Goal: Communication & Community: Answer question/provide support

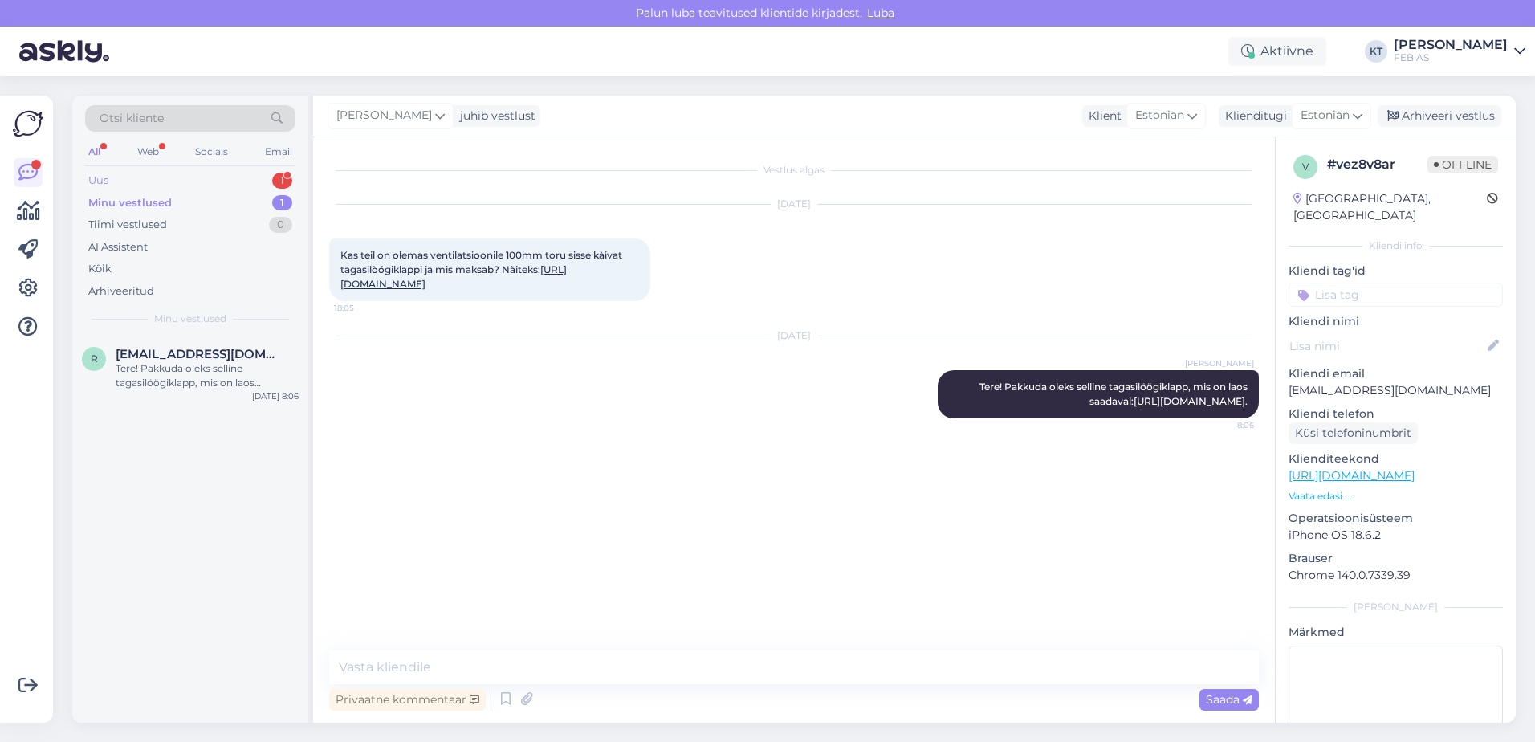
click at [183, 180] on div "Uus 1" at bounding box center [190, 180] width 210 height 22
click at [153, 384] on div "s [EMAIL_ADDRESS][DOMAIN_NAME] 1 Tere! [DATE] 10:11" at bounding box center [190, 365] width 236 height 58
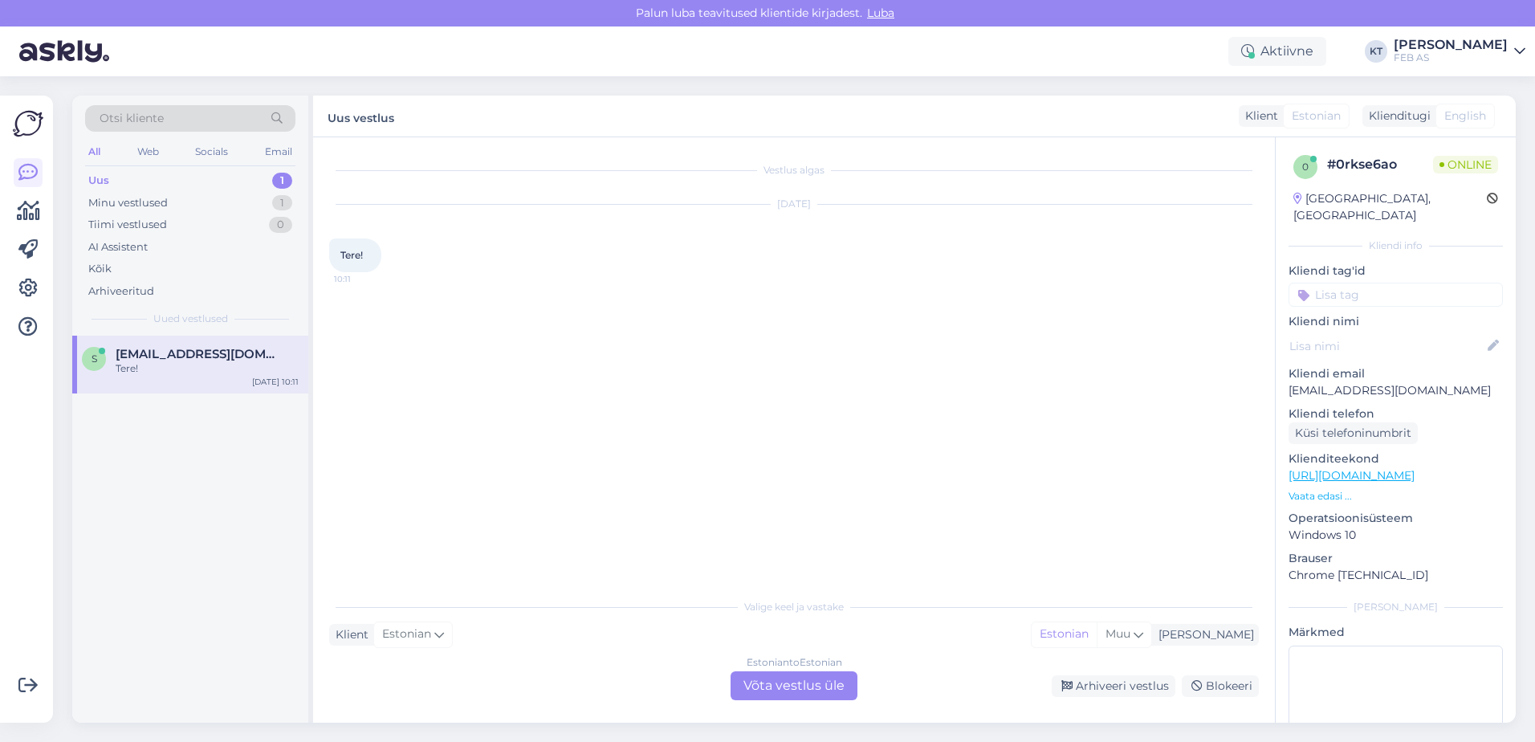
click at [756, 670] on div "Valige [PERSON_NAME] vastake Klient Estonian Mina Estonian Muu Estonian to Esto…" at bounding box center [794, 645] width 930 height 110
click at [752, 682] on div "Estonian to Estonian Võta vestlus üle" at bounding box center [794, 685] width 127 height 29
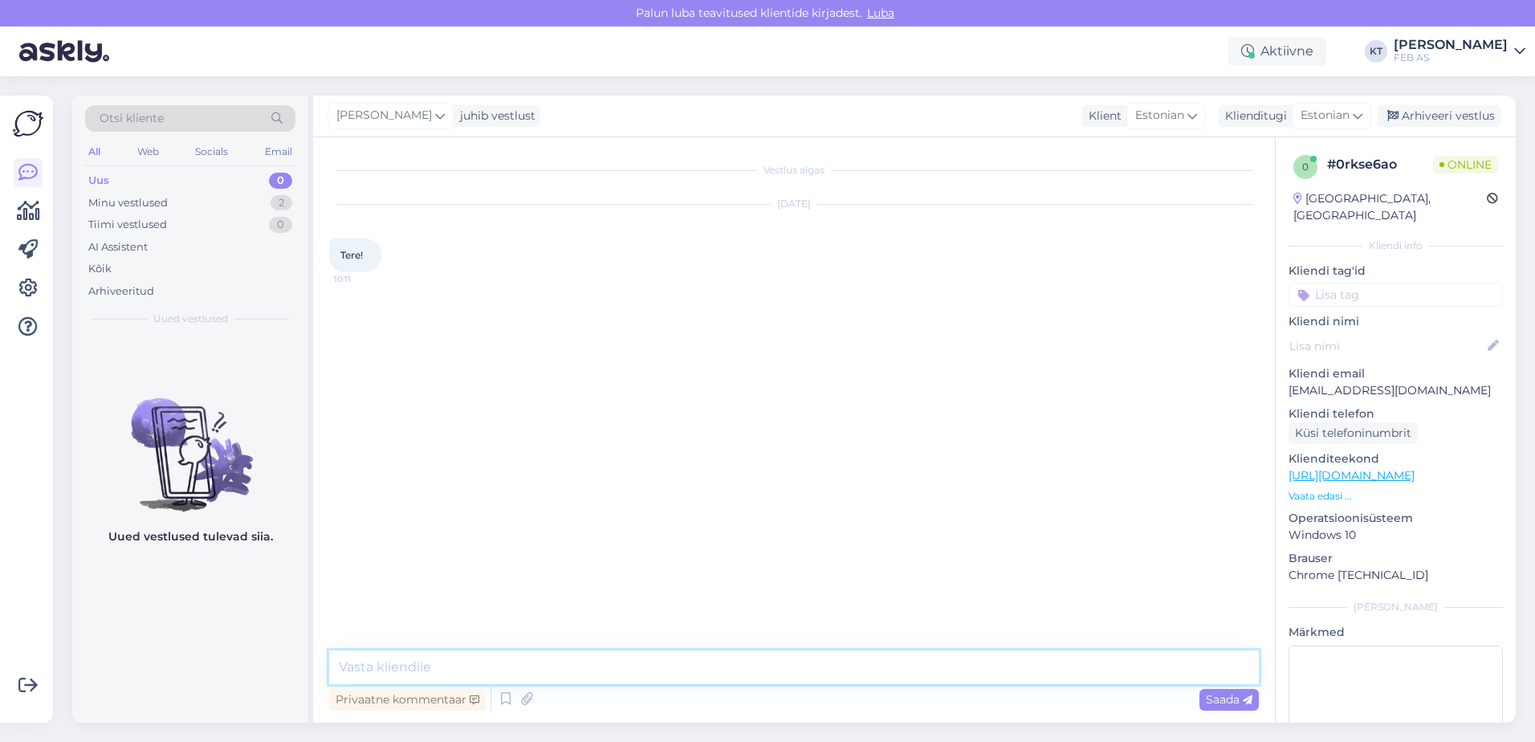
click at [567, 657] on textarea at bounding box center [794, 667] width 930 height 34
type textarea "Tere! Kuidas saan abiks olla?"
click at [994, 446] on div "Vestlus algas [DATE] Tere! 10:11 [PERSON_NAME] Tere! Kuidas saan abiks olla? Nä…" at bounding box center [801, 386] width 944 height 466
click at [994, 446] on div "Vestlus algas [DATE] Tere! 10:11 [PERSON_NAME] Tere! Kuidas saan abiks olla? Nä…" at bounding box center [801, 394] width 944 height 482
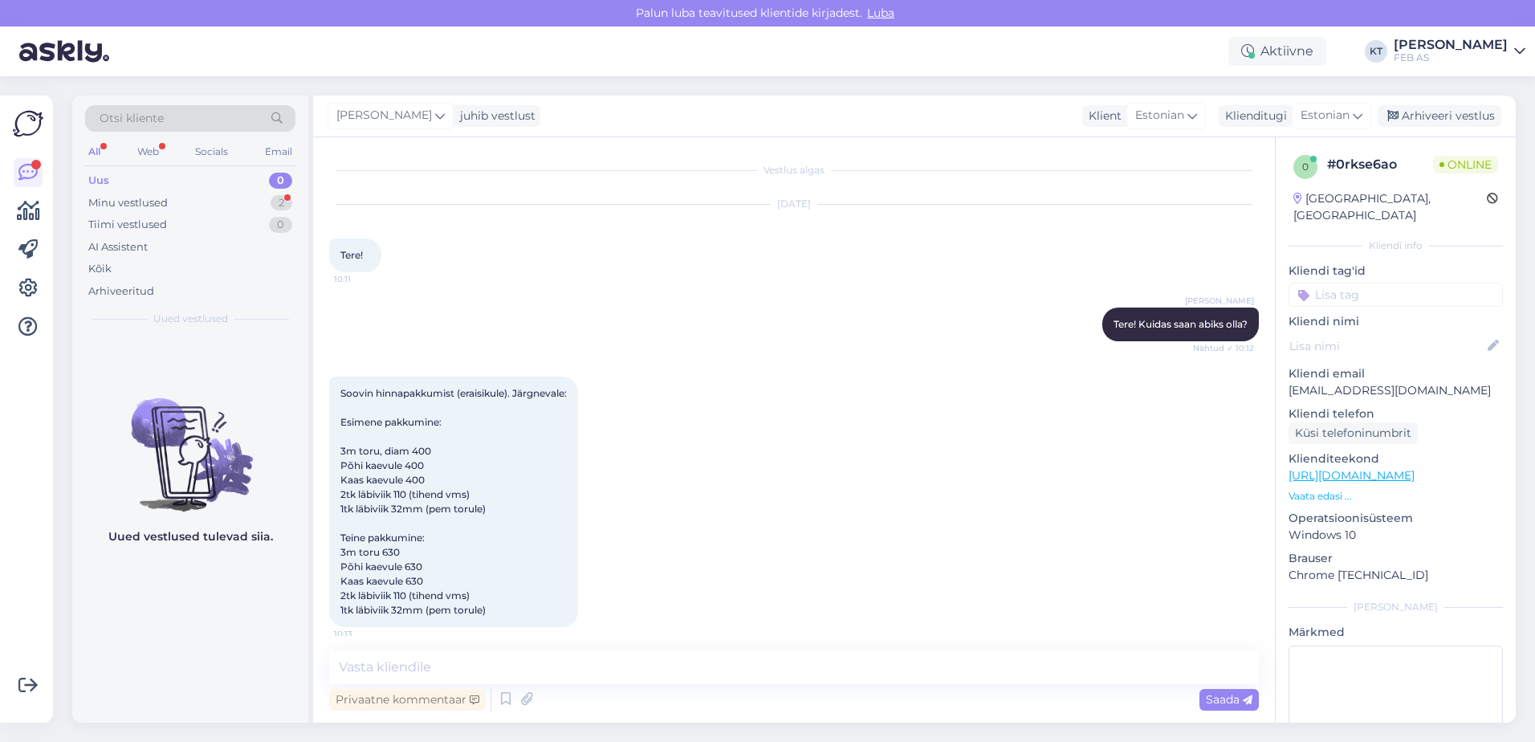
scroll to position [9, 0]
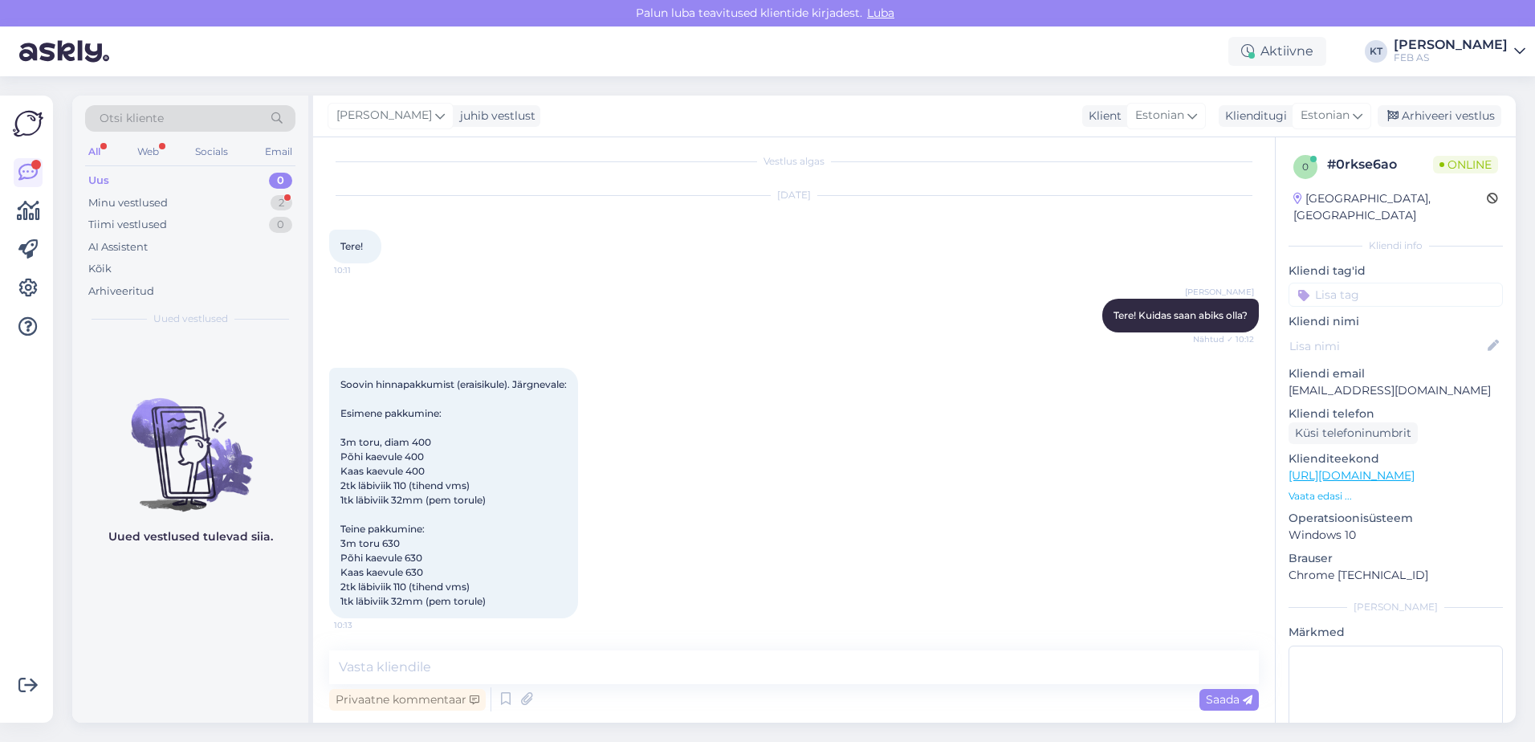
click at [483, 452] on div "Soovin hinnapakkumist (eraisikule). Järgnevale: Esimene pakkumine: 3m toru, dia…" at bounding box center [453, 493] width 249 height 250
click at [474, 463] on div "Soovin hinnapakkumist (eraisikule). Järgnevale: Esimene pakkumine: 3m toru, dia…" at bounding box center [453, 493] width 249 height 250
click at [444, 474] on div "Soovin hinnapakkumist (eraisikule). Järgnevale: Esimene pakkumine: 3m toru, dia…" at bounding box center [453, 493] width 249 height 250
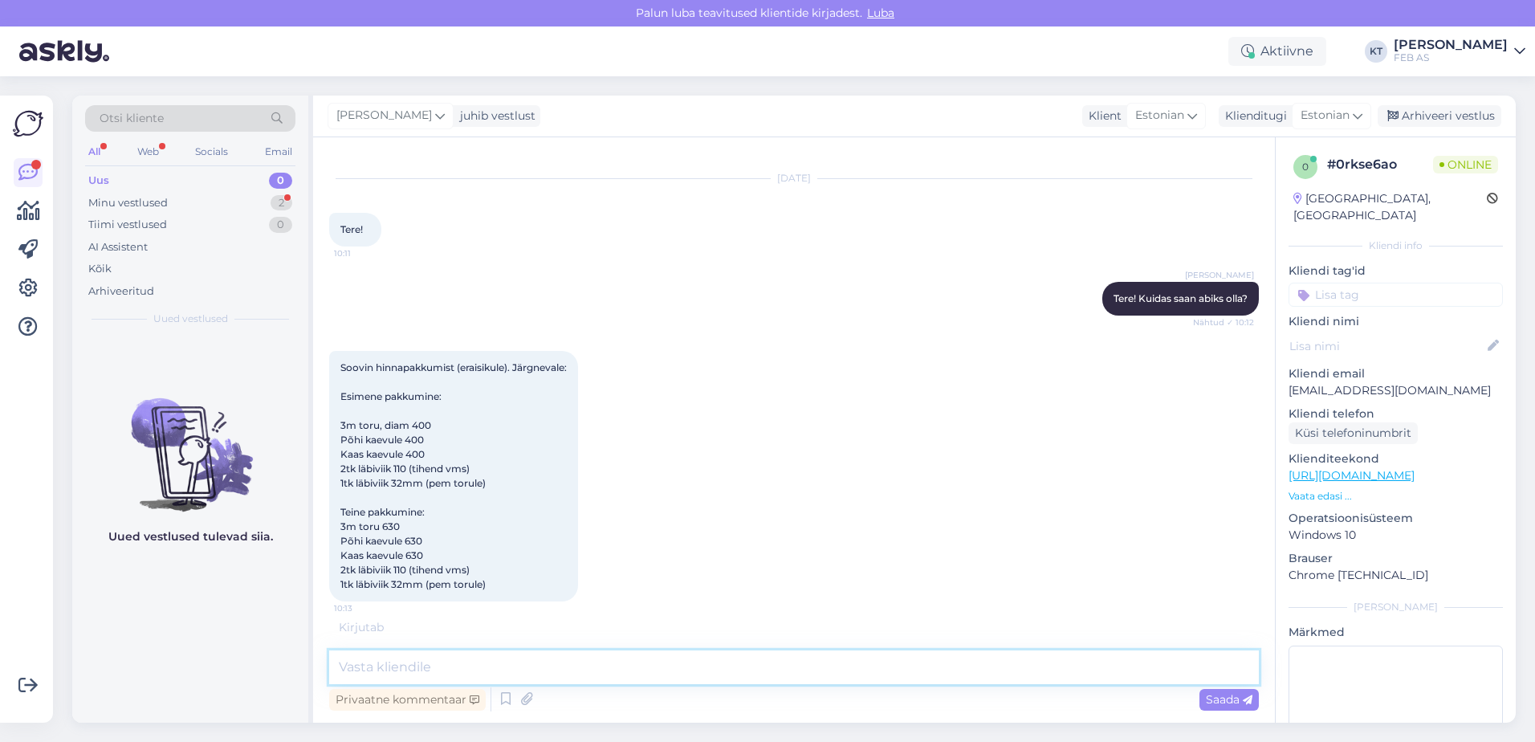
click at [422, 659] on textarea at bounding box center [794, 667] width 930 height 34
click at [512, 661] on textarea at bounding box center [794, 667] width 930 height 34
click at [551, 663] on textarea at bounding box center [794, 667] width 930 height 34
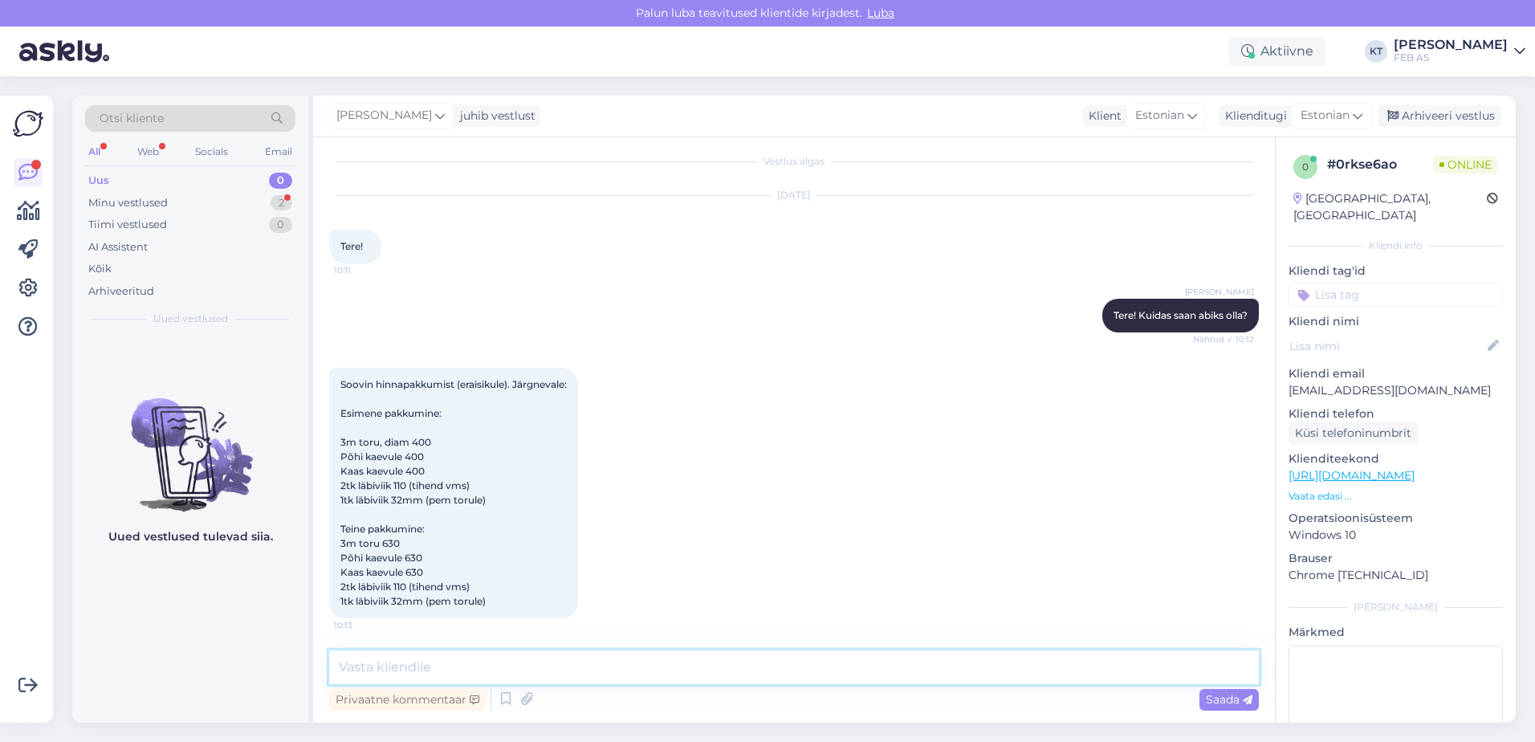
click at [599, 661] on textarea at bounding box center [794, 667] width 930 height 34
type textarea "Palun lisage telefoninumber ning [PERSON_NAME] nimele vormistame hinnapakkumise."
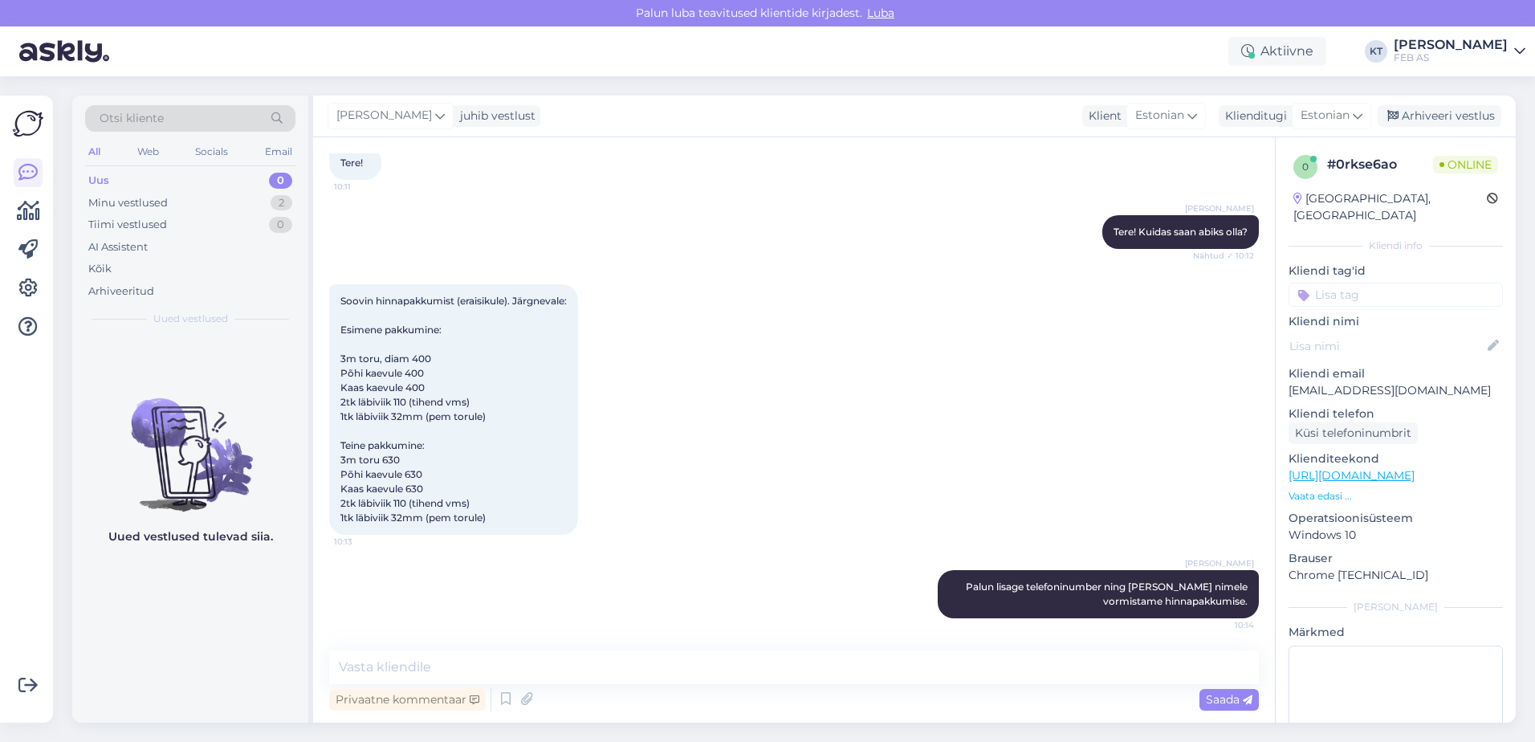
click at [1094, 480] on div "Soovin hinnapakkumist (eraisikule). Järgnevale: Esimene pakkumine: 3m toru, dia…" at bounding box center [794, 410] width 930 height 286
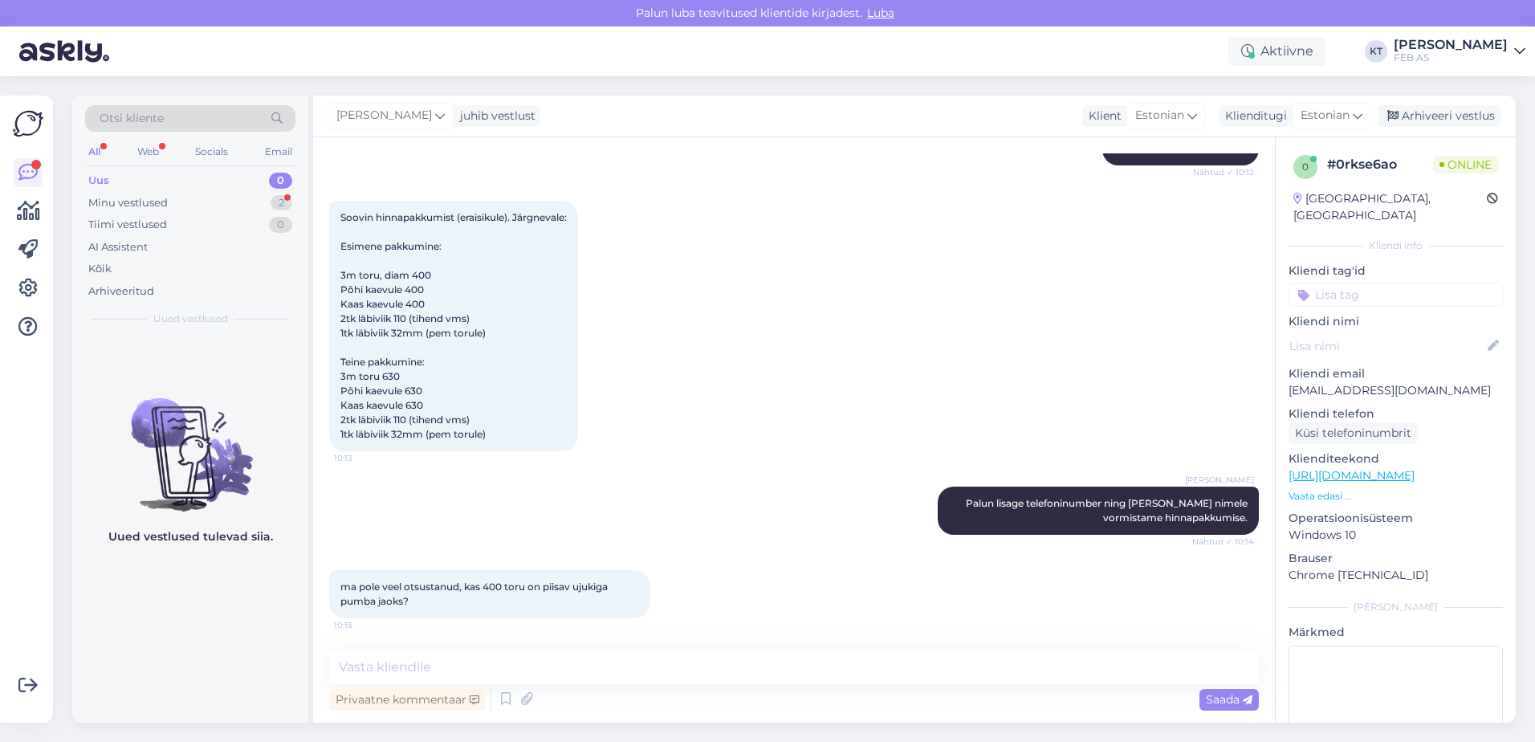
scroll to position [193, 0]
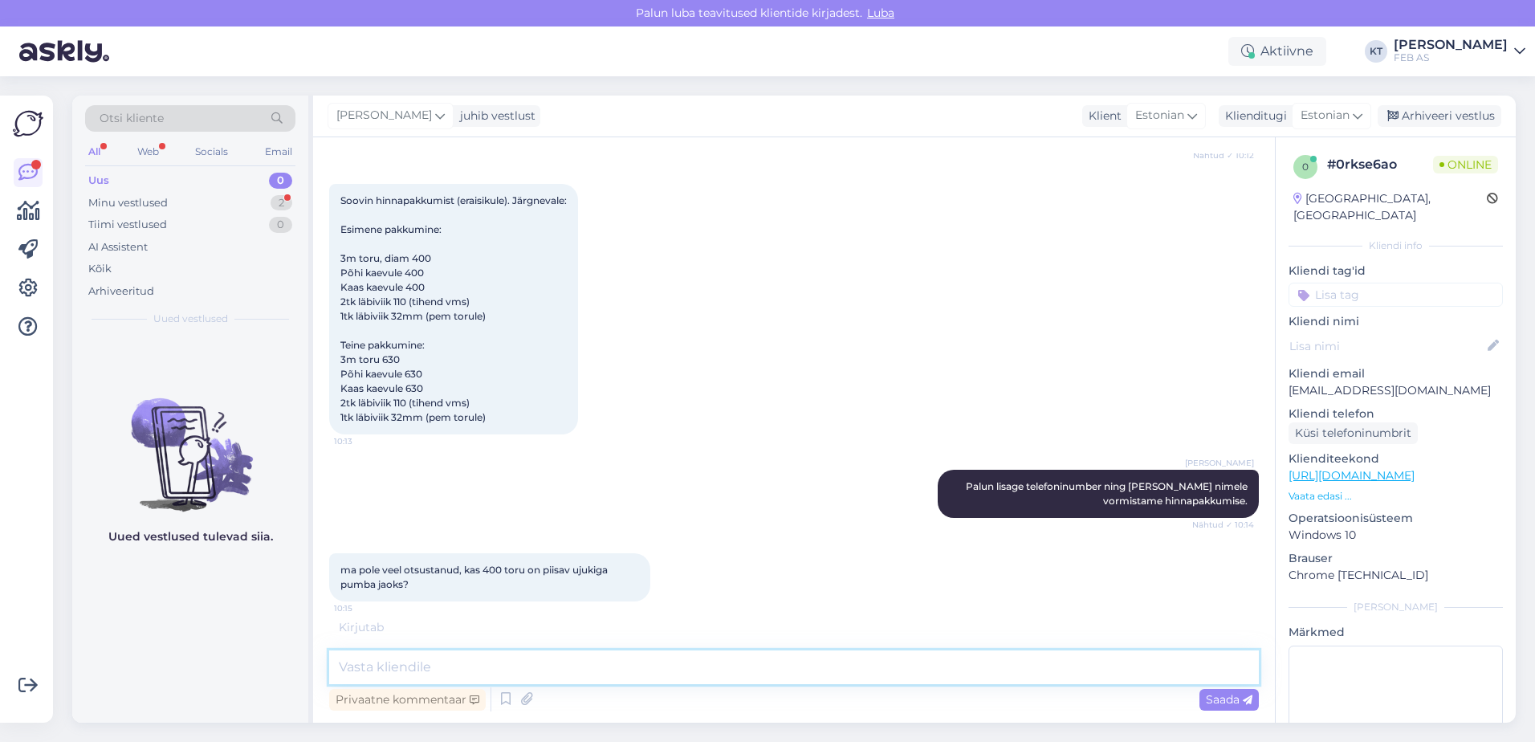
click at [669, 676] on textarea at bounding box center [794, 667] width 930 height 34
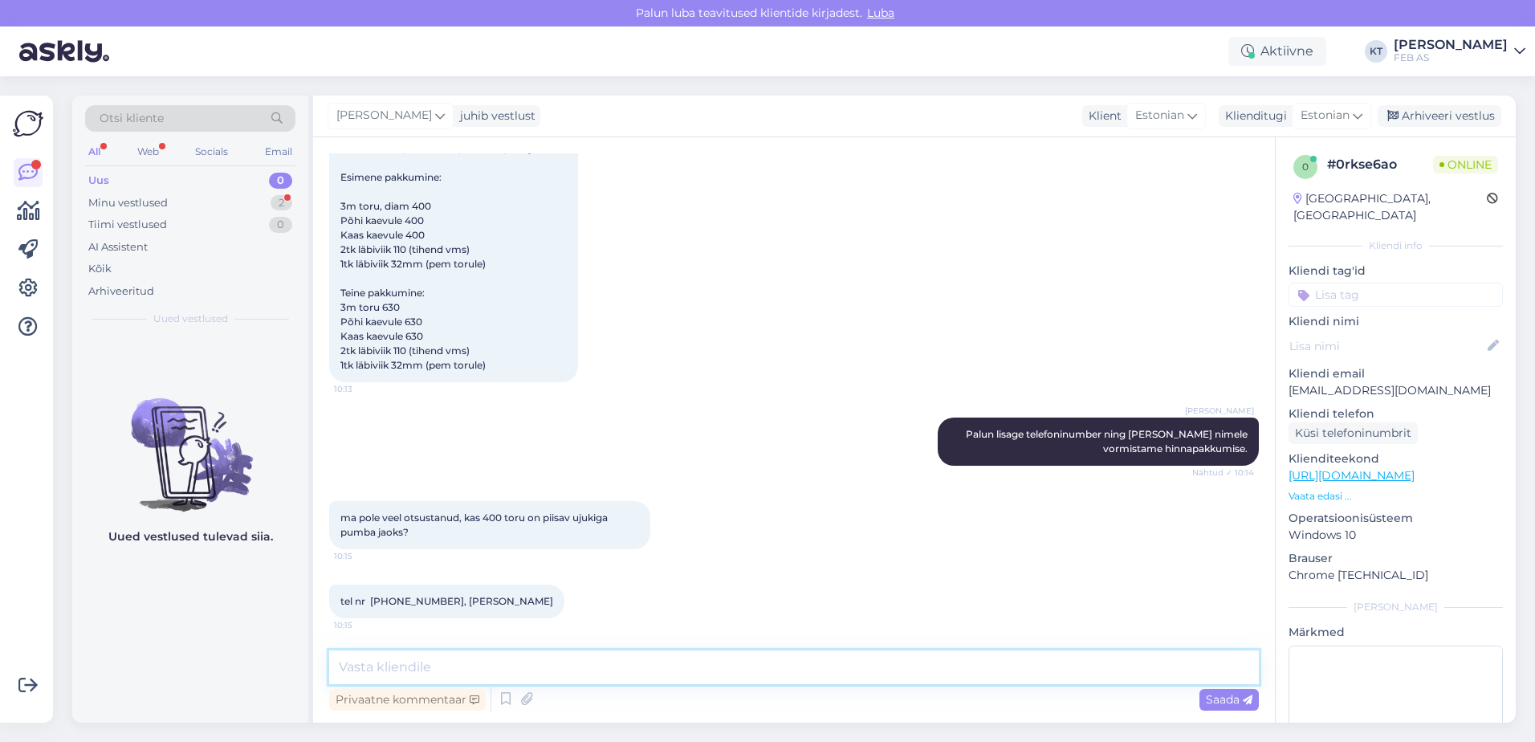
click at [637, 672] on textarea at bounding box center [794, 667] width 930 height 34
click at [635, 673] on textarea at bounding box center [794, 667] width 930 height 34
type textarea "Edastan pakkumise info ja küsimuse müügimehele. Müügimees võib Teiega ühendust."
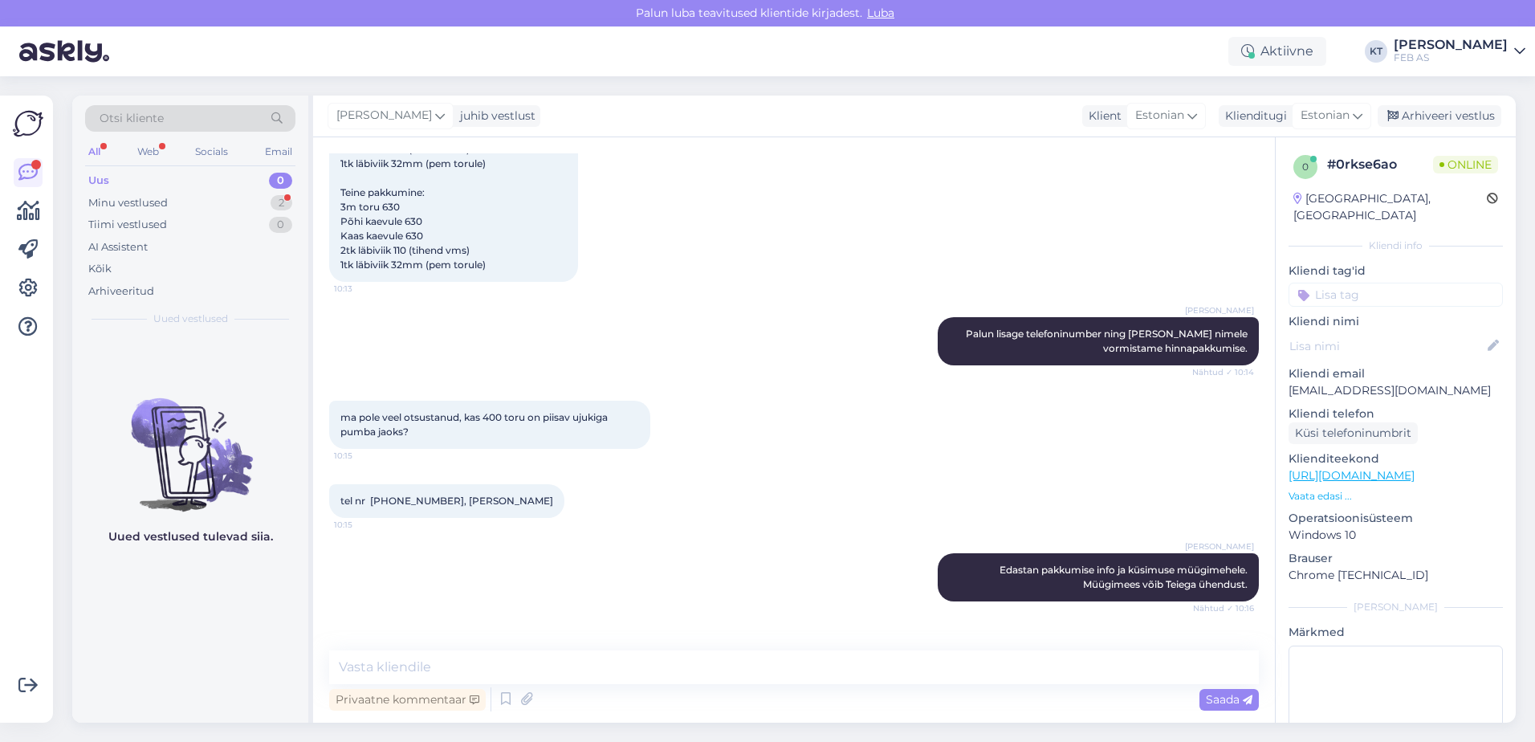
scroll to position [397, 0]
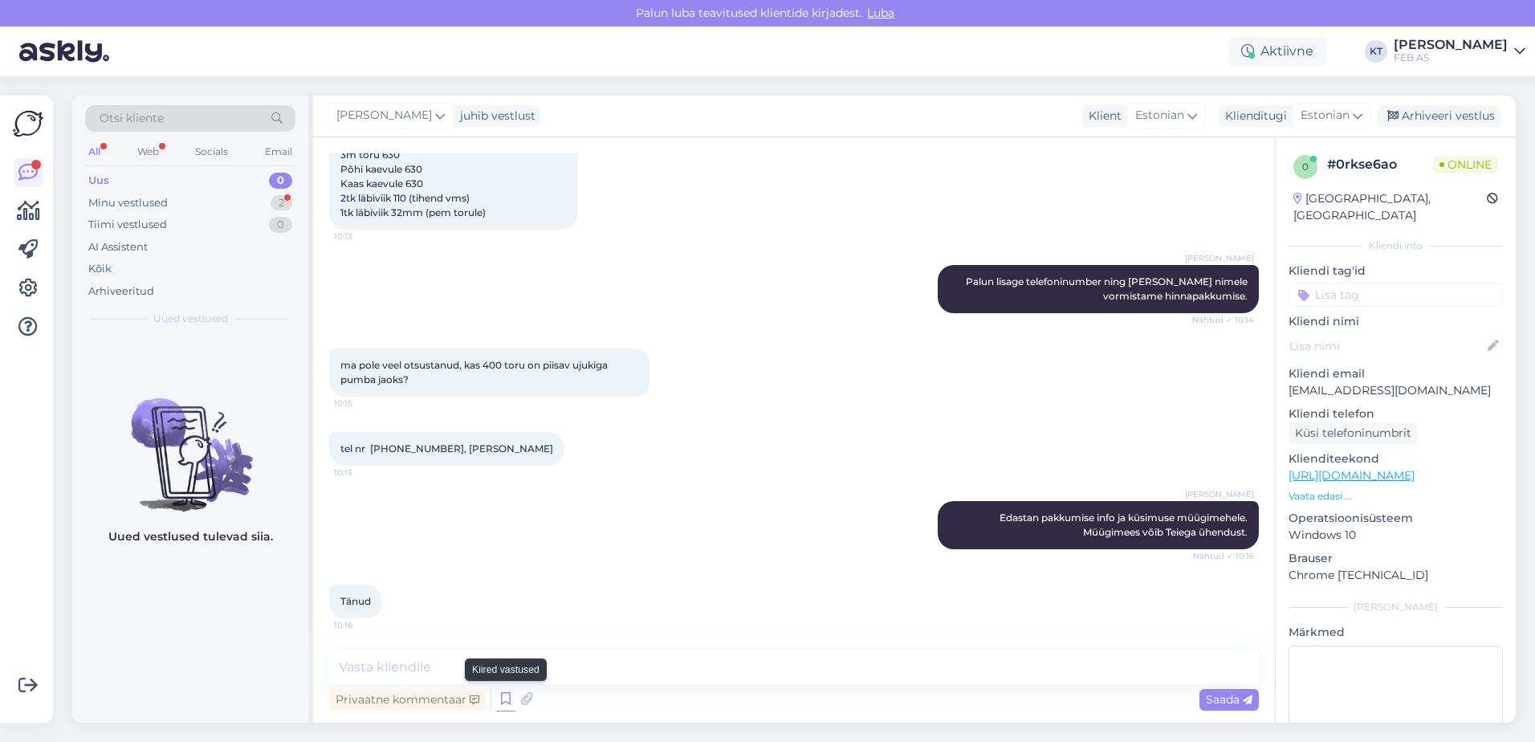
click at [508, 699] on icon at bounding box center [505, 699] width 19 height 24
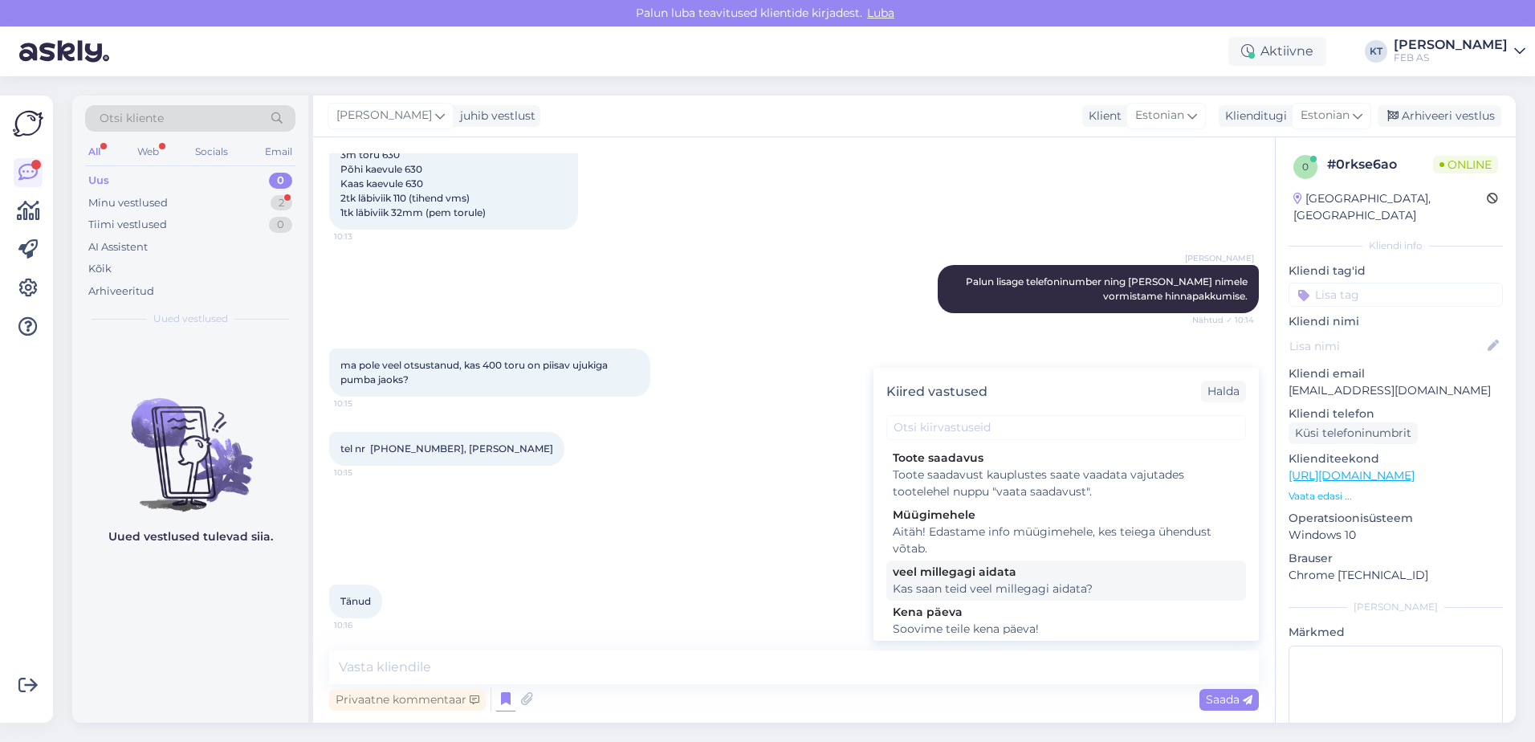
click at [947, 577] on div "veel millegagi aidata" at bounding box center [1066, 572] width 347 height 17
type textarea "Kas saan teid veel millegagi aidata?"
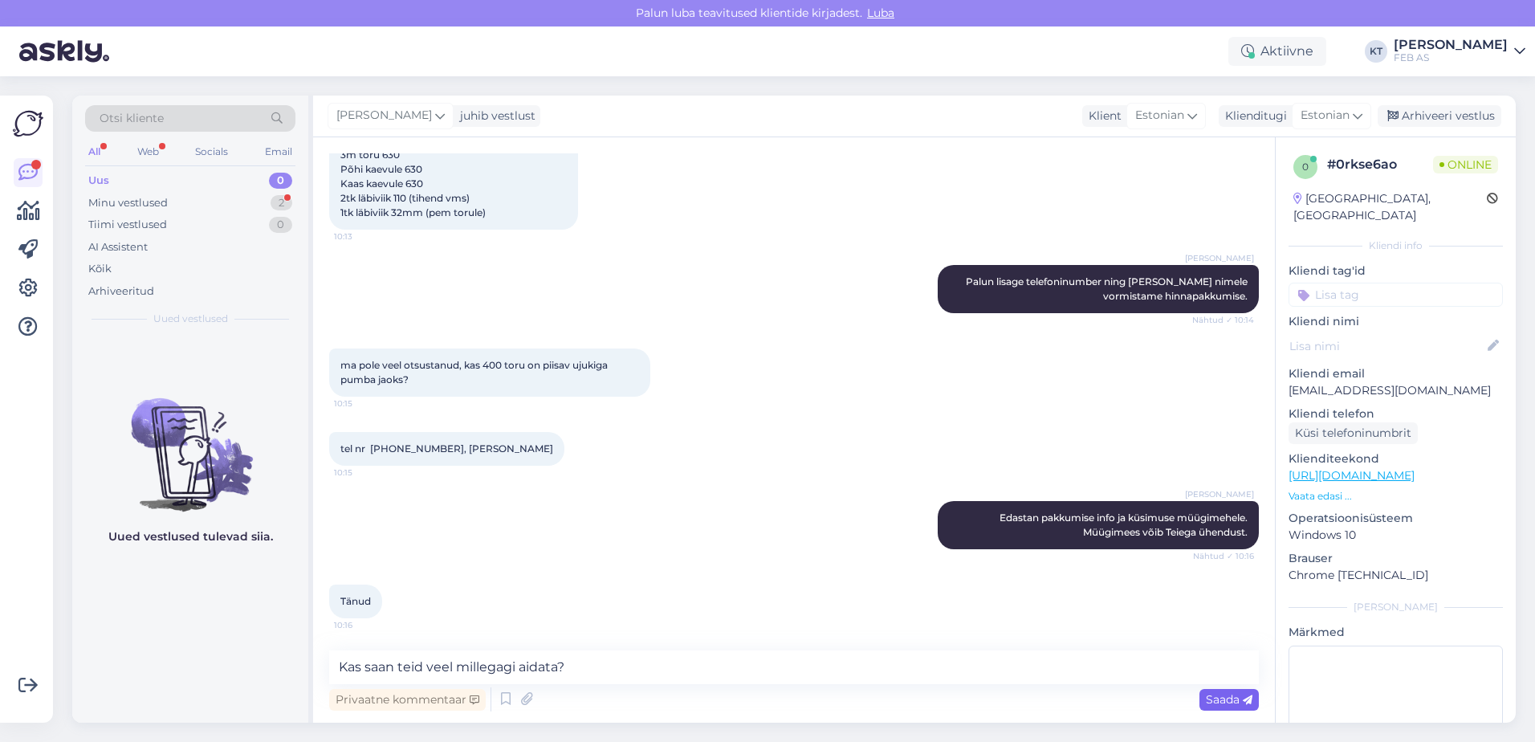
click at [1221, 706] on span "Saada" at bounding box center [1229, 699] width 47 height 14
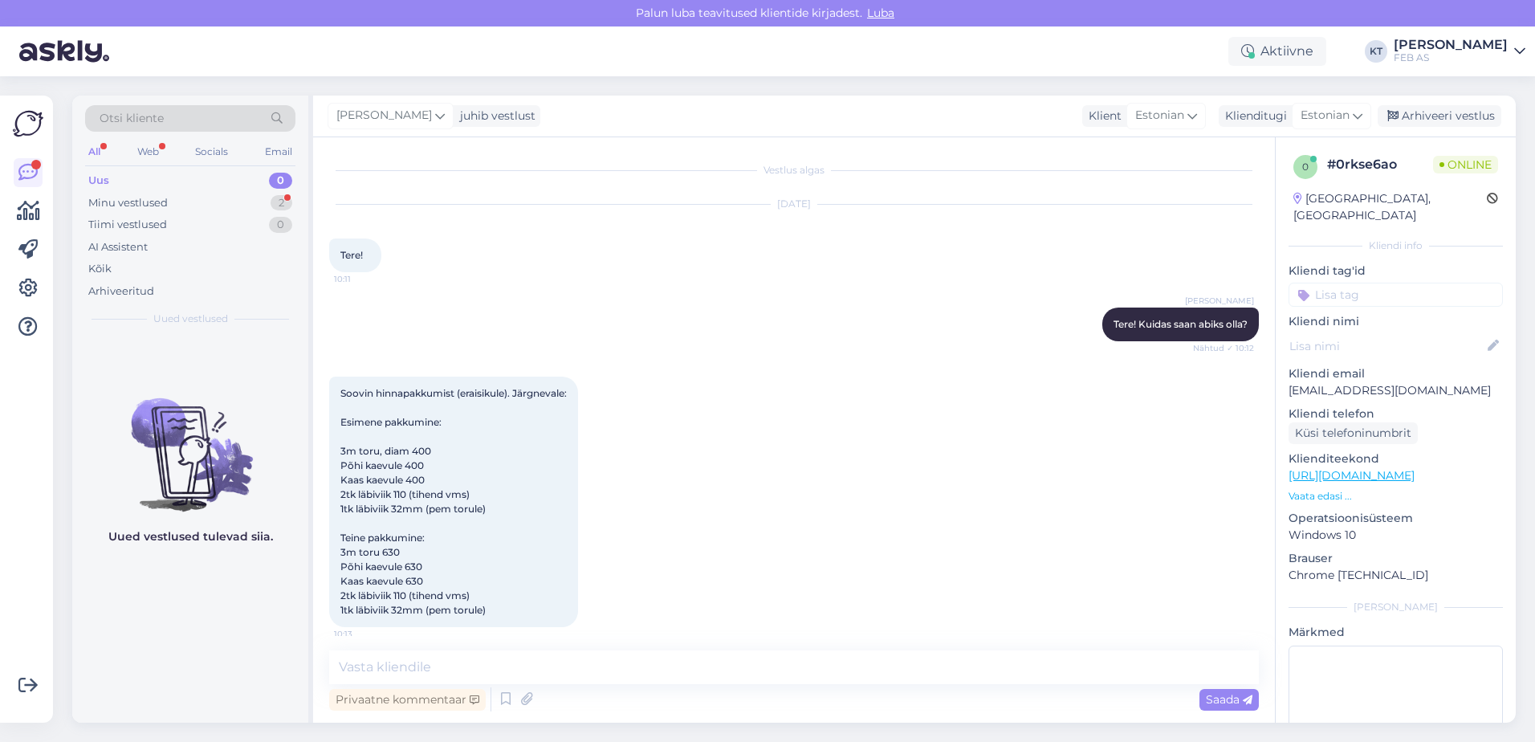
scroll to position [161, 0]
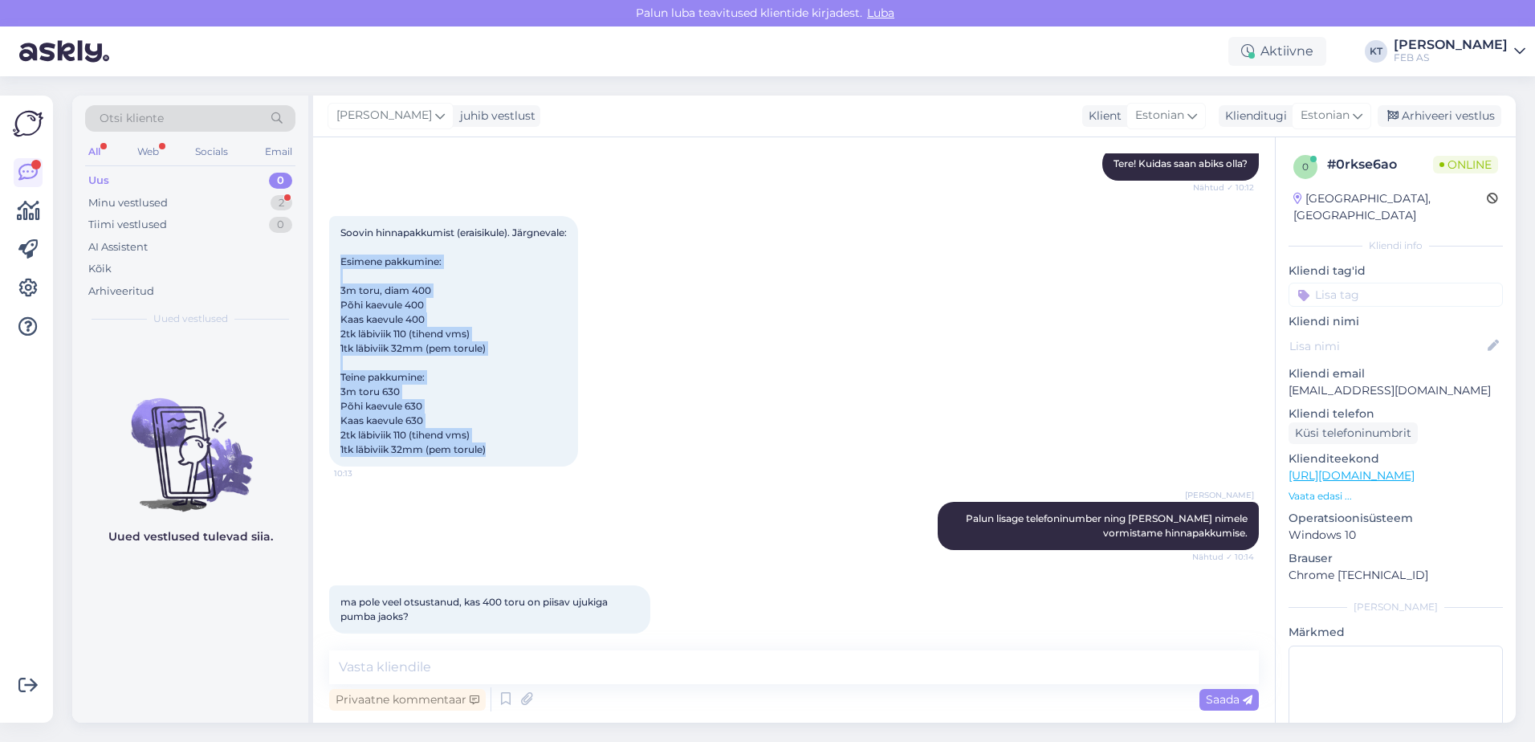
drag, startPoint x: 342, startPoint y: 258, endPoint x: 547, endPoint y: 451, distance: 281.7
click at [547, 451] on div "Soovin hinnapakkumist (eraisikule). Järgnevale: Esimene pakkumine: 3m toru, dia…" at bounding box center [453, 341] width 249 height 250
copy span "Esimene pakkumine: 3m toru, diam 400 Põhi kaevule 400 Kaas kaevule 400 2tk läbi…"
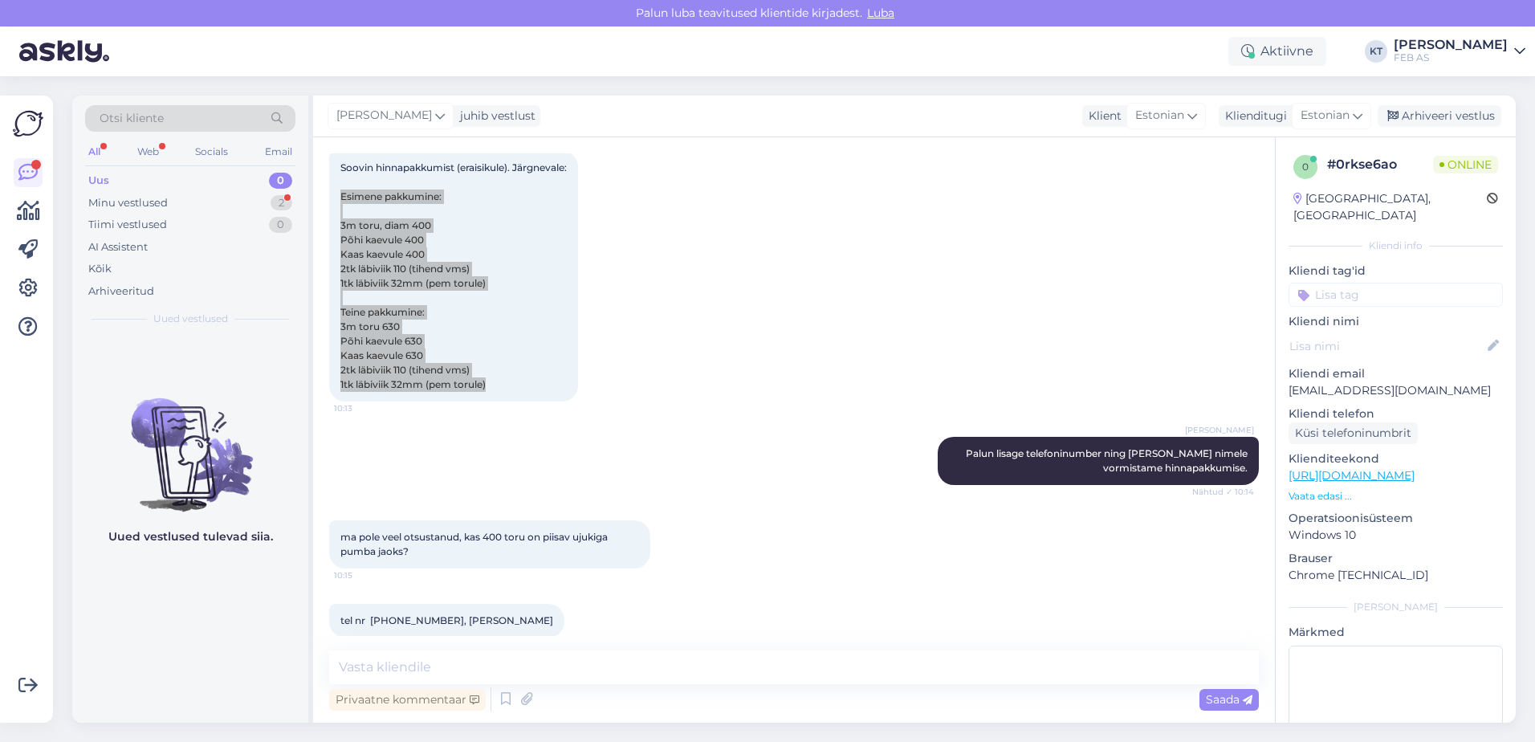
scroll to position [466, 0]
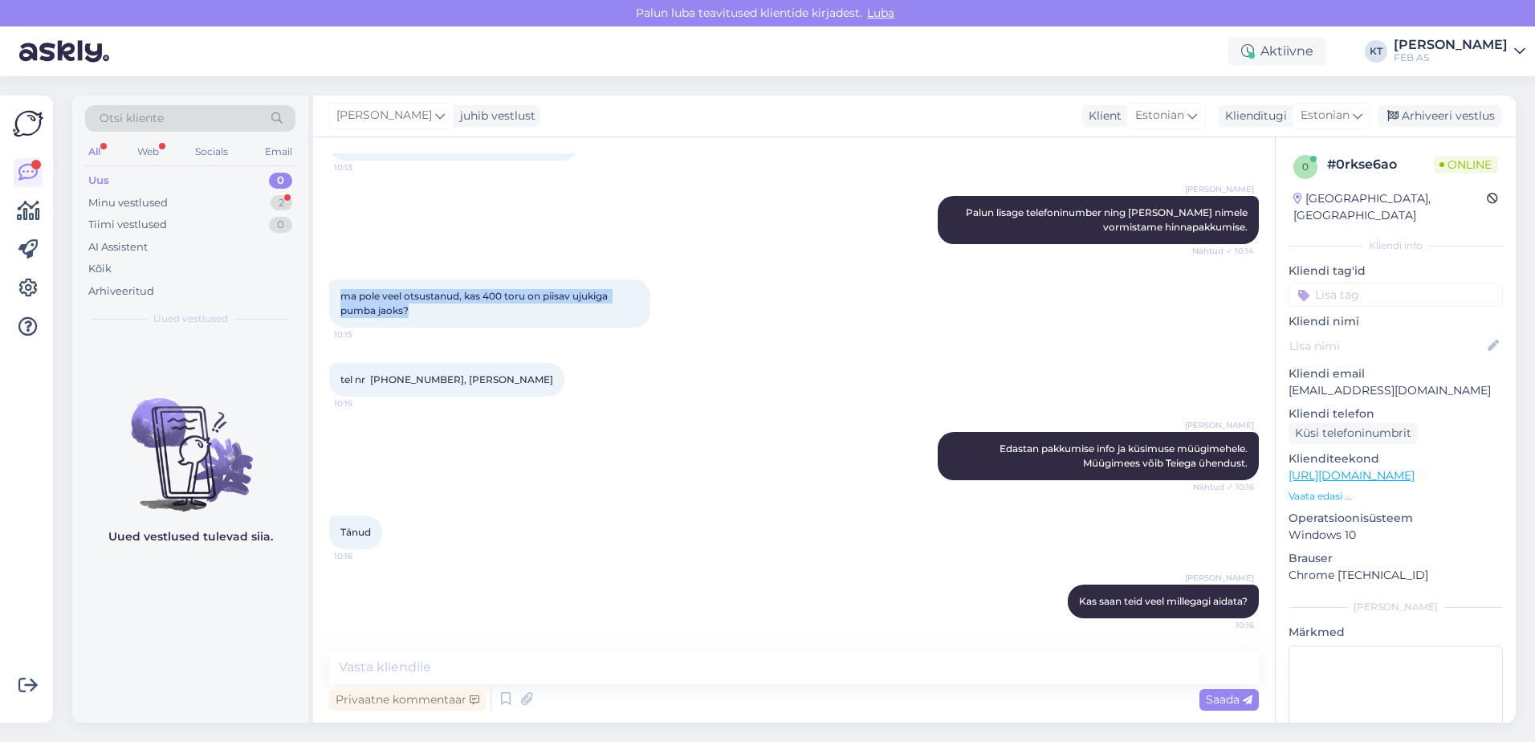
drag, startPoint x: 360, startPoint y: 307, endPoint x: 336, endPoint y: 299, distance: 25.1
click at [336, 299] on div "ma pole veel otsustanud, kas 400 toru on piisav ujukiga pumba jaoks? 10:15" at bounding box center [489, 303] width 321 height 48
copy span "ma pole veel otsustanud, kas 400 toru on piisav ujukiga pumba jaoks?"
drag, startPoint x: 785, startPoint y: 526, endPoint x: 755, endPoint y: 523, distance: 29.8
click at [785, 526] on div "Tänud 10:16" at bounding box center [794, 532] width 930 height 69
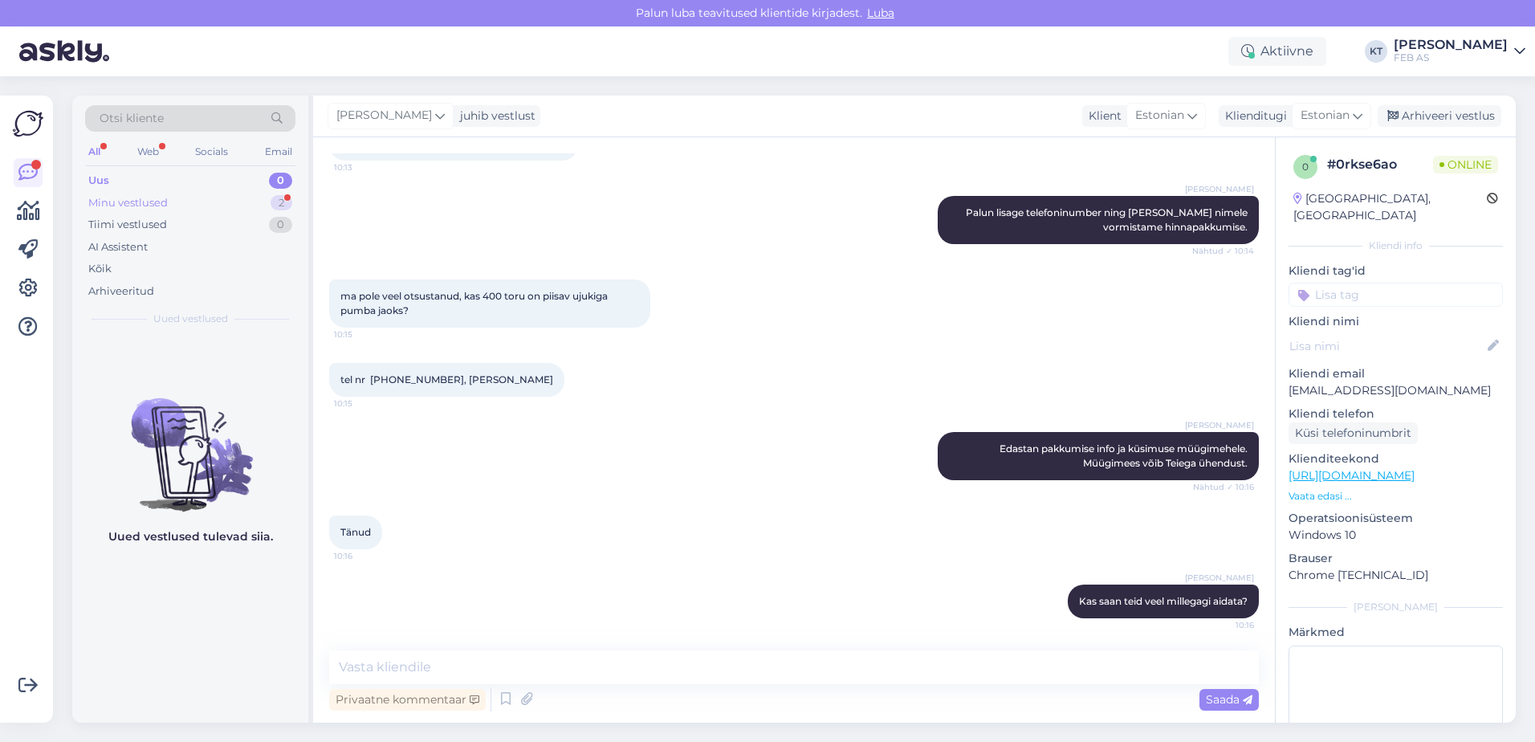
click at [144, 196] on div "Minu vestlused" at bounding box center [127, 203] width 79 height 16
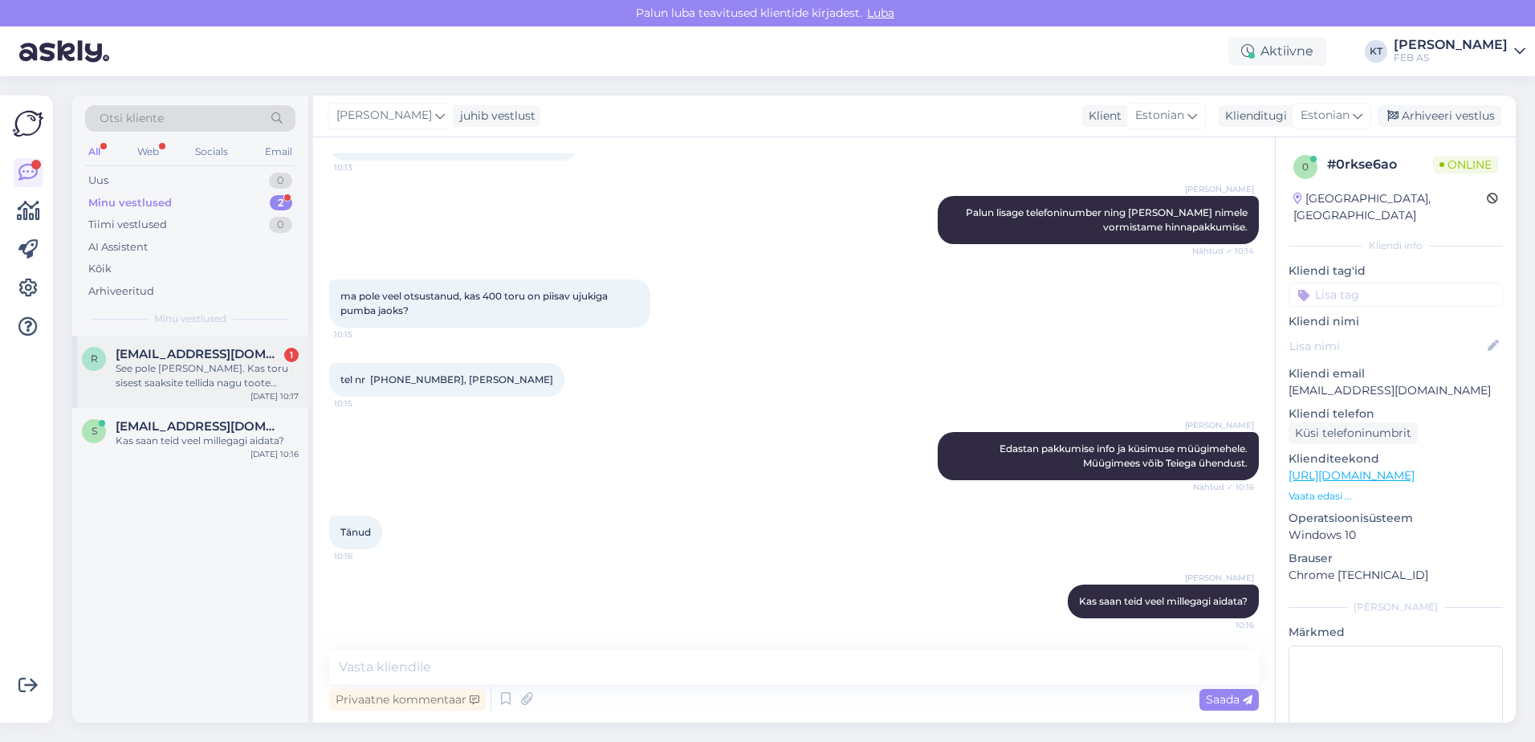
click at [156, 340] on div "r [EMAIL_ADDRESS][DOMAIN_NAME] 1 See pole [PERSON_NAME]. Kas toru sisest saaksi…" at bounding box center [190, 372] width 236 height 72
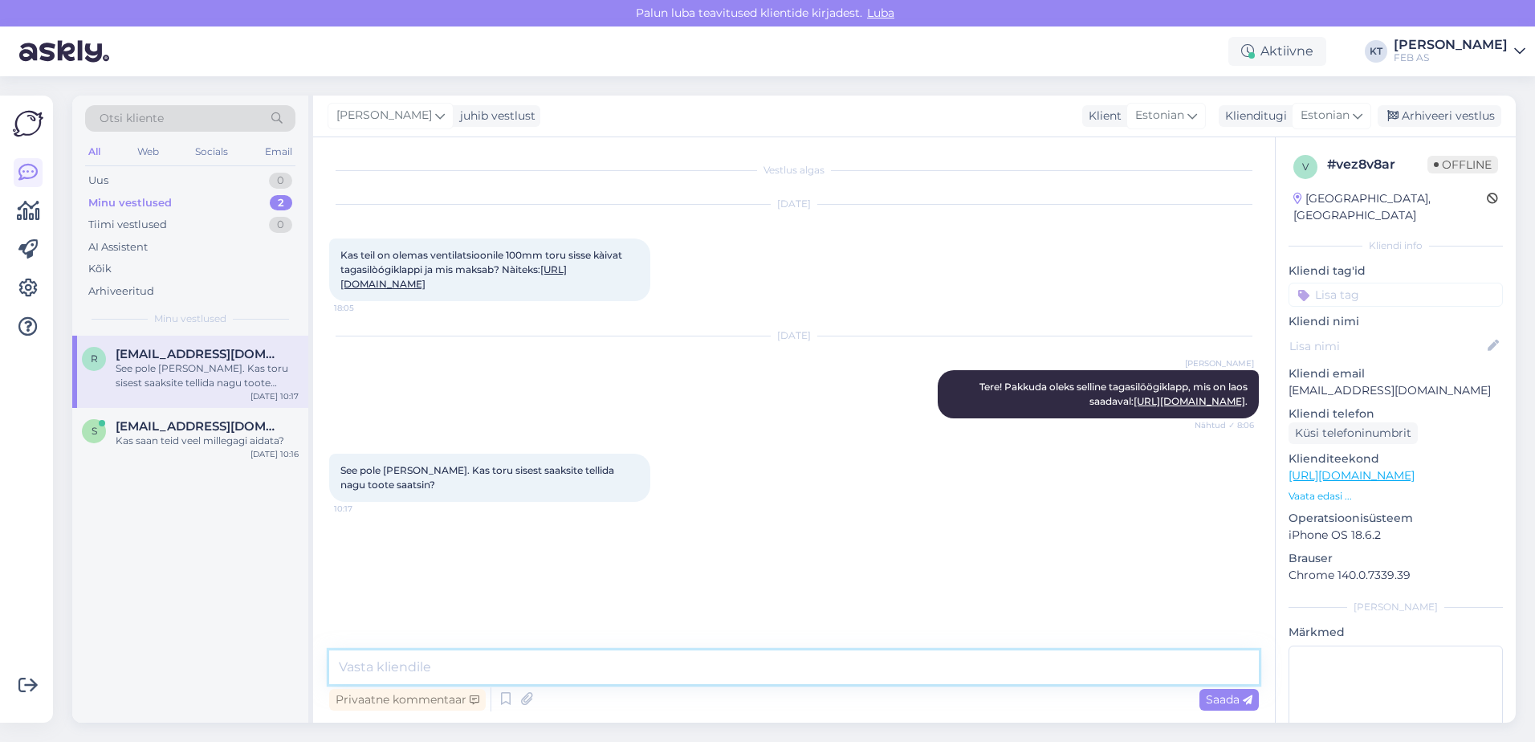
click at [484, 659] on textarea at bounding box center [794, 667] width 930 height 34
type textarea "Kohe uurin."
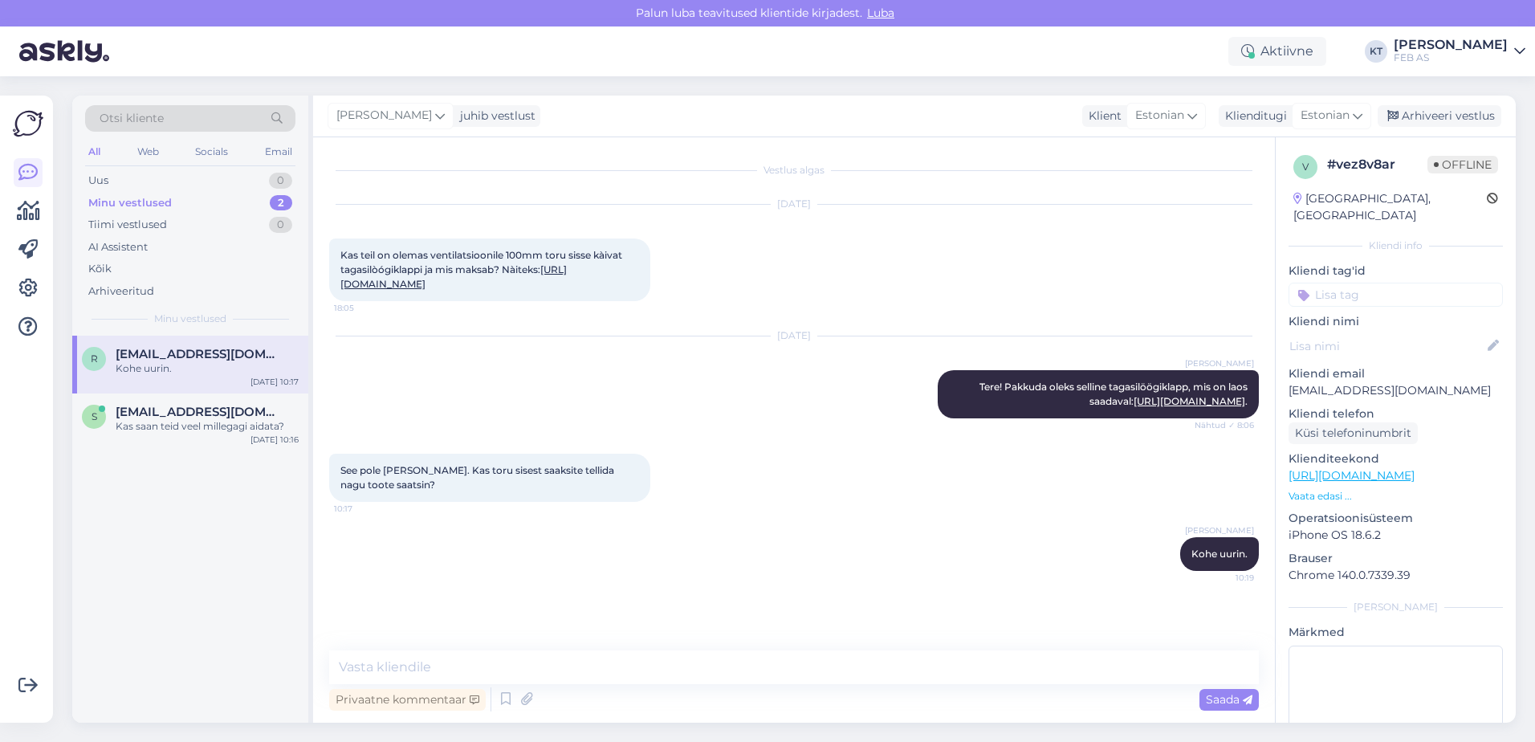
click at [389, 287] on link "[URL][DOMAIN_NAME]" at bounding box center [453, 276] width 226 height 26
click at [894, 519] on div "See pole [PERSON_NAME]. Kas toru sisest saaksite tellida nagu toote saatsin? 10…" at bounding box center [794, 477] width 930 height 83
click at [838, 561] on div "[PERSON_NAME] uurin. 10:19" at bounding box center [794, 553] width 930 height 69
click at [254, 444] on div "s [EMAIL_ADDRESS][DOMAIN_NAME] 1 ei, see kõik. Jään pakkumist ootama! [DATE] 10…" at bounding box center [190, 422] width 236 height 58
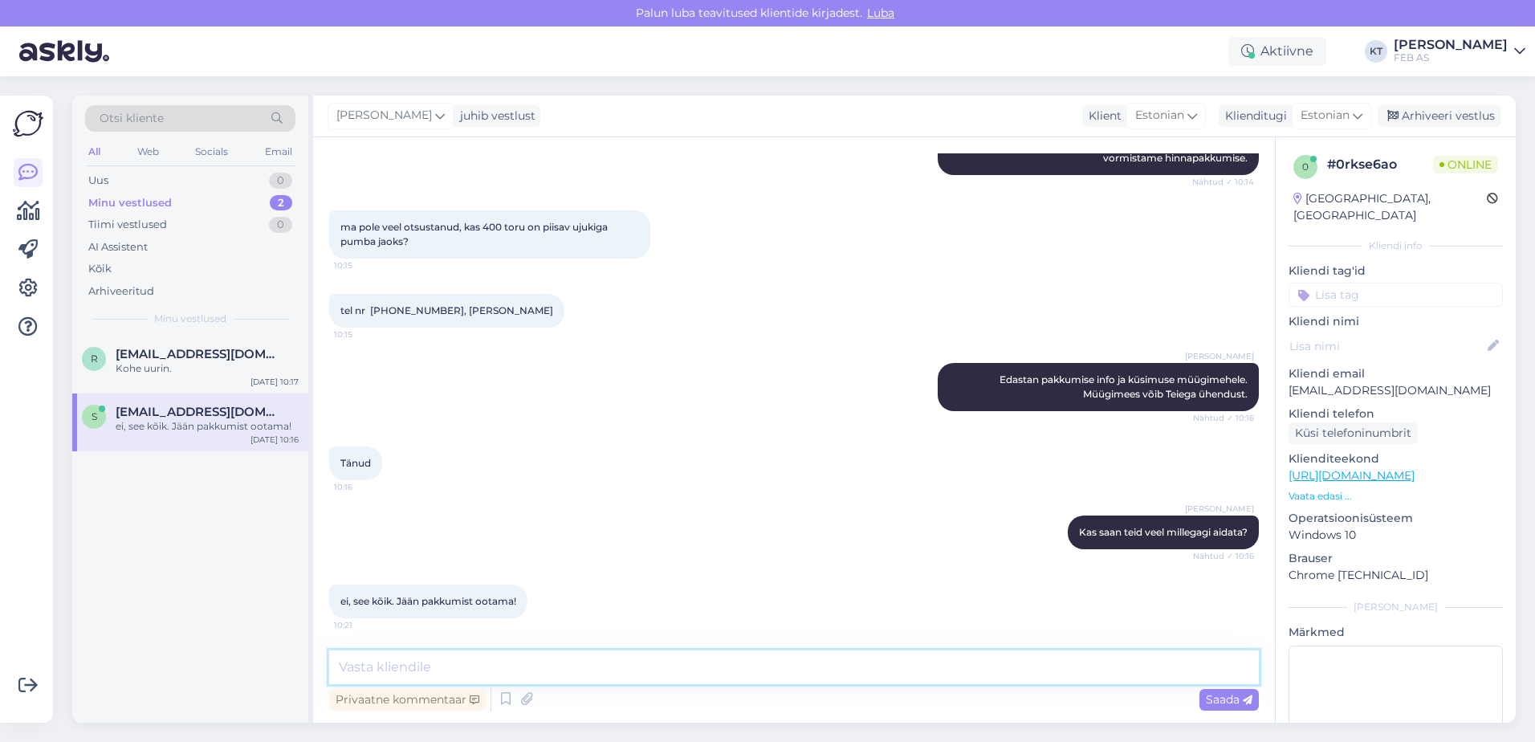
click at [482, 655] on textarea at bounding box center [794, 667] width 930 height 34
click at [502, 698] on icon at bounding box center [505, 699] width 19 height 24
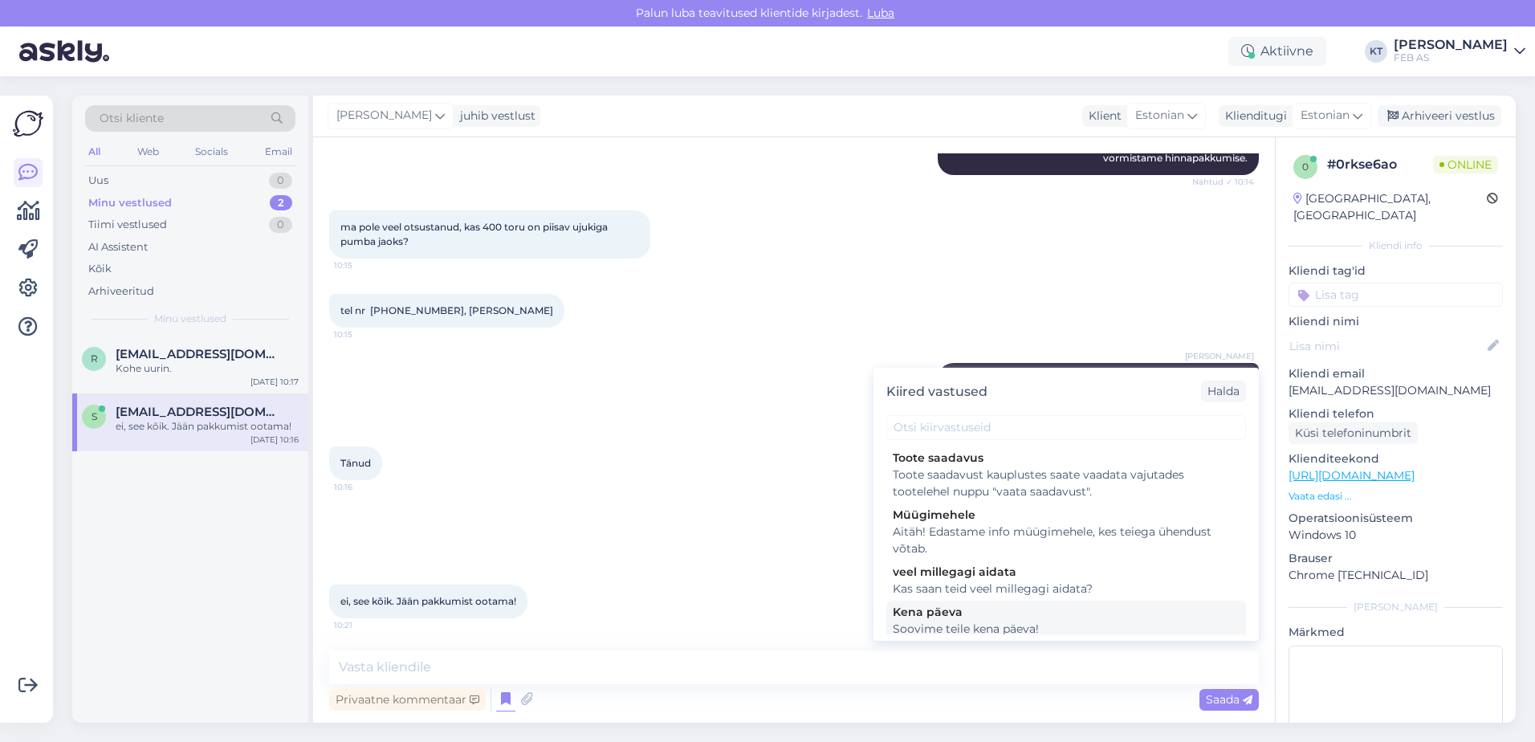
click at [966, 625] on div "Soovime teile kena päeva!" at bounding box center [1066, 629] width 347 height 17
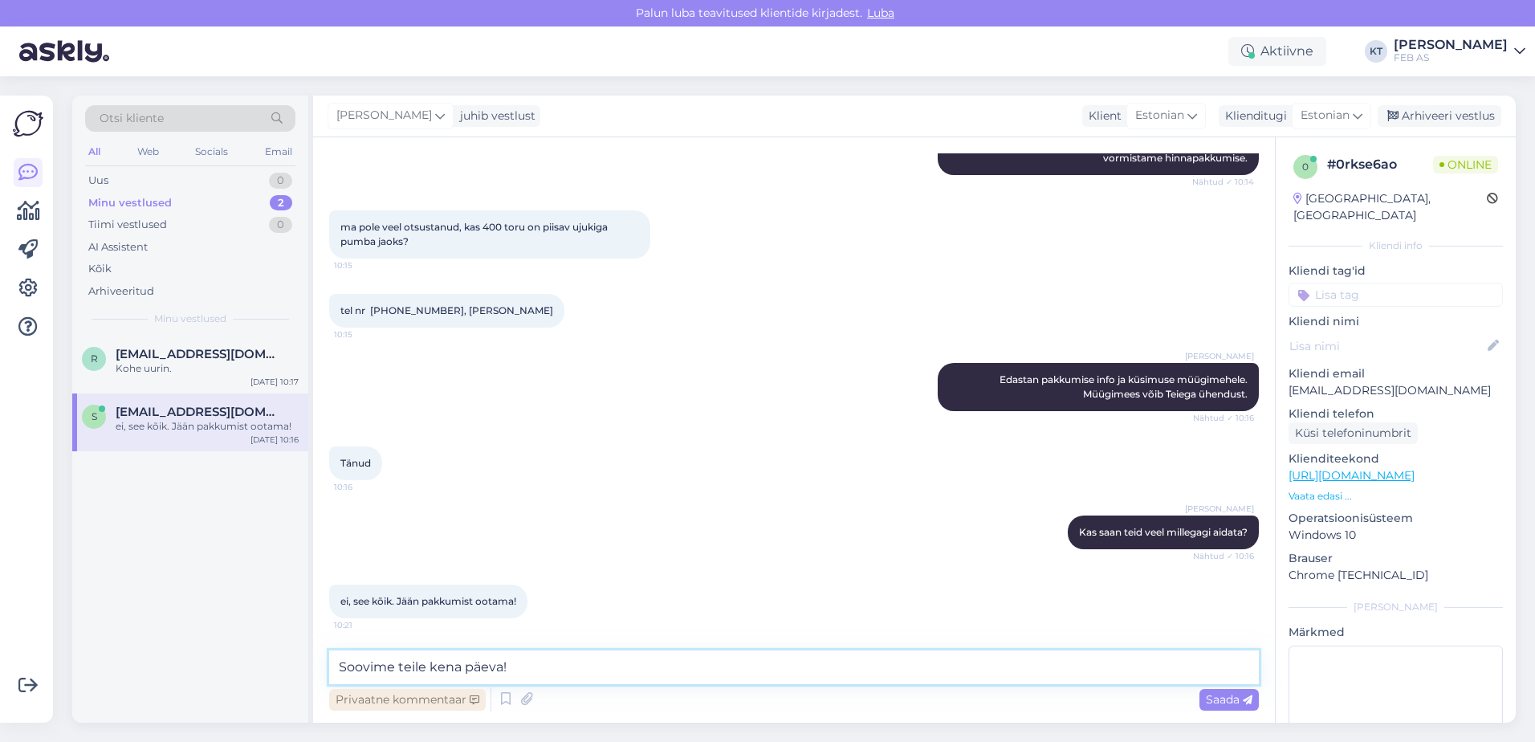
drag, startPoint x: 346, startPoint y: 668, endPoint x: 400, endPoint y: 706, distance: 65.7
click at [346, 669] on textarea "Soovime teile kena päeva!" at bounding box center [794, 667] width 930 height 34
type textarea "Sellisel juhul soovime teile kena päeva!"
click at [1236, 704] on span "Saada" at bounding box center [1229, 699] width 47 height 14
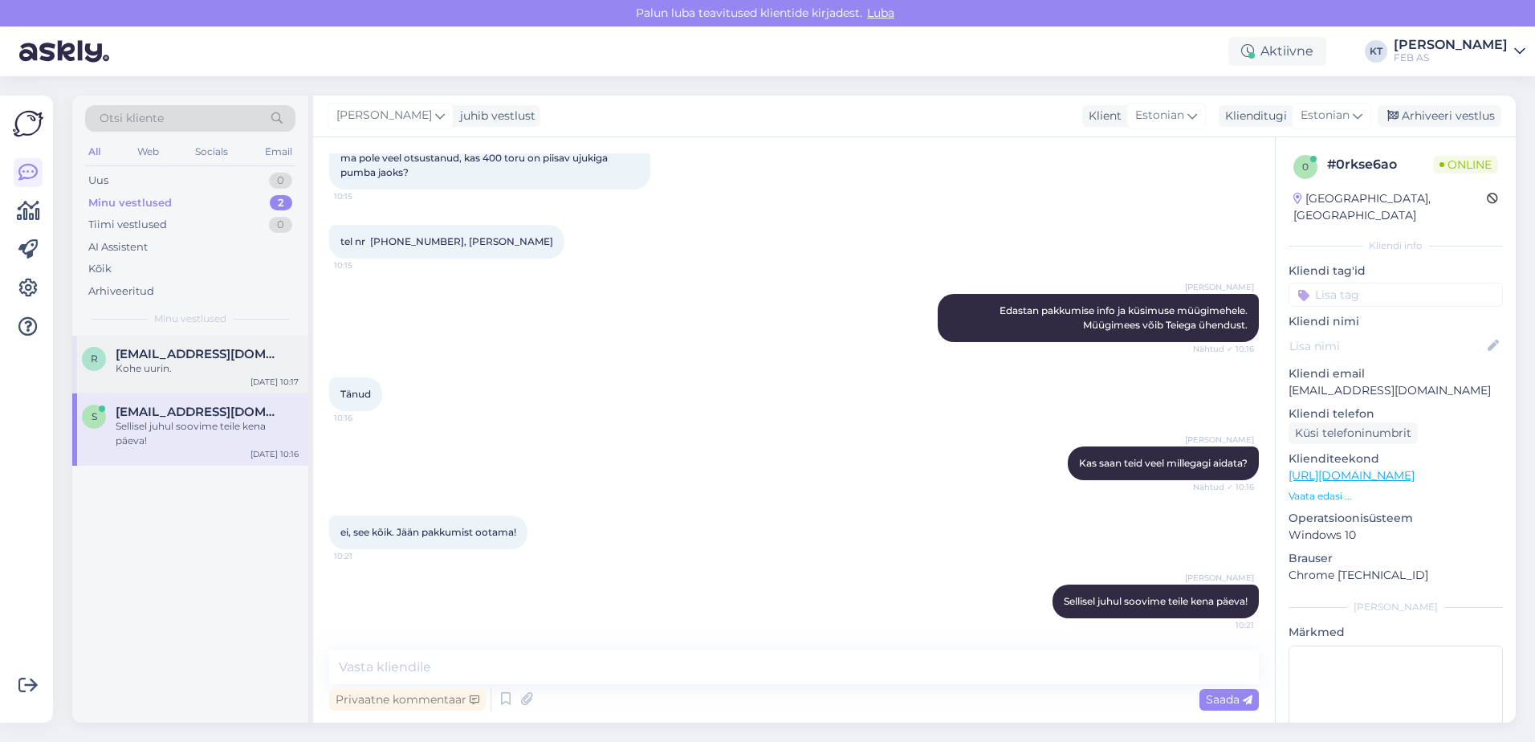
click at [147, 364] on div "Kohe uurin." at bounding box center [207, 368] width 183 height 14
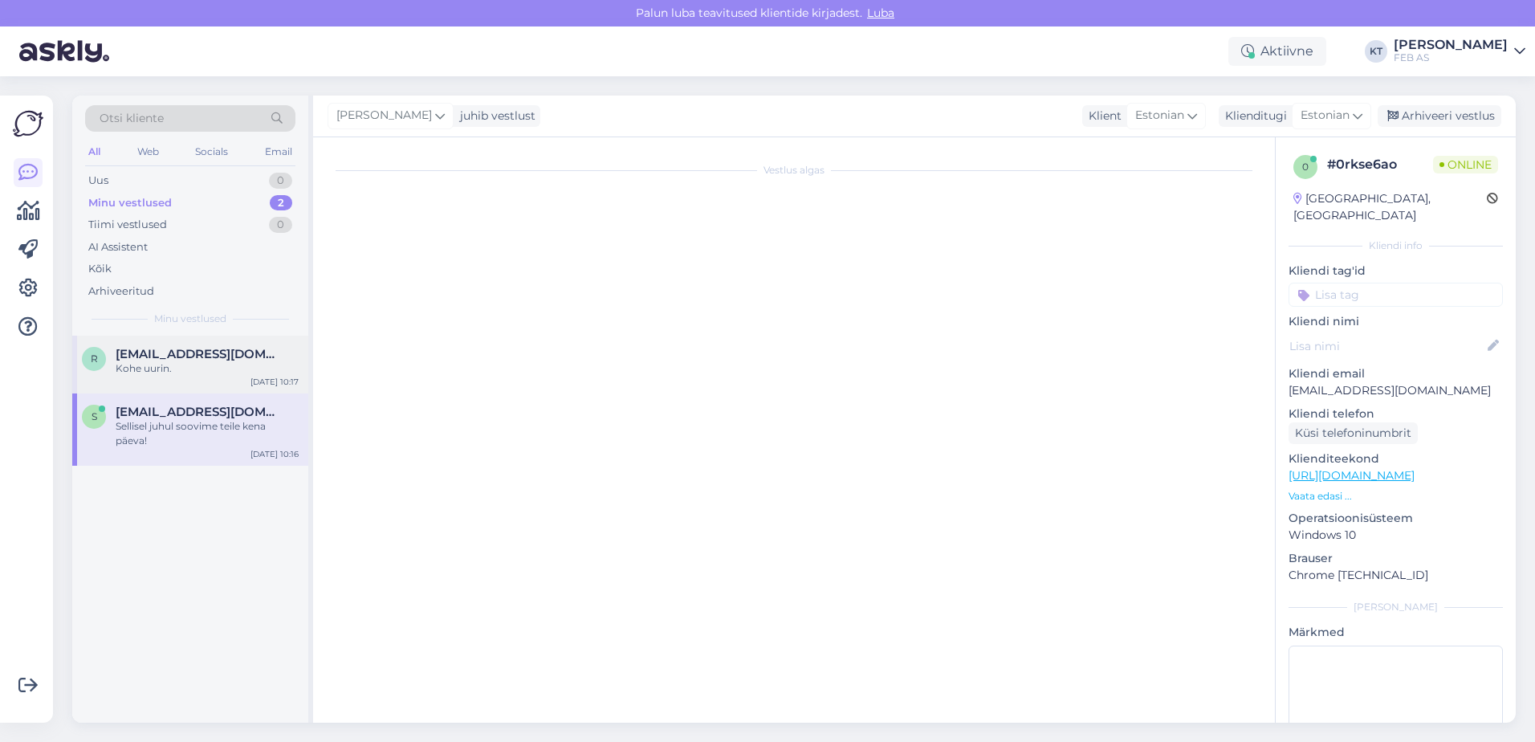
scroll to position [0, 0]
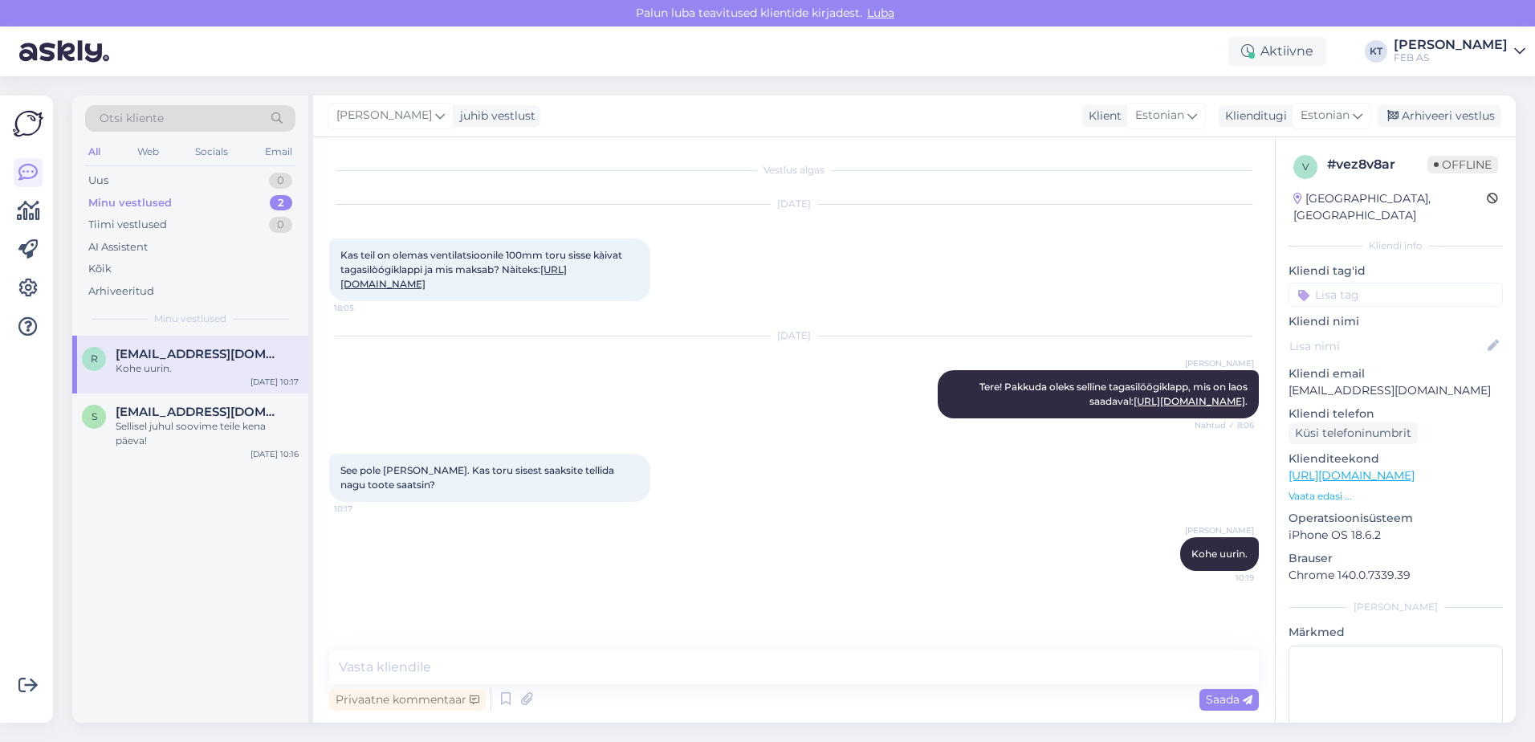
click at [576, 502] on div "See pole [PERSON_NAME]. Kas toru sisest saaksite tellida nagu toote saatsin? 10…" at bounding box center [489, 478] width 321 height 48
click at [171, 423] on div "Sellisel juhul soovime teile kena päeva!" at bounding box center [207, 433] width 183 height 29
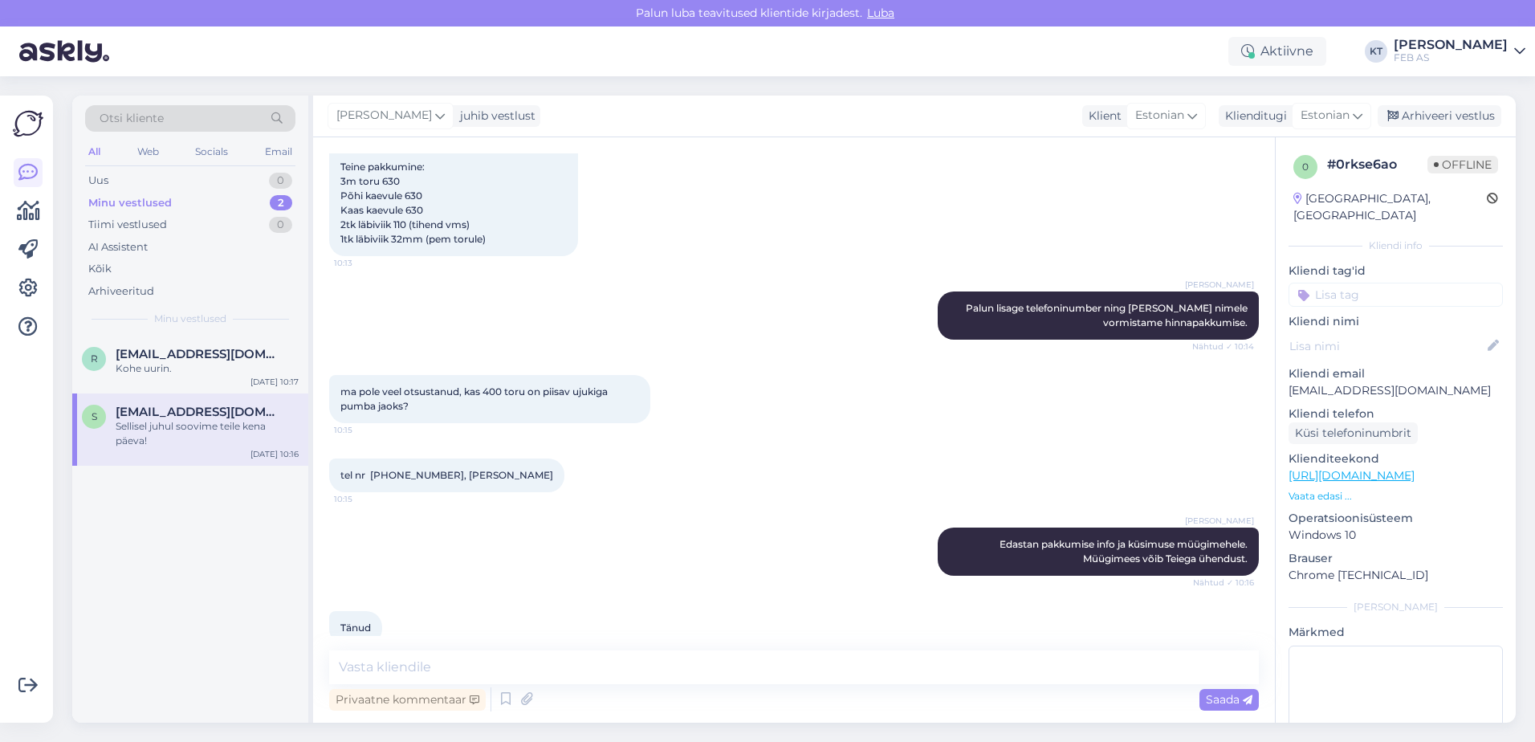
scroll to position [364, 0]
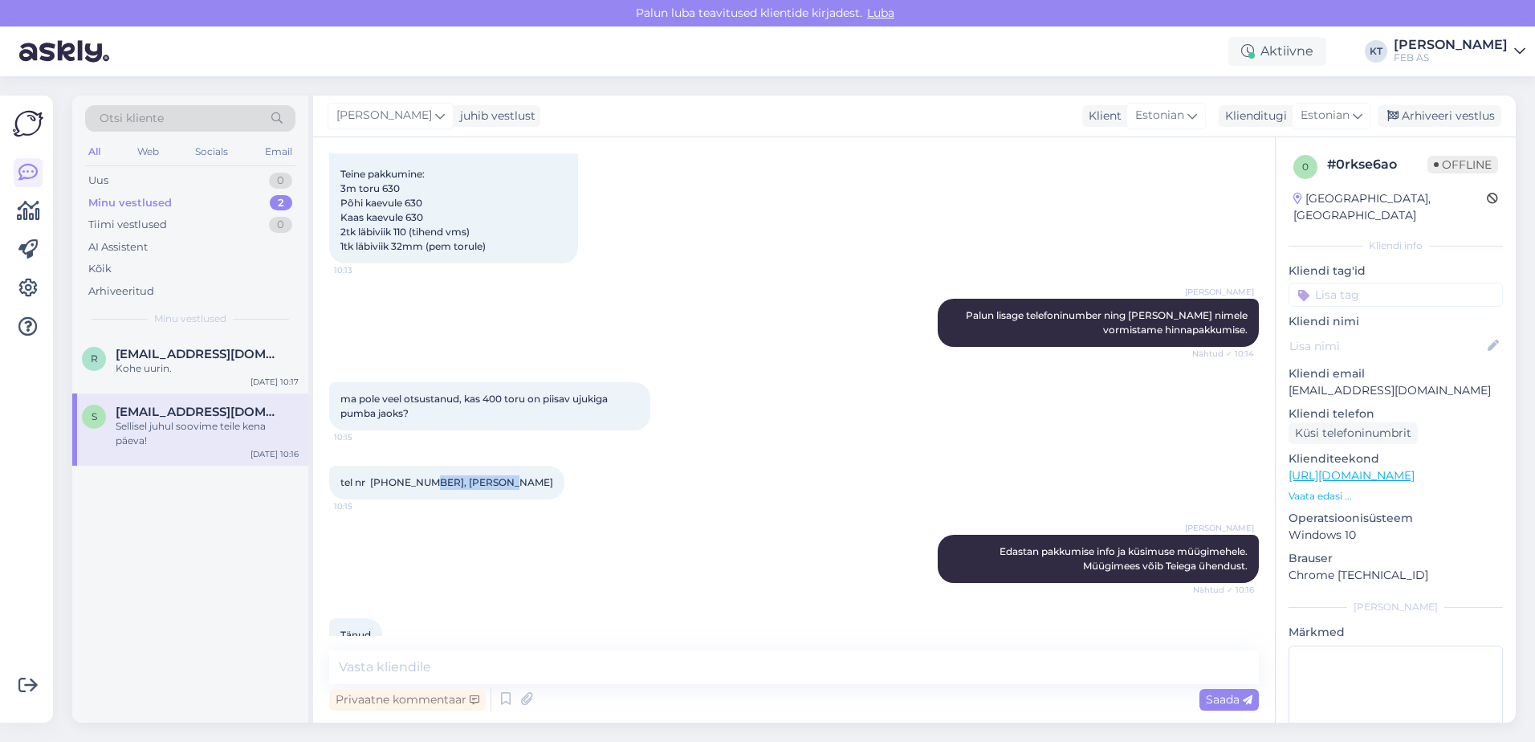
drag, startPoint x: 506, startPoint y: 482, endPoint x: 425, endPoint y: 483, distance: 80.3
click at [425, 483] on div "tel nr [PHONE_NUMBER], [PERSON_NAME] 10:15" at bounding box center [446, 483] width 235 height 34
copy span "[PERSON_NAME]"
drag, startPoint x: 418, startPoint y: 483, endPoint x: 370, endPoint y: 486, distance: 48.3
click at [370, 486] on span "tel nr [PHONE_NUMBER], [PERSON_NAME]" at bounding box center [446, 482] width 213 height 12
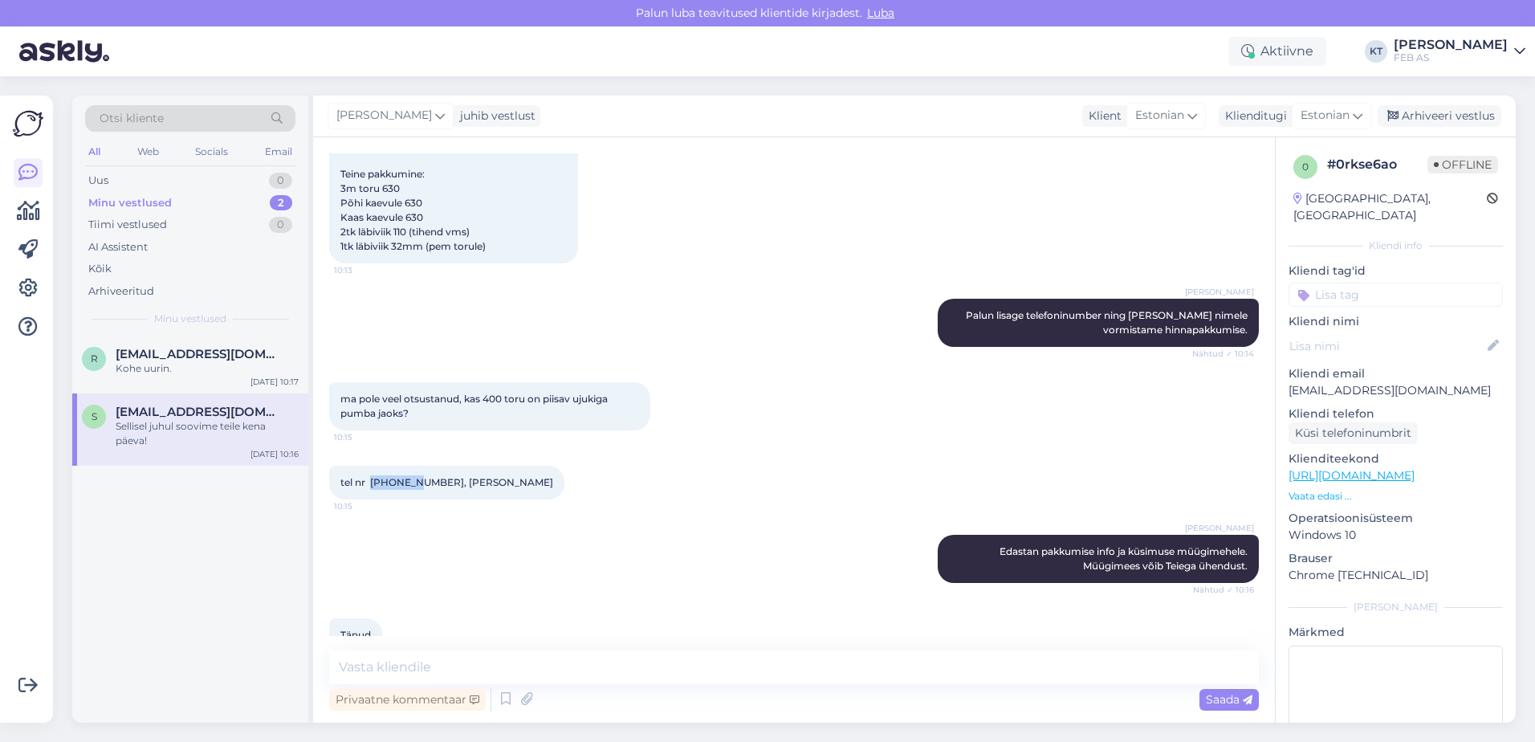
copy span "56844445"
drag, startPoint x: 1418, startPoint y: 374, endPoint x: 1287, endPoint y: 381, distance: 131.8
click at [1287, 381] on div "0 # 0rkse6ao Offline [GEOGRAPHIC_DATA], [GEOGRAPHIC_DATA] Kliendi info Kliendi …" at bounding box center [1396, 475] width 240 height 677
copy p "[EMAIL_ADDRESS][DOMAIN_NAME]"
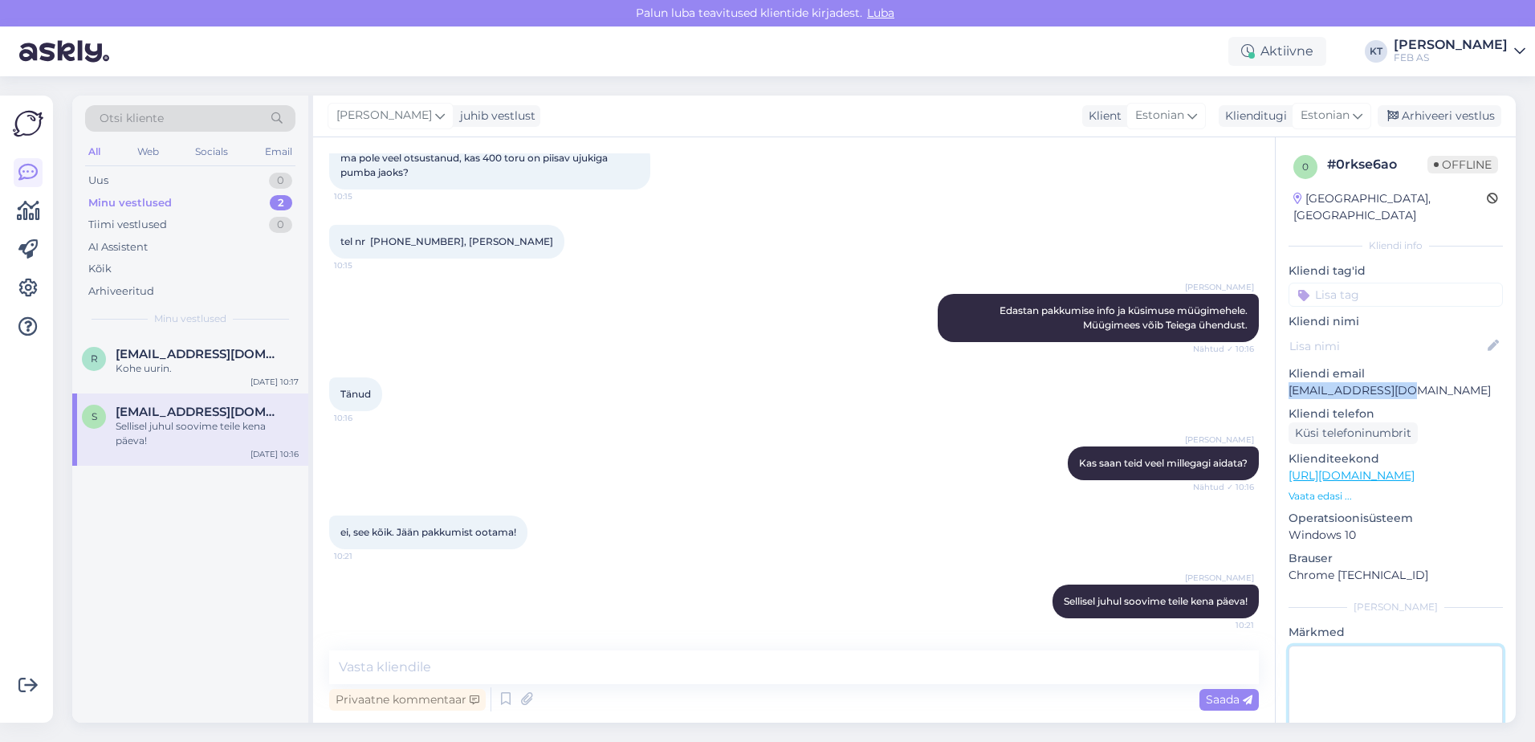
click at [1337, 657] on textarea at bounding box center [1395, 717] width 214 height 144
type textarea "[EMAIL_ADDRESS][DOMAIN_NAME] saadetud"
click at [1335, 603] on div "0 # 0rkse6ao Offline [GEOGRAPHIC_DATA], [GEOGRAPHIC_DATA] Kliendi info Kliendi …" at bounding box center [1396, 475] width 240 height 677
click at [268, 339] on div "r [EMAIL_ADDRESS][DOMAIN_NAME] Kohe uurin. [DATE] 10:17" at bounding box center [190, 365] width 236 height 58
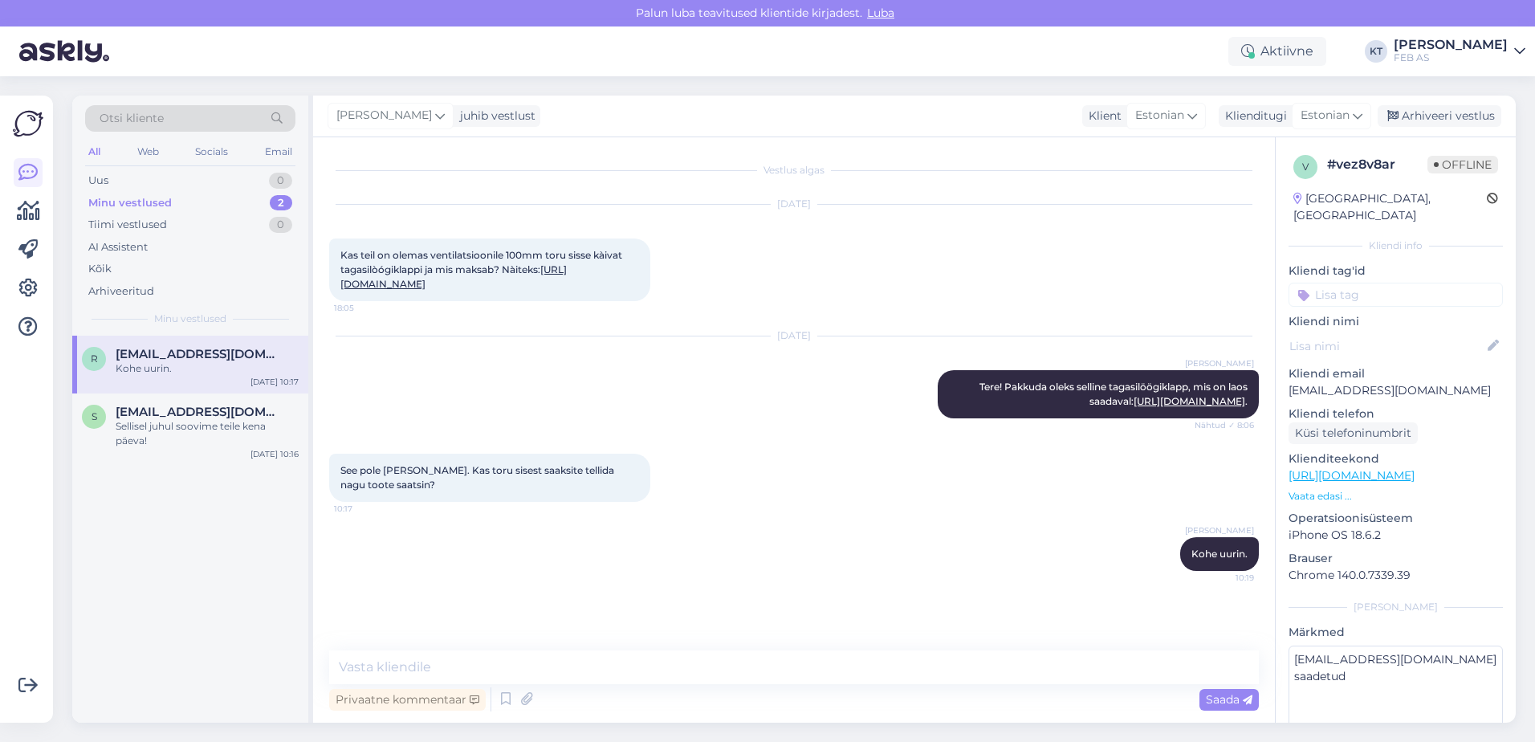
scroll to position [0, 0]
click at [1038, 661] on textarea at bounding box center [794, 667] width 930 height 34
drag, startPoint x: 617, startPoint y: 669, endPoint x: 602, endPoint y: 674, distance: 16.0
click at [617, 669] on textarea at bounding box center [794, 667] width 930 height 34
drag, startPoint x: 941, startPoint y: 686, endPoint x: 937, endPoint y: 671, distance: 15.8
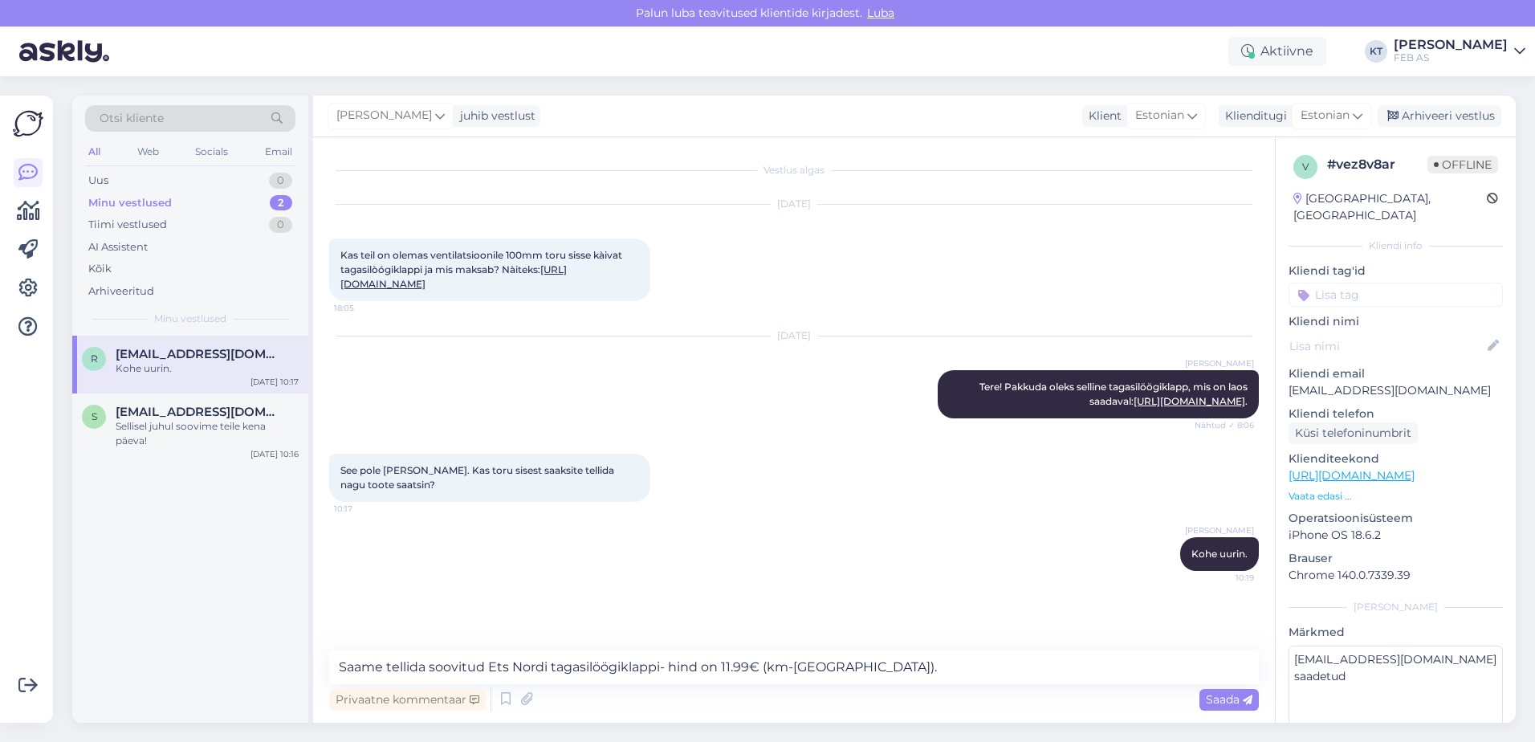
click at [941, 686] on div "Privaatne kommentaar Saada" at bounding box center [794, 699] width 930 height 31
click at [937, 668] on textarea "Saame tellida soovitud Ets Nordi tagasilöögiklappi- hind on 11.99€ (km-[GEOGRAP…" at bounding box center [794, 667] width 930 height 34
click at [1052, 666] on textarea "Saame tellida soovitud Ets Nordi tagasilöögiklappi- hind on 11.99€ (km-[GEOGRAP…" at bounding box center [794, 667] width 930 height 34
click at [1059, 665] on textarea "Saame tellida soovitud Ets Nordi tagasilöögiklappi- hind on 11.99€ (km-[GEOGRAP…" at bounding box center [794, 667] width 930 height 34
type textarea "Saame tellida soovitud Ets Nordi tagasilöögiklappi- hind on 11.99€ (km-[GEOGRAP…"
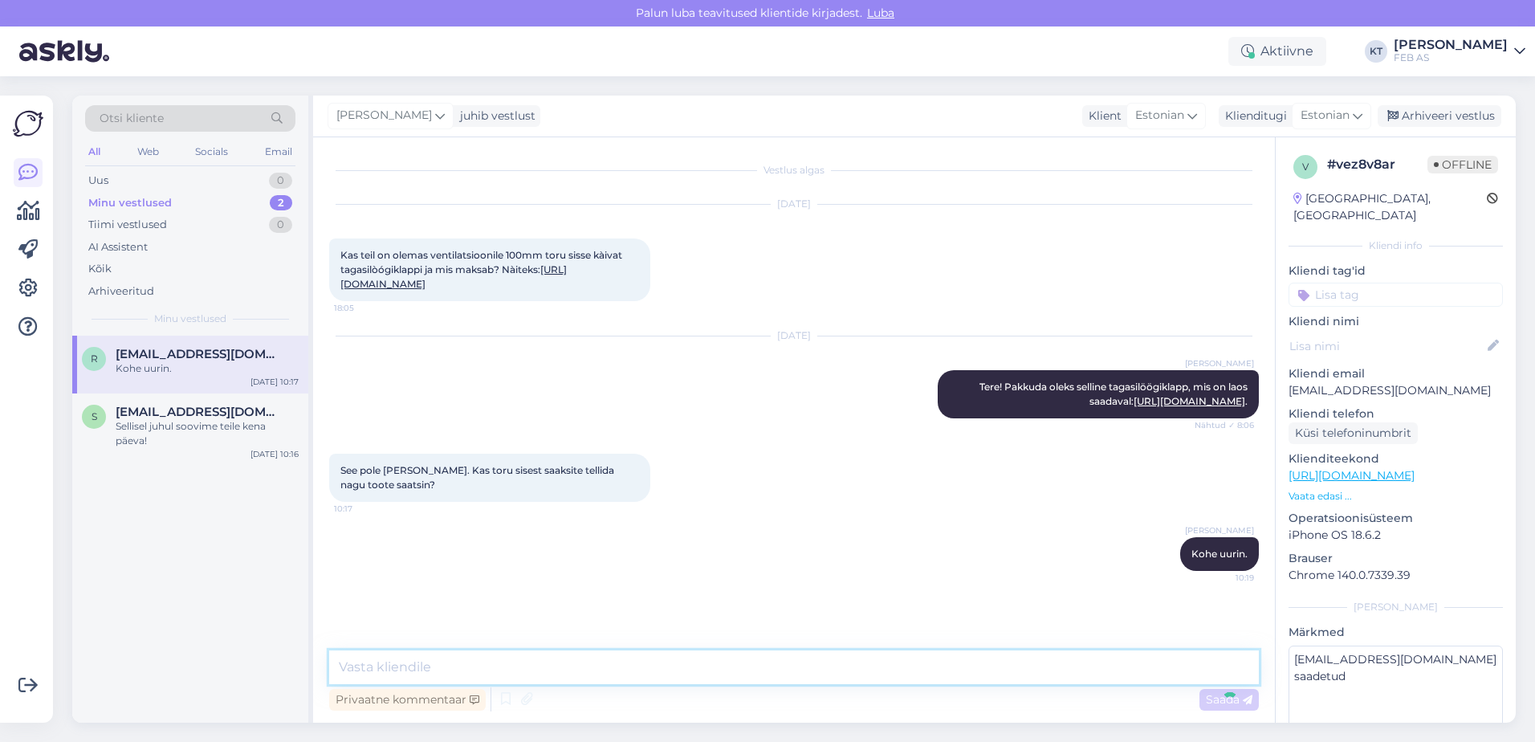
scroll to position [79, 0]
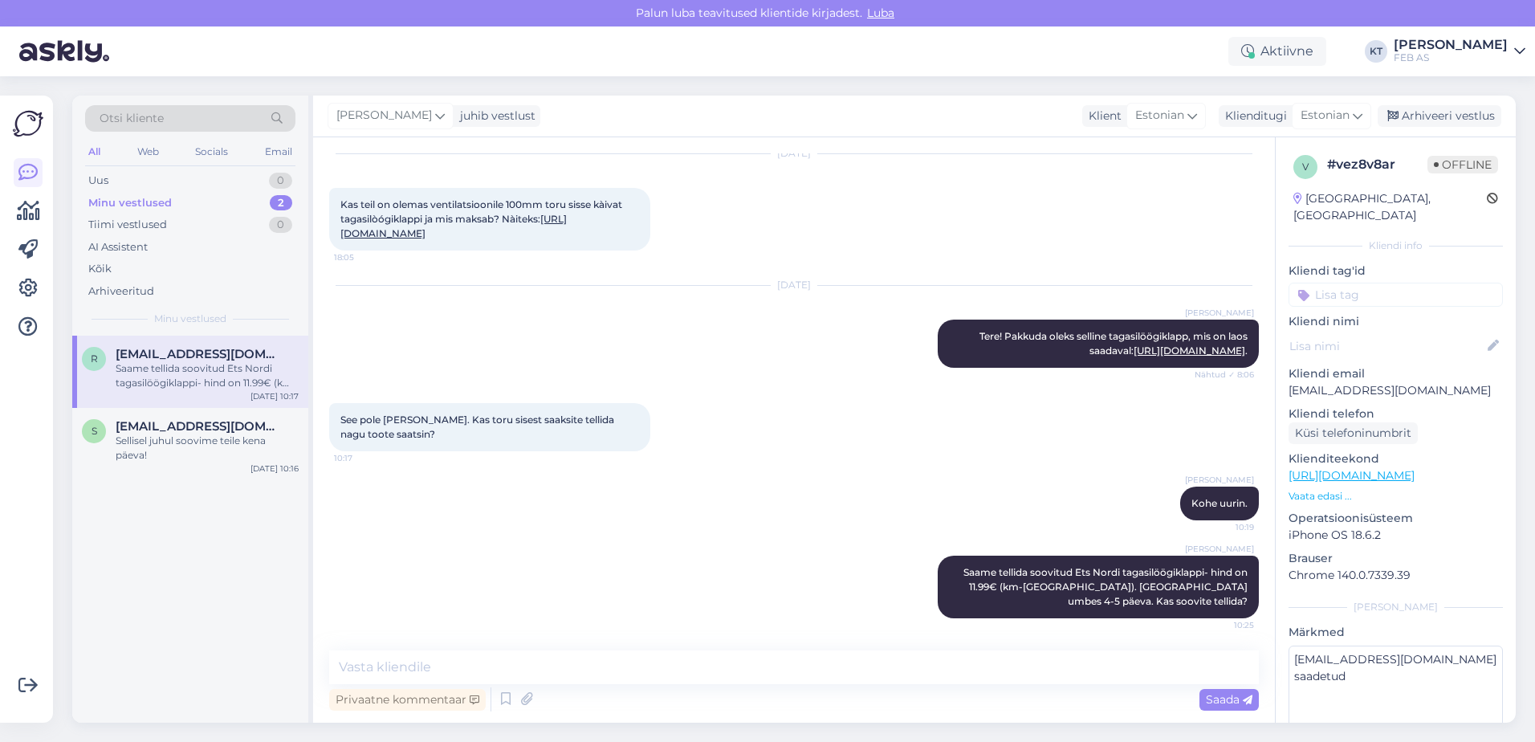
click at [877, 482] on div "[PERSON_NAME] uurin. 10:19" at bounding box center [794, 503] width 930 height 69
click at [128, 449] on div "Sellisel juhul soovime teile kena päeva!" at bounding box center [207, 447] width 183 height 29
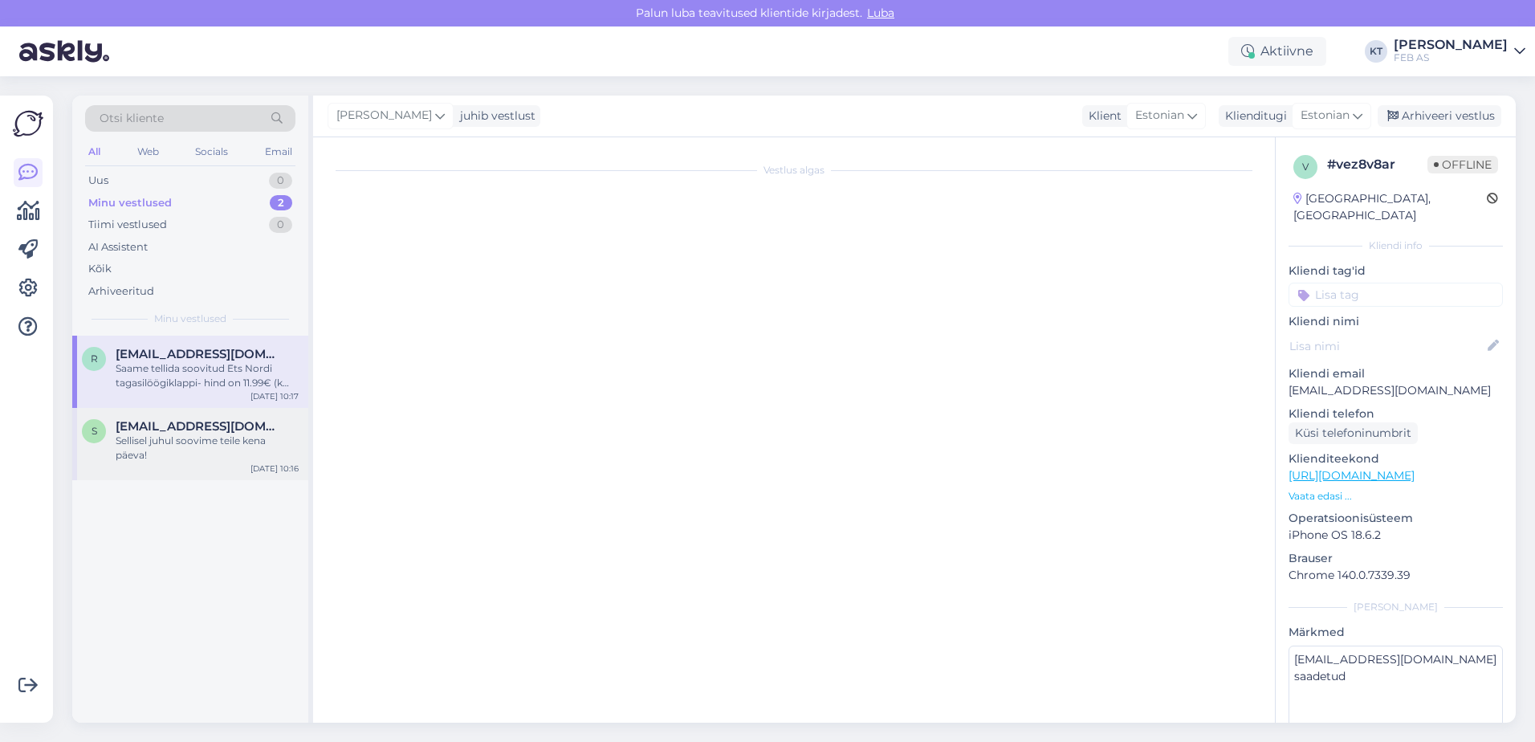
scroll to position [604, 0]
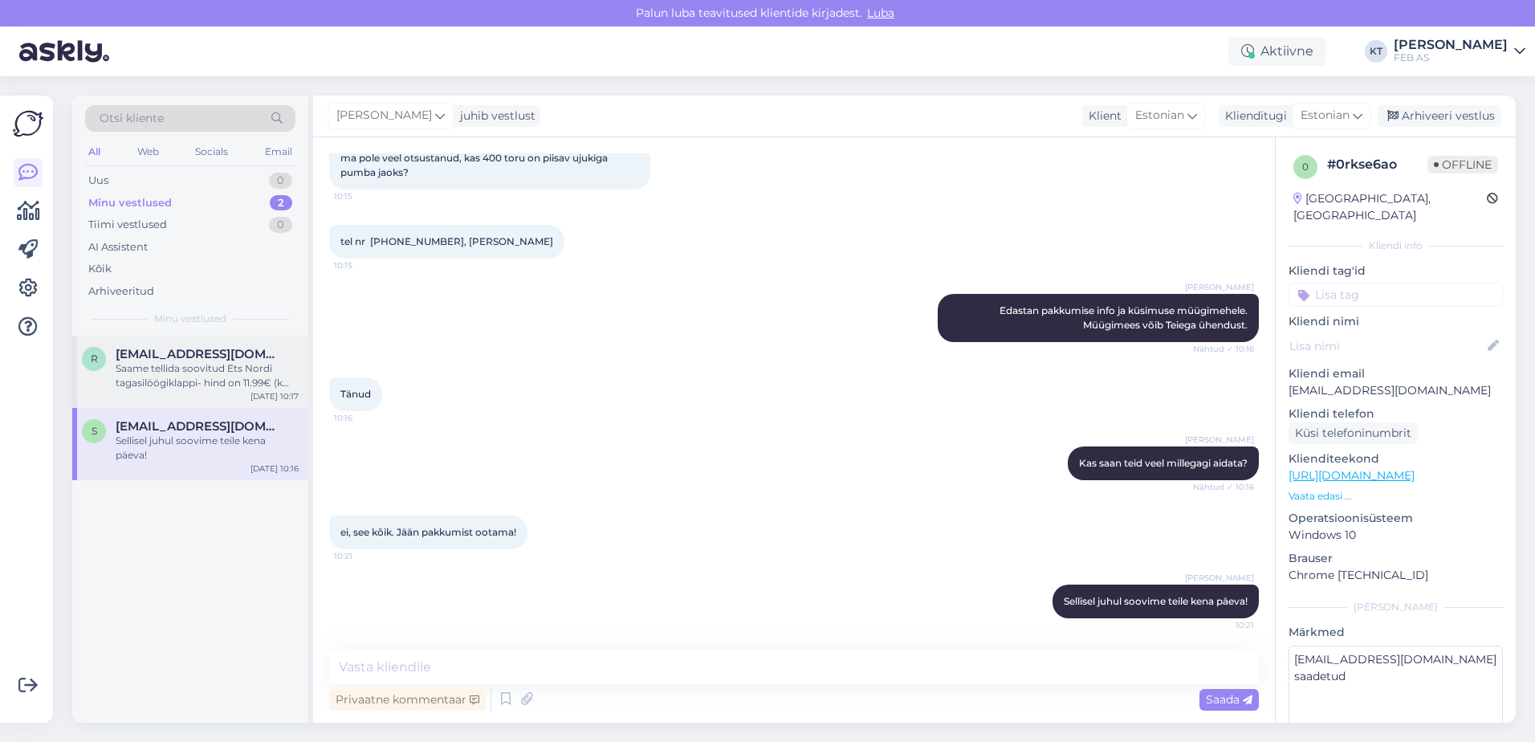
click at [250, 361] on div "Saame tellida soovitud Ets Nordi tagasilöögiklappi- hind on 11.99€ (km-[GEOGRAP…" at bounding box center [207, 375] width 183 height 29
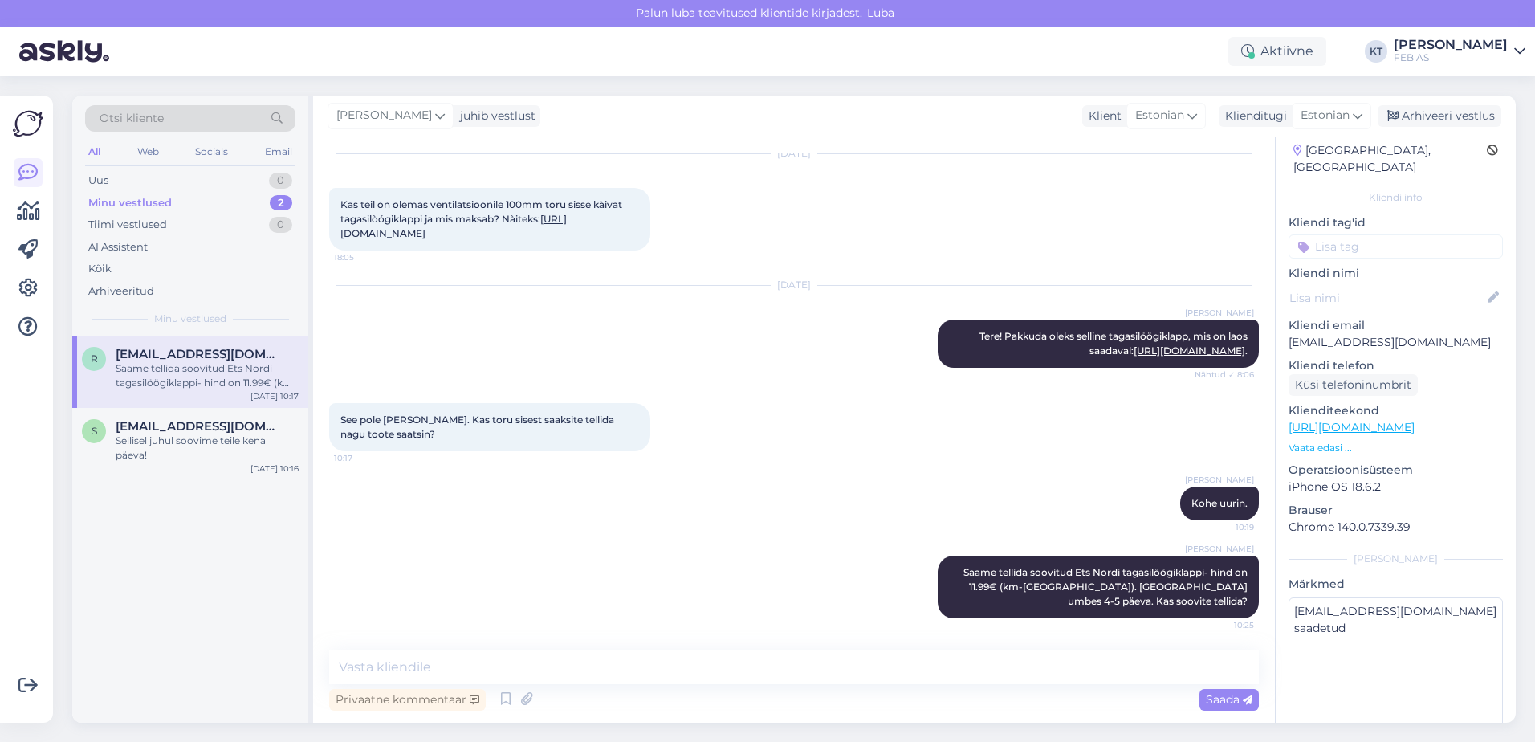
scroll to position [75, 0]
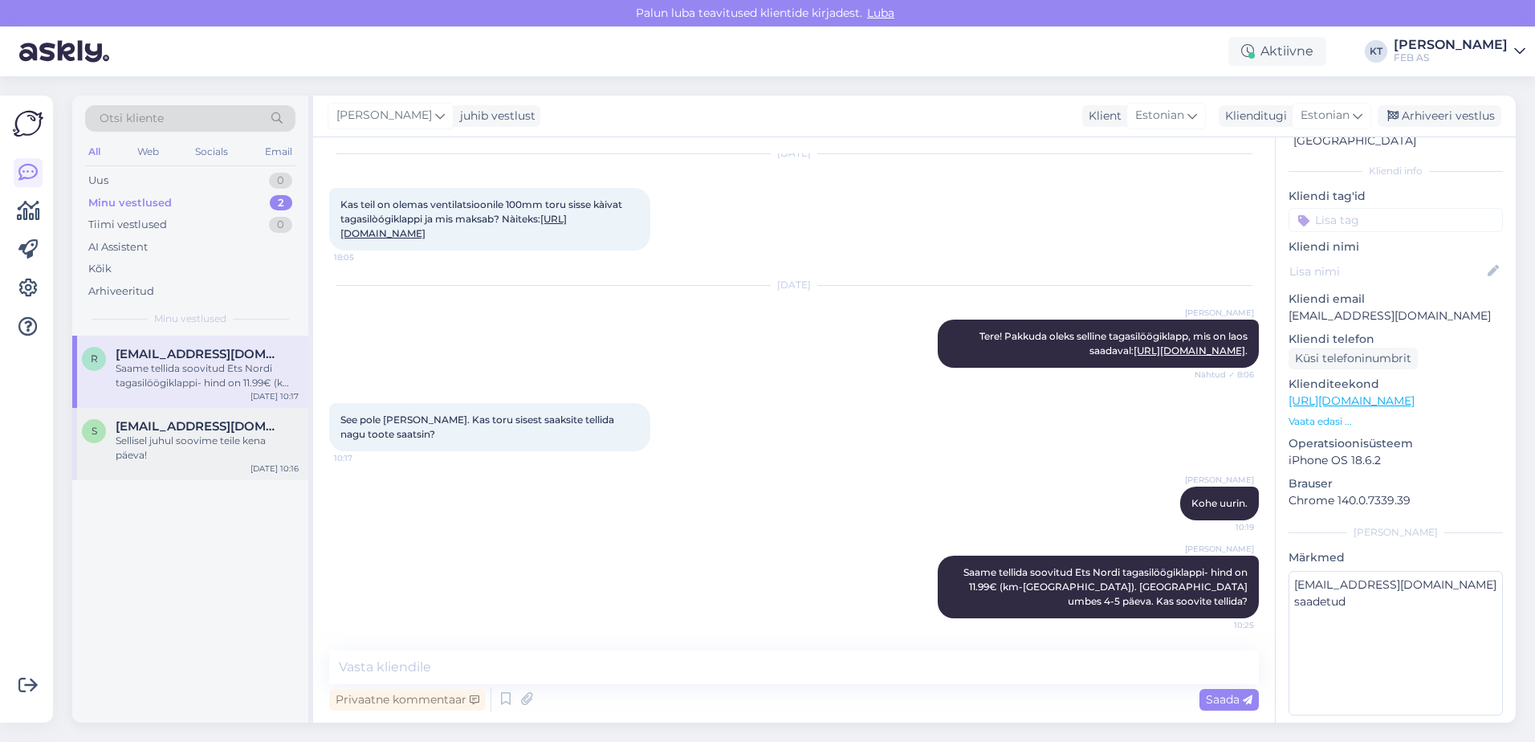
click at [234, 433] on span "[EMAIL_ADDRESS][DOMAIN_NAME]" at bounding box center [199, 426] width 167 height 14
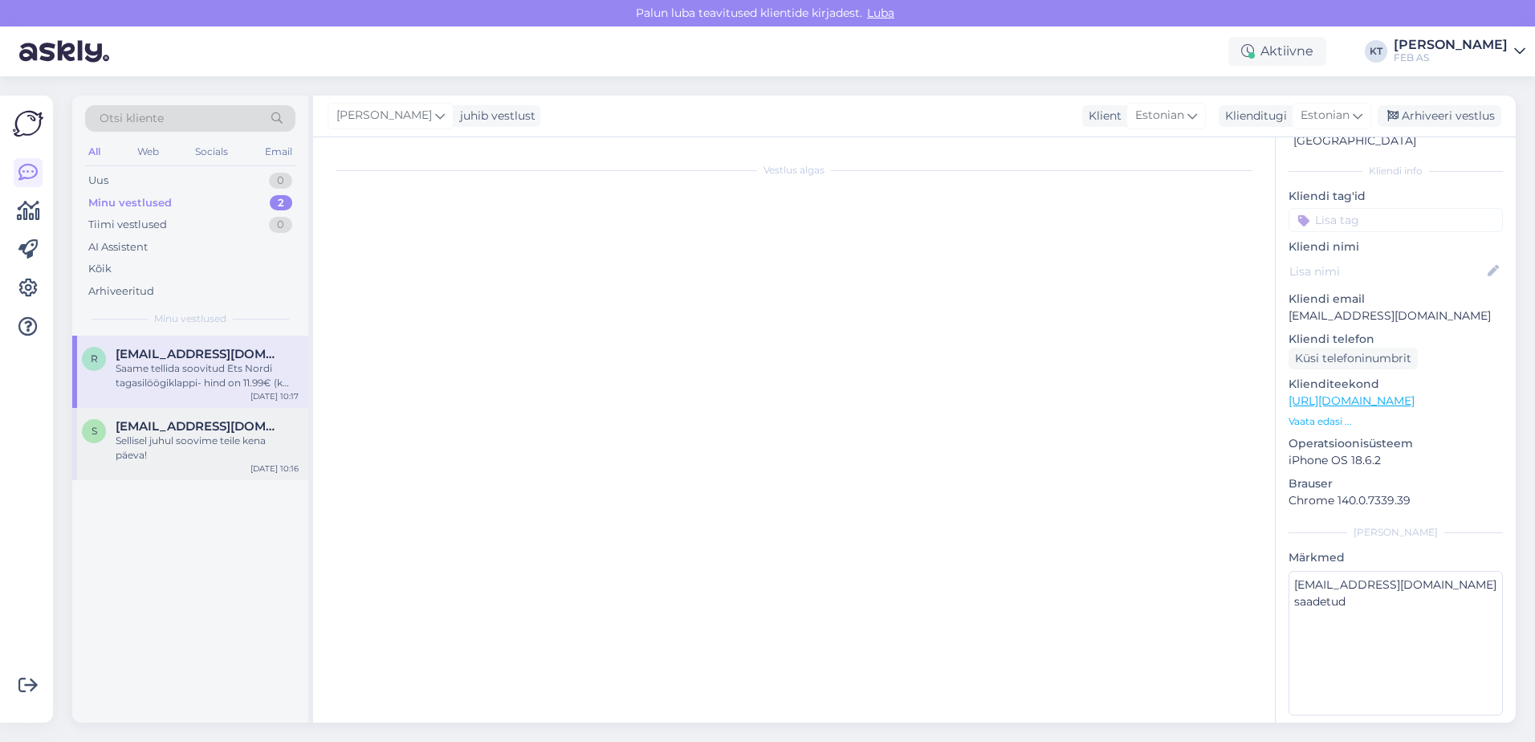
scroll to position [604, 0]
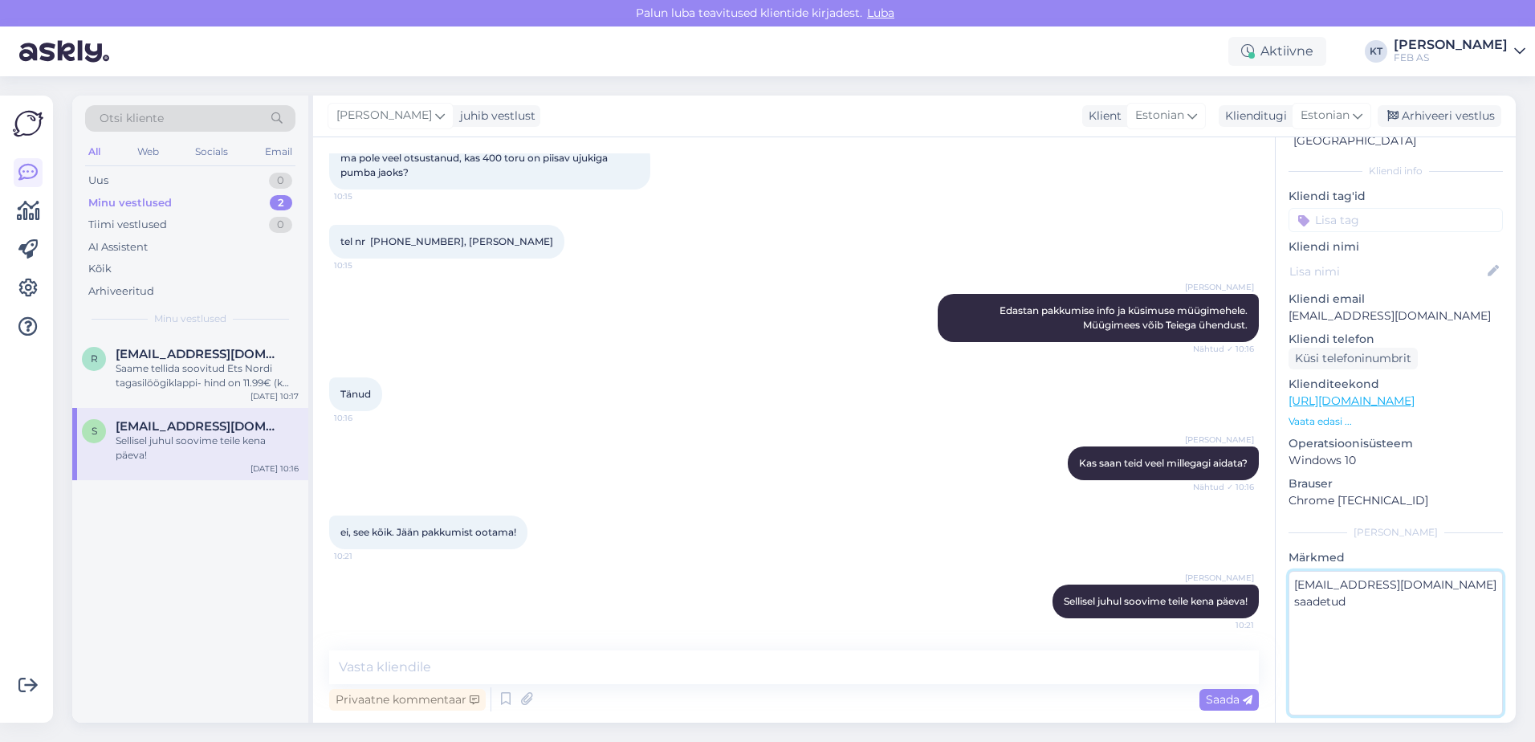
click at [1419, 575] on textarea "[EMAIL_ADDRESS][DOMAIN_NAME] saadetud" at bounding box center [1395, 643] width 214 height 144
type textarea "[EMAIL_ADDRESS][DOMAIN_NAME] saadetud, Ojarile"
click at [1431, 492] on p "Chrome [TECHNICAL_ID]" at bounding box center [1395, 500] width 214 height 17
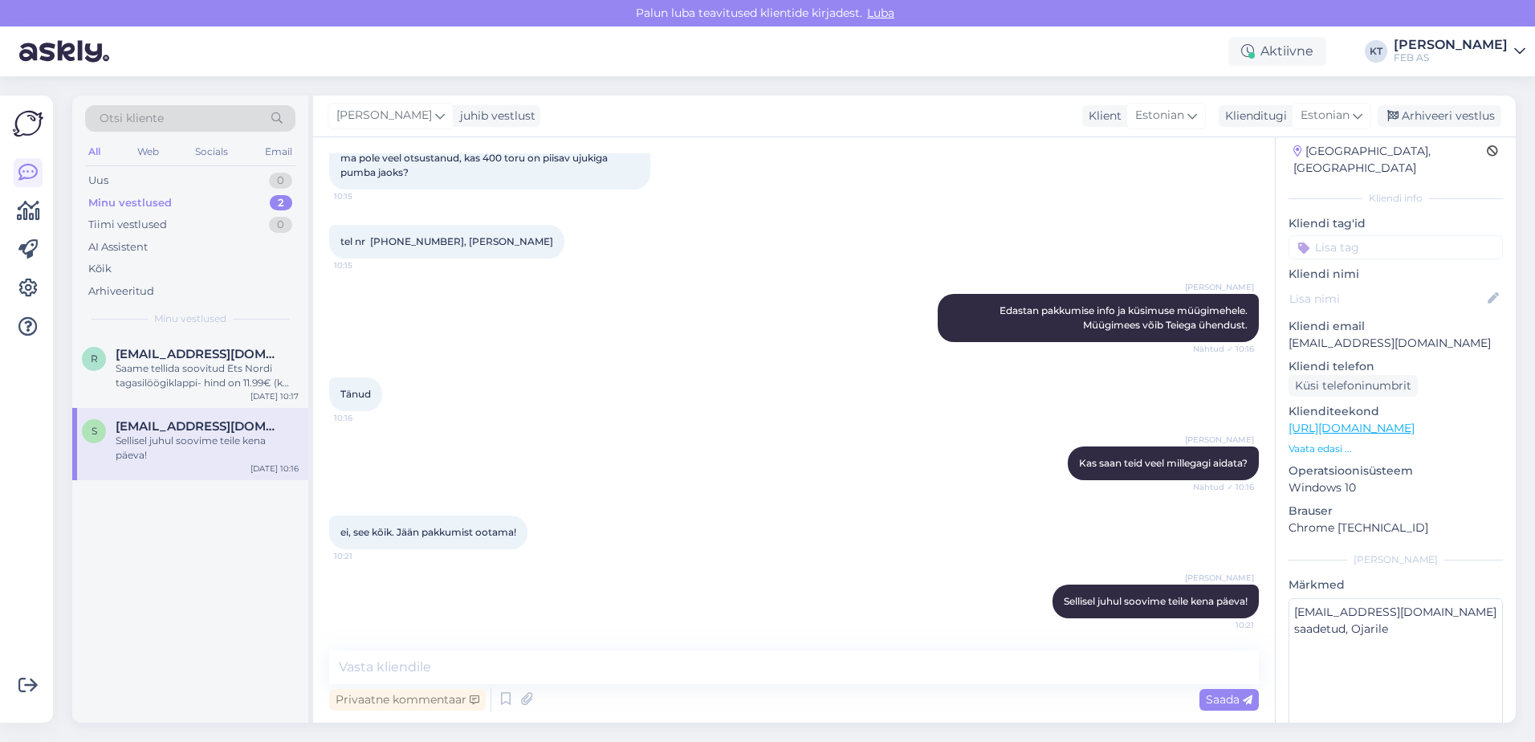
scroll to position [0, 0]
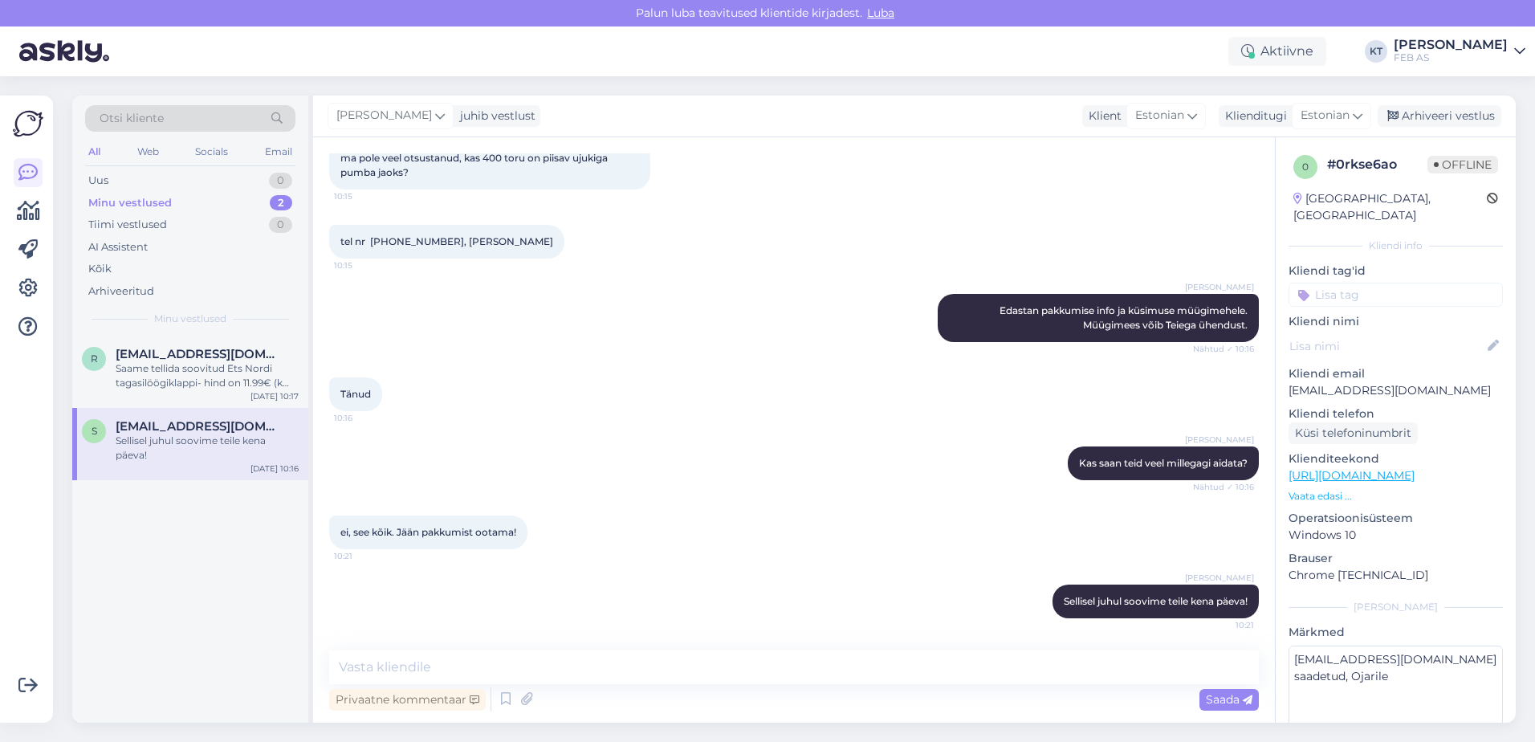
click at [1432, 101] on div "[PERSON_NAME] juhib vestlust Klient [DEMOGRAPHIC_DATA] Klienditugi [DEMOGRAPHIC…" at bounding box center [914, 117] width 1203 height 42
click at [1421, 112] on div "Arhiveeri vestlus" at bounding box center [1440, 116] width 124 height 22
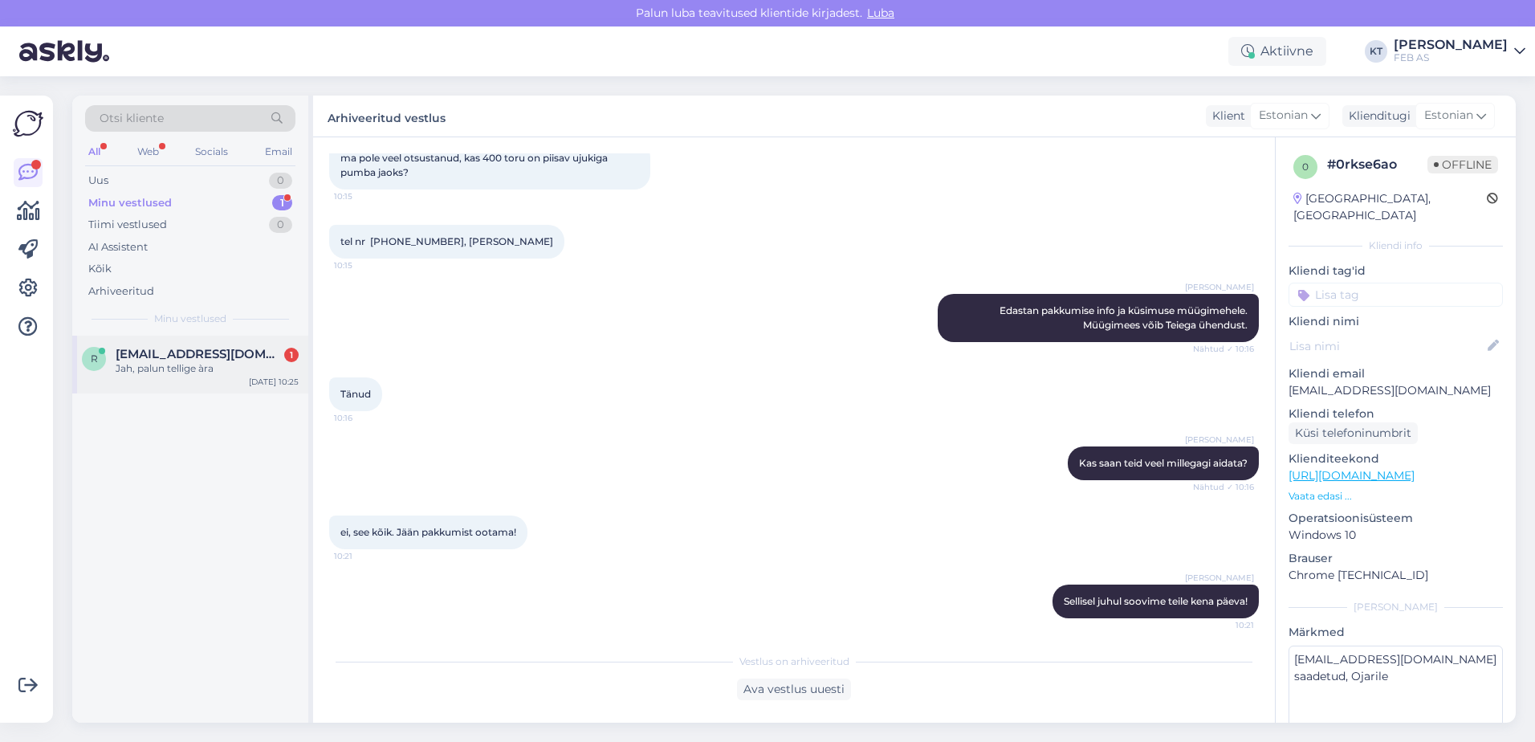
click at [149, 347] on span "[EMAIL_ADDRESS][DOMAIN_NAME]" at bounding box center [199, 354] width 167 height 14
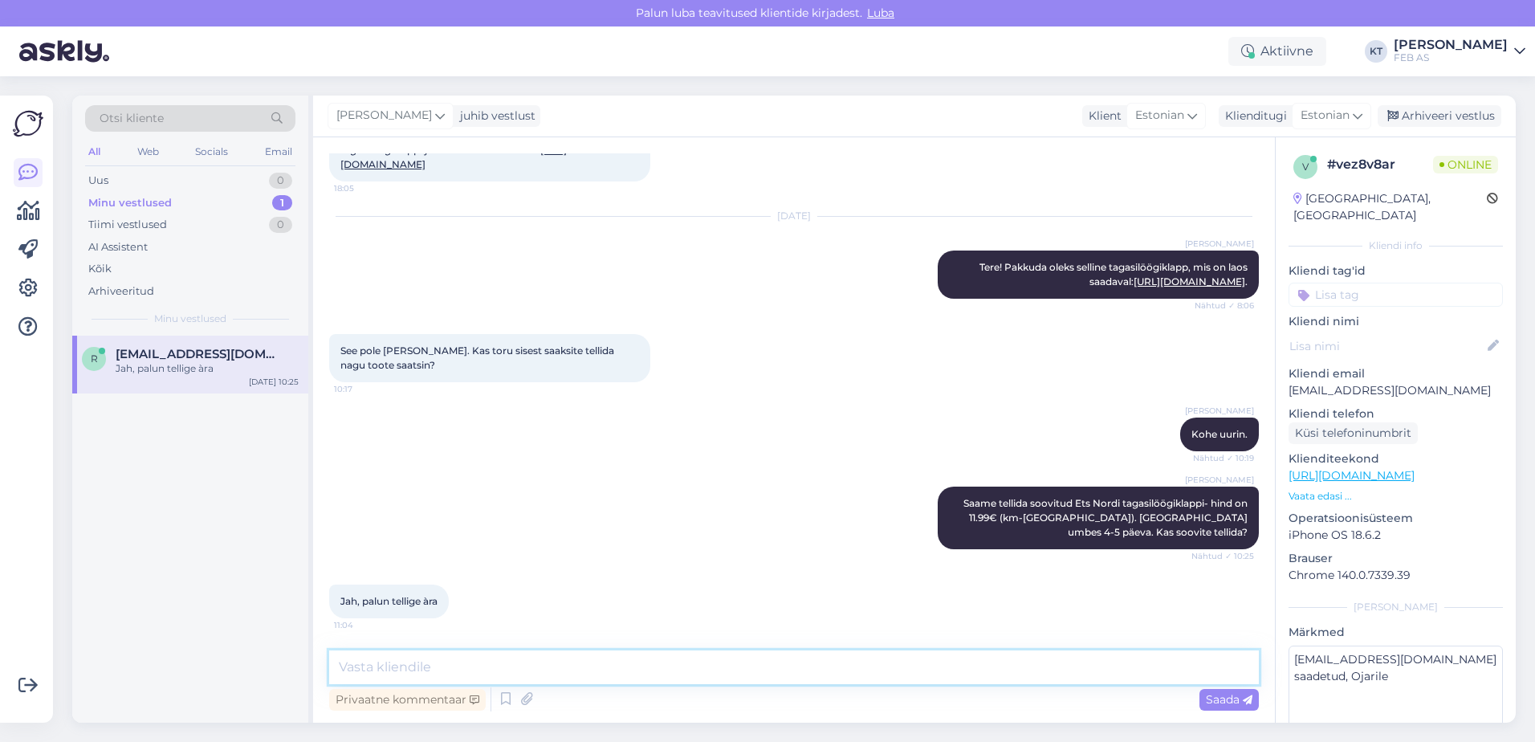
click at [628, 662] on textarea at bounding box center [794, 667] width 930 height 34
click at [897, 682] on textarea at bounding box center [794, 667] width 930 height 34
type textarea "P"
type textarea "T"
type textarea "K"
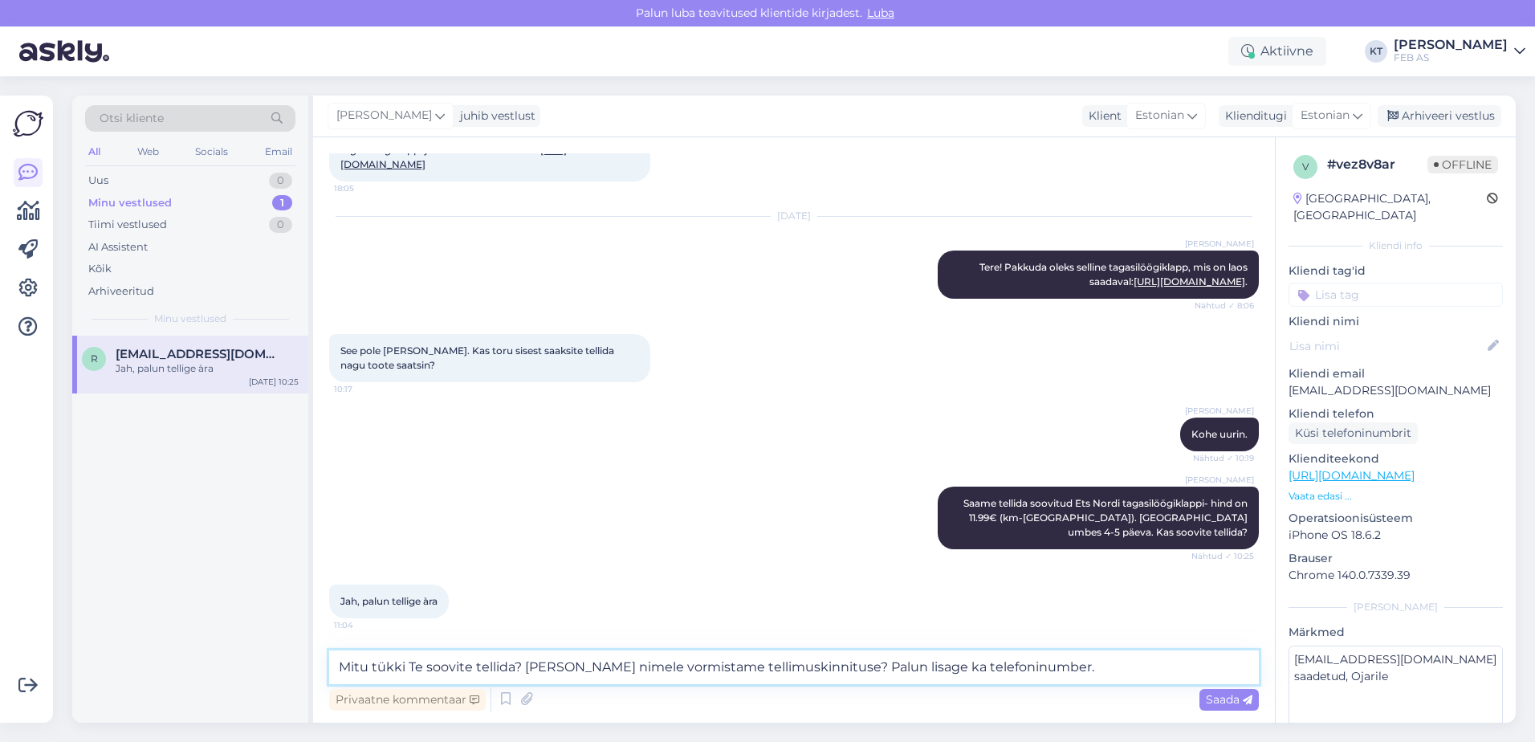
type textarea "Mitu tükki Te soovite tellida? [PERSON_NAME] nimele vormistame tellimuskinnitus…"
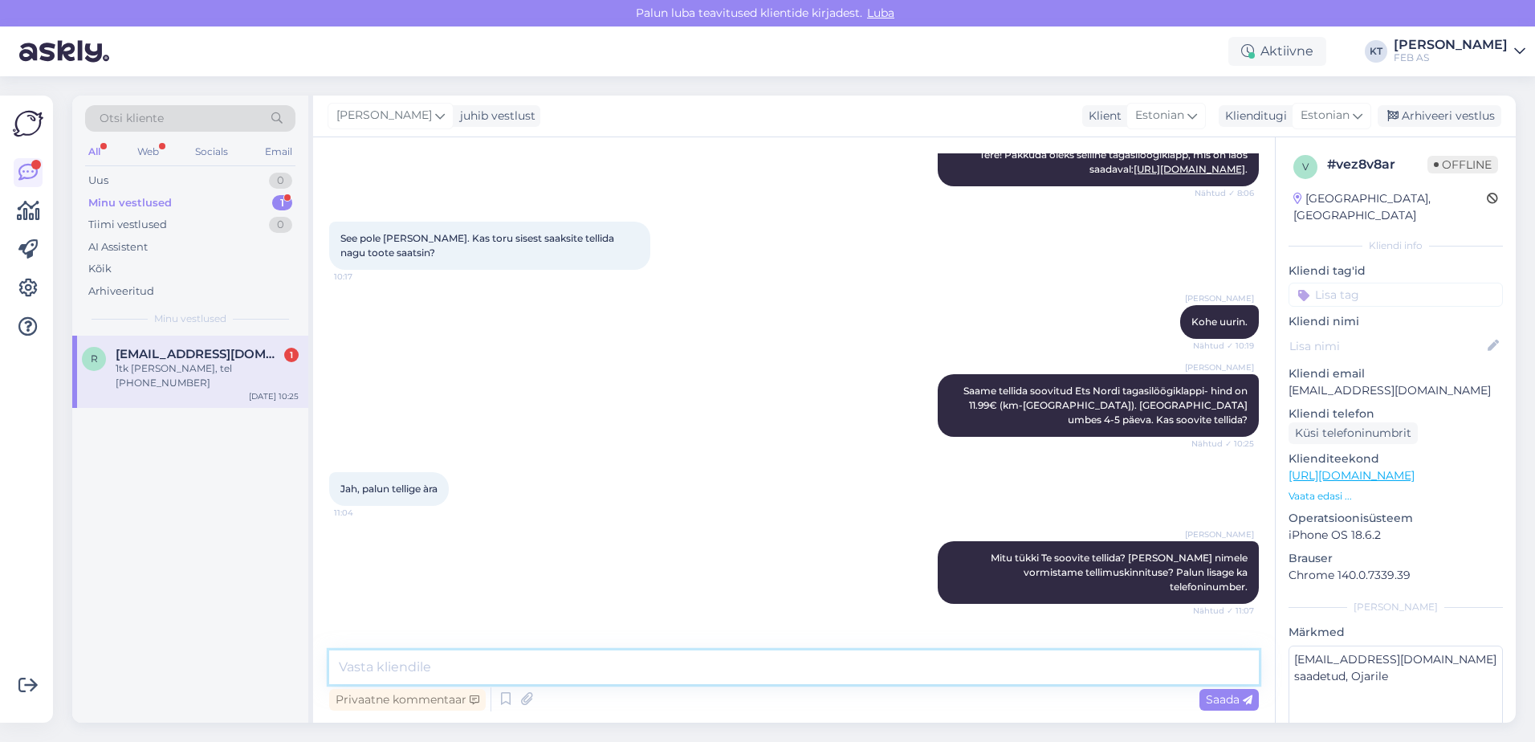
scroll to position [301, 0]
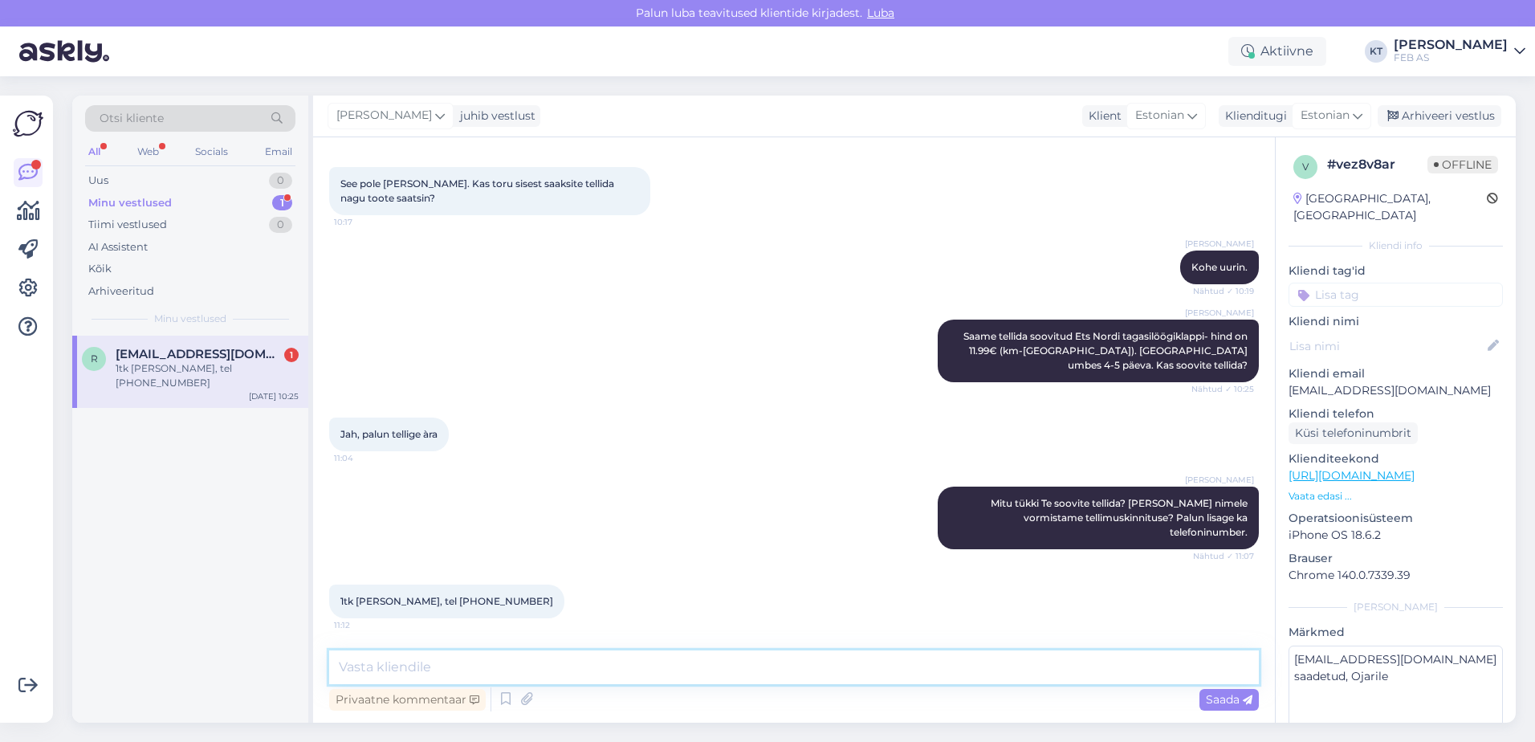
click at [493, 667] on textarea at bounding box center [794, 667] width 930 height 34
type textarea "Palun täpsustage, kuidas soovite [PERSON_NAME] [PERSON_NAME]- kas tulete sobiva…"
click at [927, 667] on textarea "Palun täpsustage, kuidas soovite [PERSON_NAME] [PERSON_NAME]- kas tulete sobiva…" at bounding box center [794, 667] width 930 height 34
click at [1139, 676] on textarea "Palun täpsustage, kuidas soovite [PERSON_NAME] [PERSON_NAME]- kas tulete sobiva…" at bounding box center [794, 667] width 930 height 34
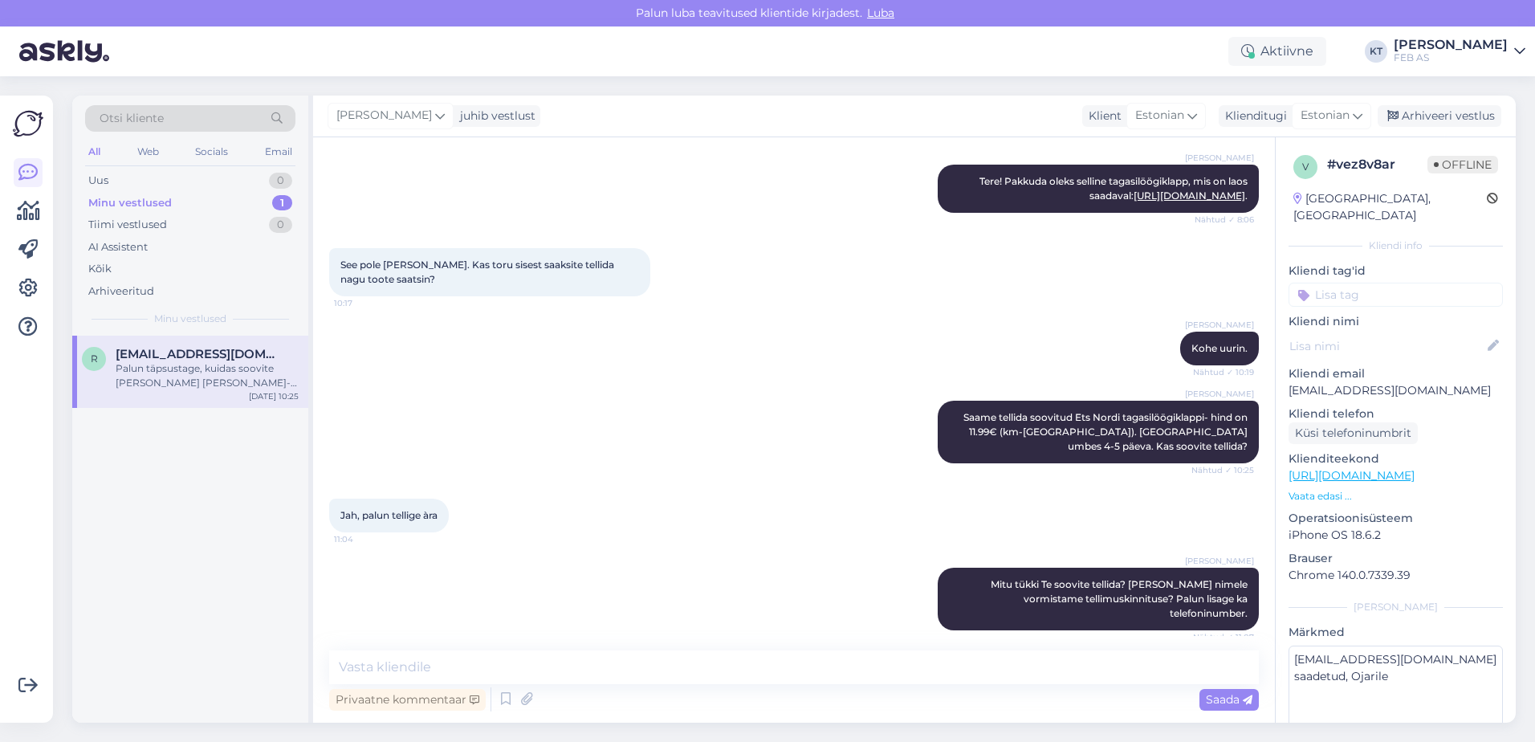
scroll to position [399, 0]
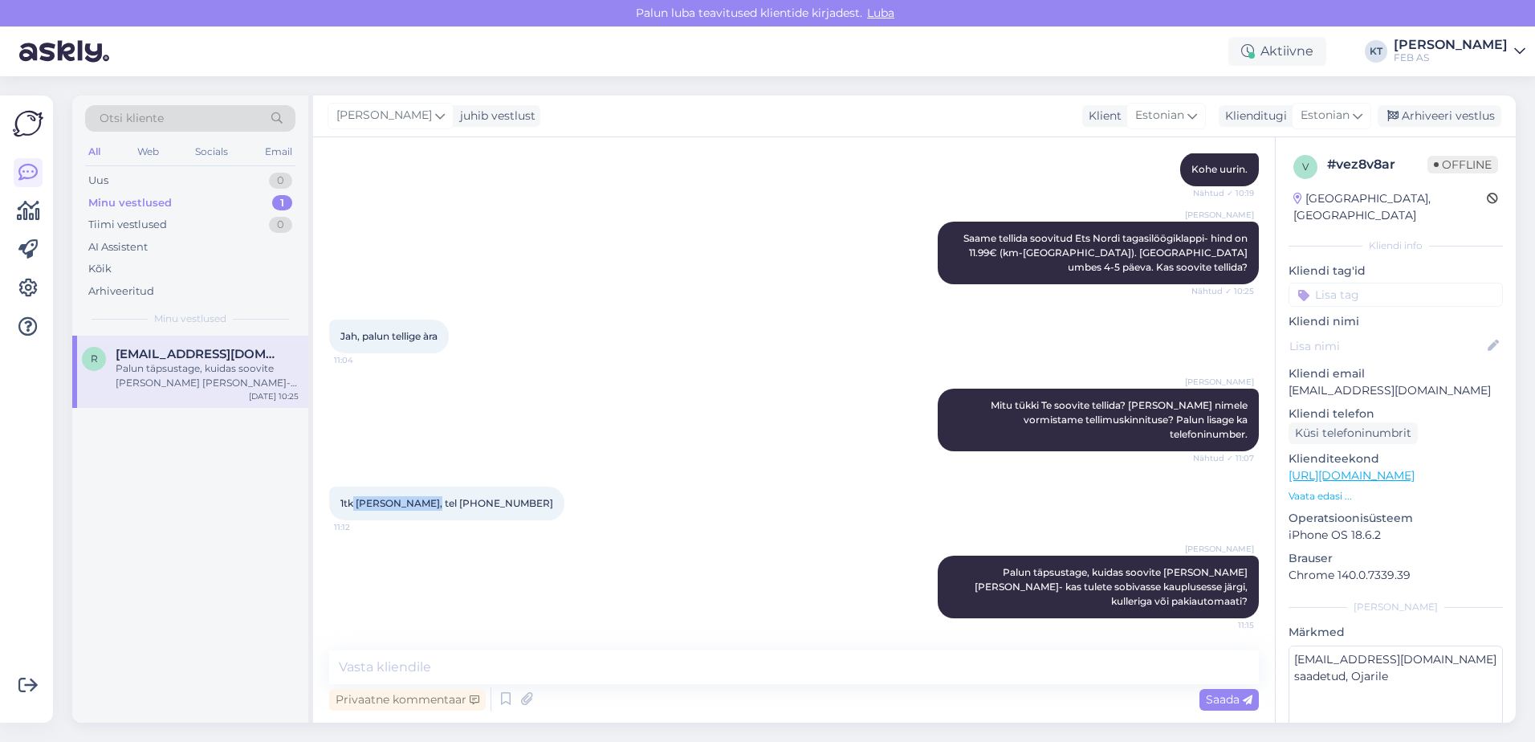
drag, startPoint x: 428, startPoint y: 503, endPoint x: 353, endPoint y: 506, distance: 74.7
click at [353, 506] on span "1tk [PERSON_NAME], tel [PHONE_NUMBER]" at bounding box center [446, 503] width 213 height 12
click at [358, 503] on span "1tk [PERSON_NAME], tel [PHONE_NUMBER]" at bounding box center [446, 503] width 213 height 12
drag, startPoint x: 358, startPoint y: 503, endPoint x: 421, endPoint y: 503, distance: 63.4
click at [421, 503] on span "1tk [PERSON_NAME], tel [PHONE_NUMBER]" at bounding box center [446, 503] width 213 height 12
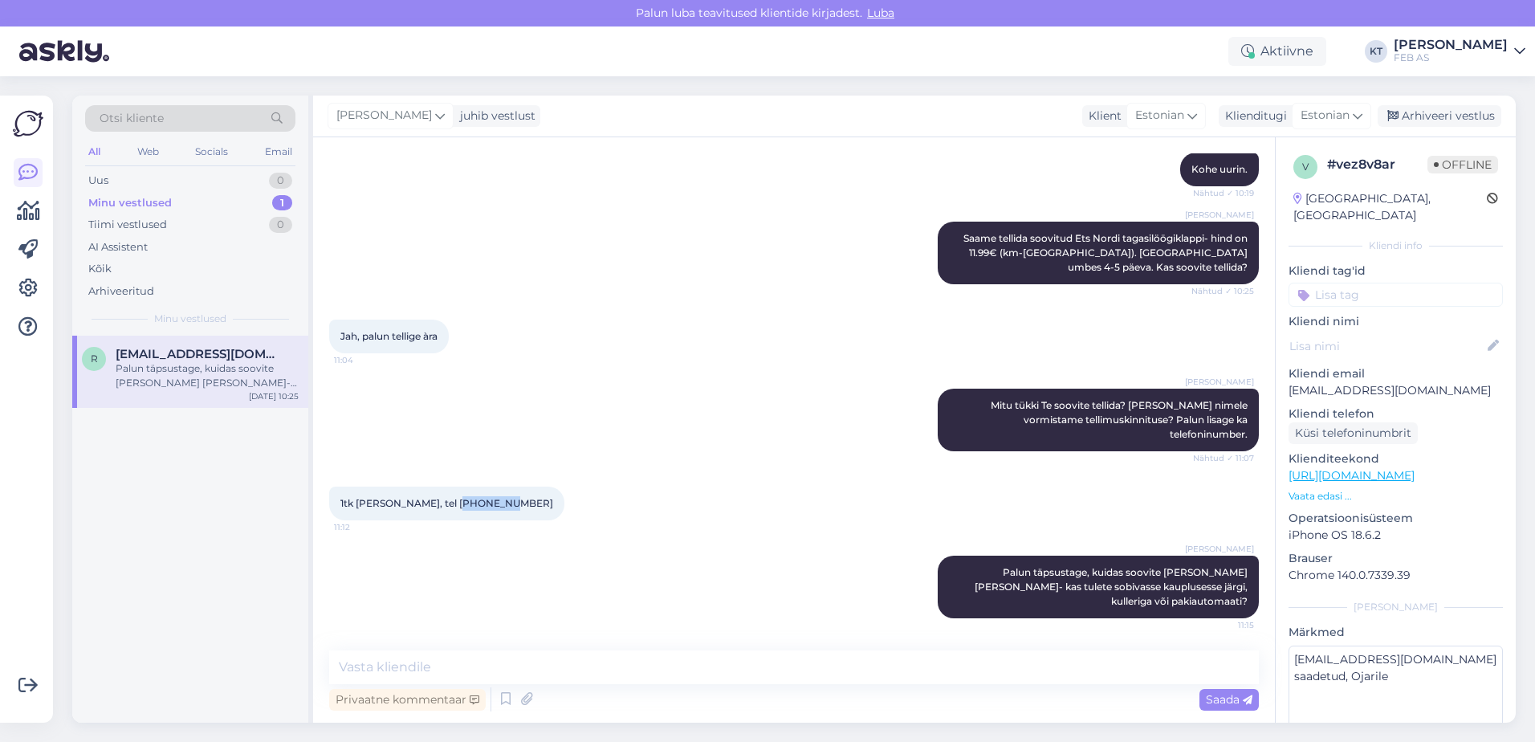
drag, startPoint x: 495, startPoint y: 503, endPoint x: 451, endPoint y: 503, distance: 44.2
click at [451, 503] on span "1tk [PERSON_NAME], tel [PHONE_NUMBER]" at bounding box center [446, 503] width 213 height 12
drag, startPoint x: 1434, startPoint y: 372, endPoint x: 1287, endPoint y: 373, distance: 146.9
click at [1287, 373] on div "v # vez8v8ar Offline [GEOGRAPHIC_DATA], [GEOGRAPHIC_DATA] Kliendi info Kliendi …" at bounding box center [1396, 475] width 240 height 677
click at [490, 538] on div "[PERSON_NAME] täpsustage, kuidas soovite [PERSON_NAME] [PERSON_NAME]- kas tulet…" at bounding box center [794, 587] width 930 height 98
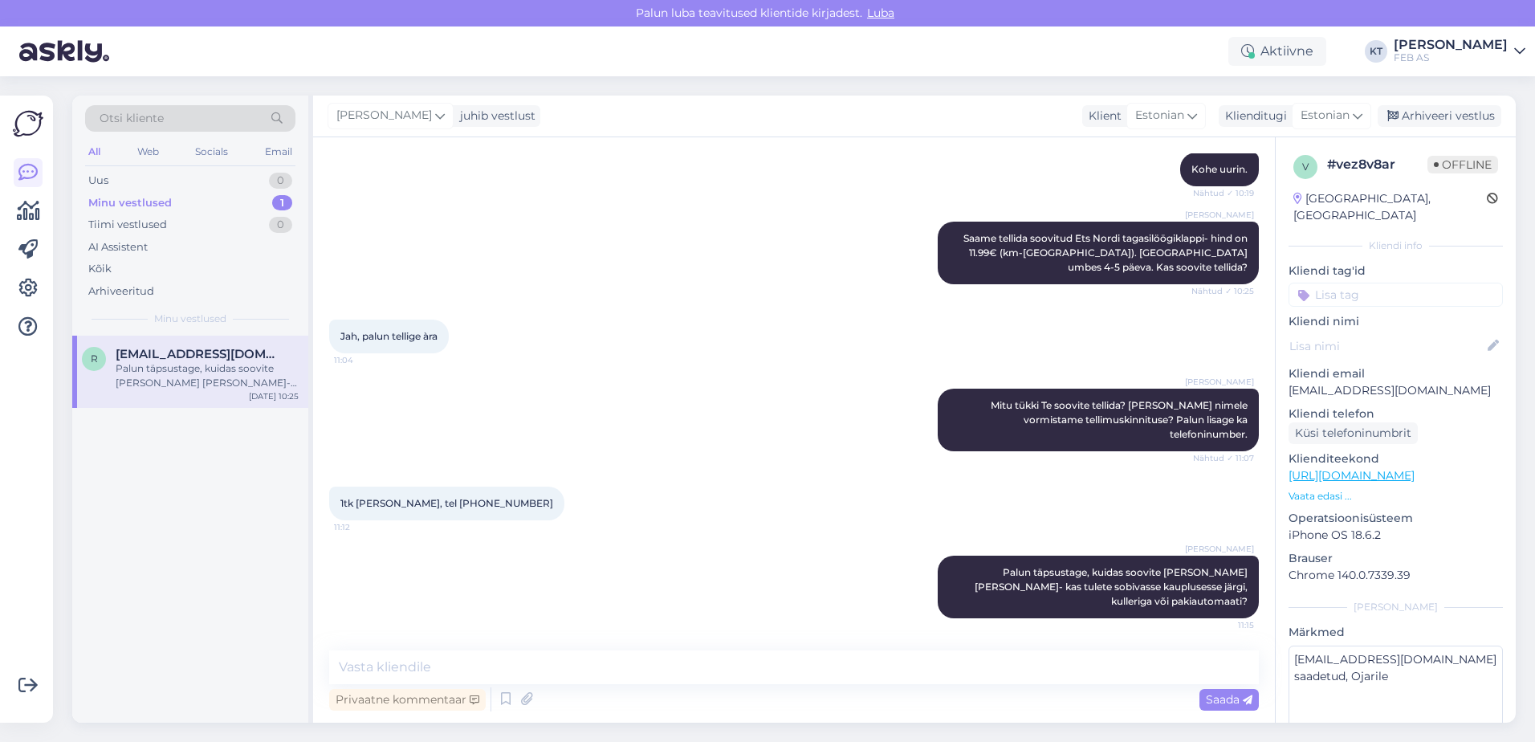
click at [414, 547] on div "[PERSON_NAME] täpsustage, kuidas soovite [PERSON_NAME] [PERSON_NAME]- kas tulet…" at bounding box center [794, 587] width 930 height 98
click at [756, 548] on div "[PERSON_NAME] täpsustage, kuidas soovite [PERSON_NAME] [PERSON_NAME]- kas tulet…" at bounding box center [794, 587] width 930 height 98
click at [198, 384] on div "Palun täpsustage, kuidas soovite [PERSON_NAME] [PERSON_NAME]- kas tulete sobiva…" at bounding box center [207, 375] width 183 height 29
click at [137, 375] on div "Palun täpsustage, kuidas soovite [PERSON_NAME] [PERSON_NAME]- kas tulete sobiva…" at bounding box center [207, 375] width 183 height 29
click at [139, 221] on div "Tiimi vestlused" at bounding box center [127, 225] width 79 height 16
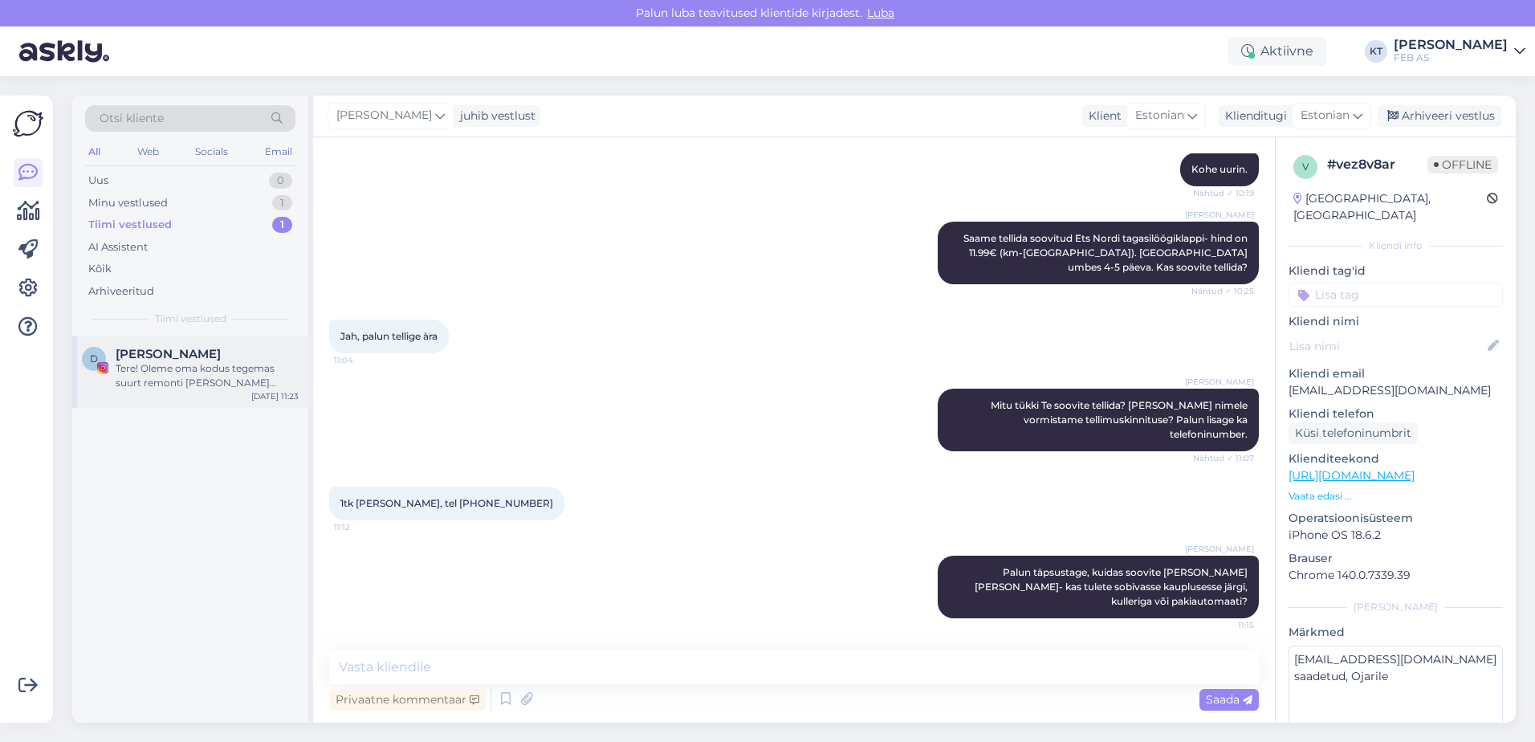
click at [149, 349] on span "[PERSON_NAME]" at bounding box center [168, 354] width 105 height 14
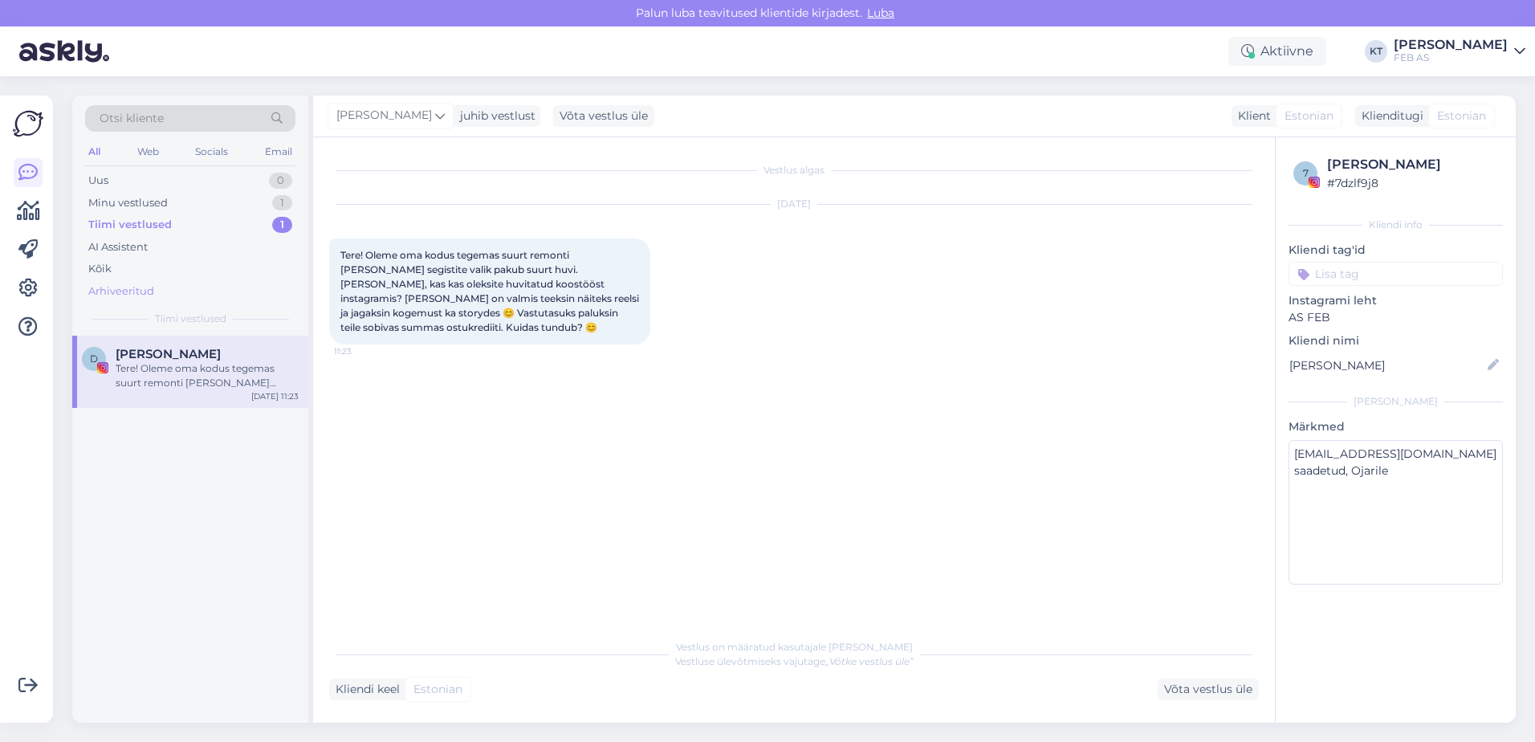
scroll to position [0, 0]
click at [188, 202] on div "Minu vestlused 1" at bounding box center [190, 203] width 210 height 22
click at [170, 351] on span "[EMAIL_ADDRESS][DOMAIN_NAME]" at bounding box center [199, 354] width 167 height 14
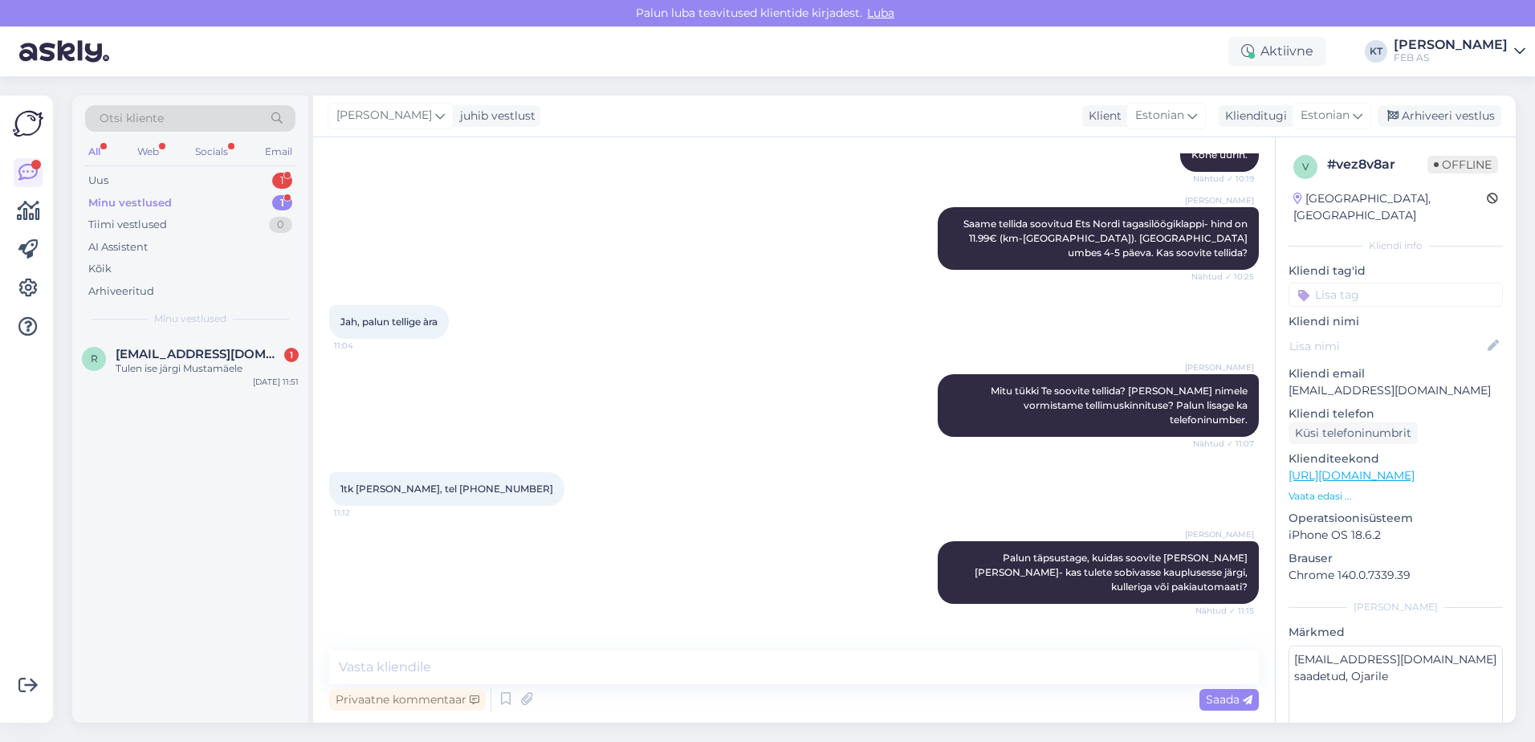
scroll to position [468, 0]
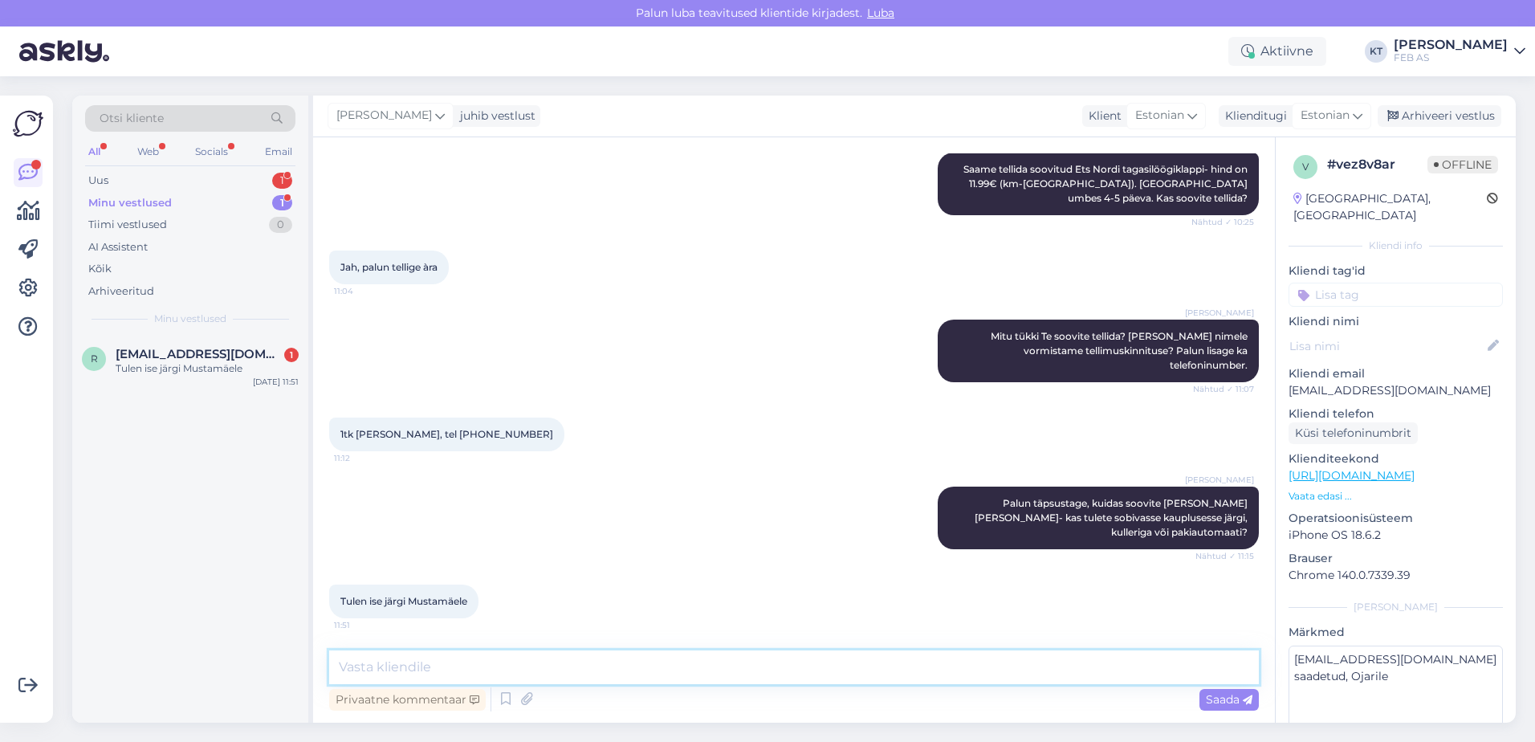
click at [414, 654] on textarea at bounding box center [794, 667] width 930 height 34
click at [620, 660] on textarea at bounding box center [794, 667] width 930 height 34
click at [815, 663] on textarea "Aitäh! Edastan info müügimehele, kes saadab Teile hinnapakkumised. Kui Teile ro…" at bounding box center [794, 667] width 930 height 34
click at [1041, 665] on textarea "Aitäh! Edastan info müügimehele, kes saadab Teile hinnapakkumised. Kui ma Teile…" at bounding box center [794, 667] width 930 height 34
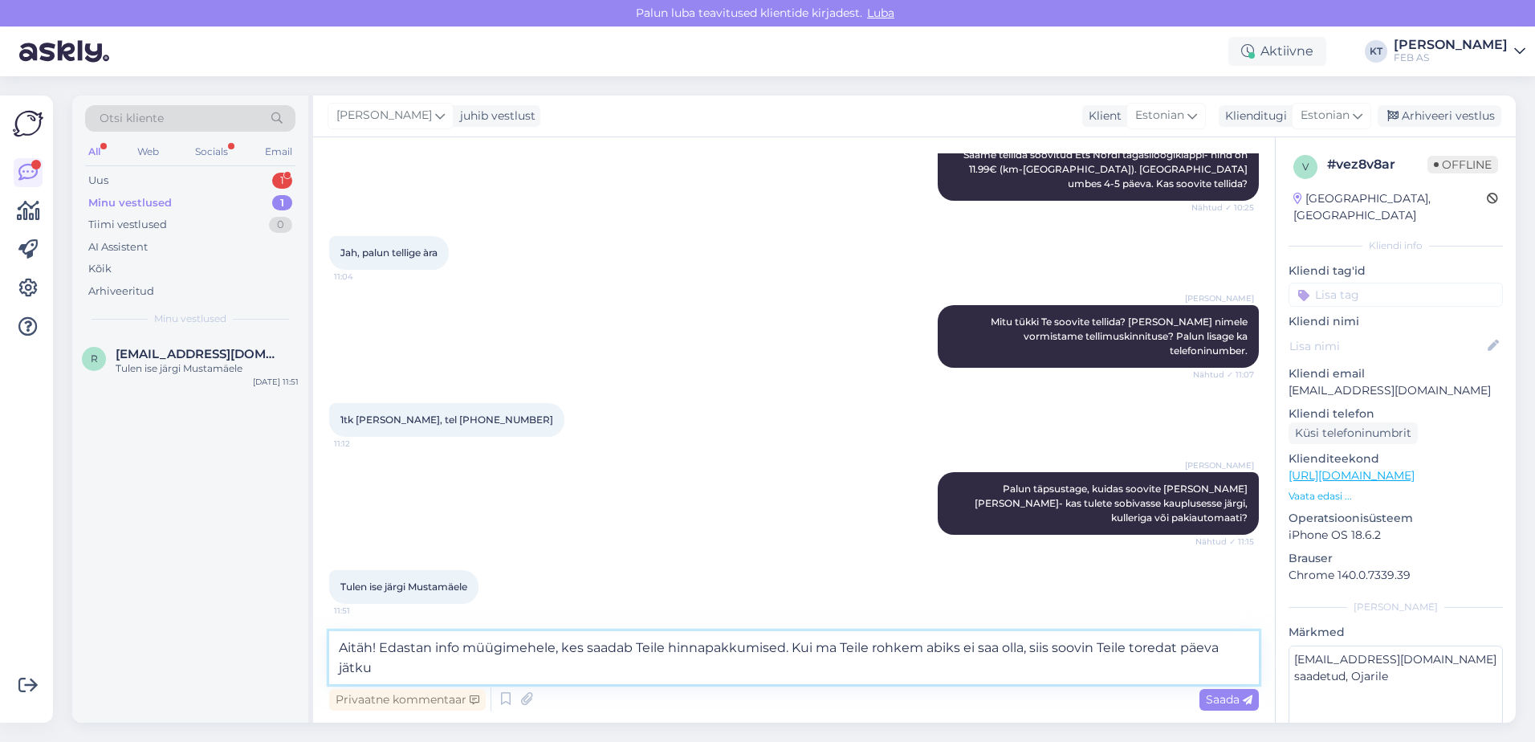
type textarea "Aitäh! Edastan info müügimehele, kes saadab Teile hinnapakkumised. Kui ma Teile…"
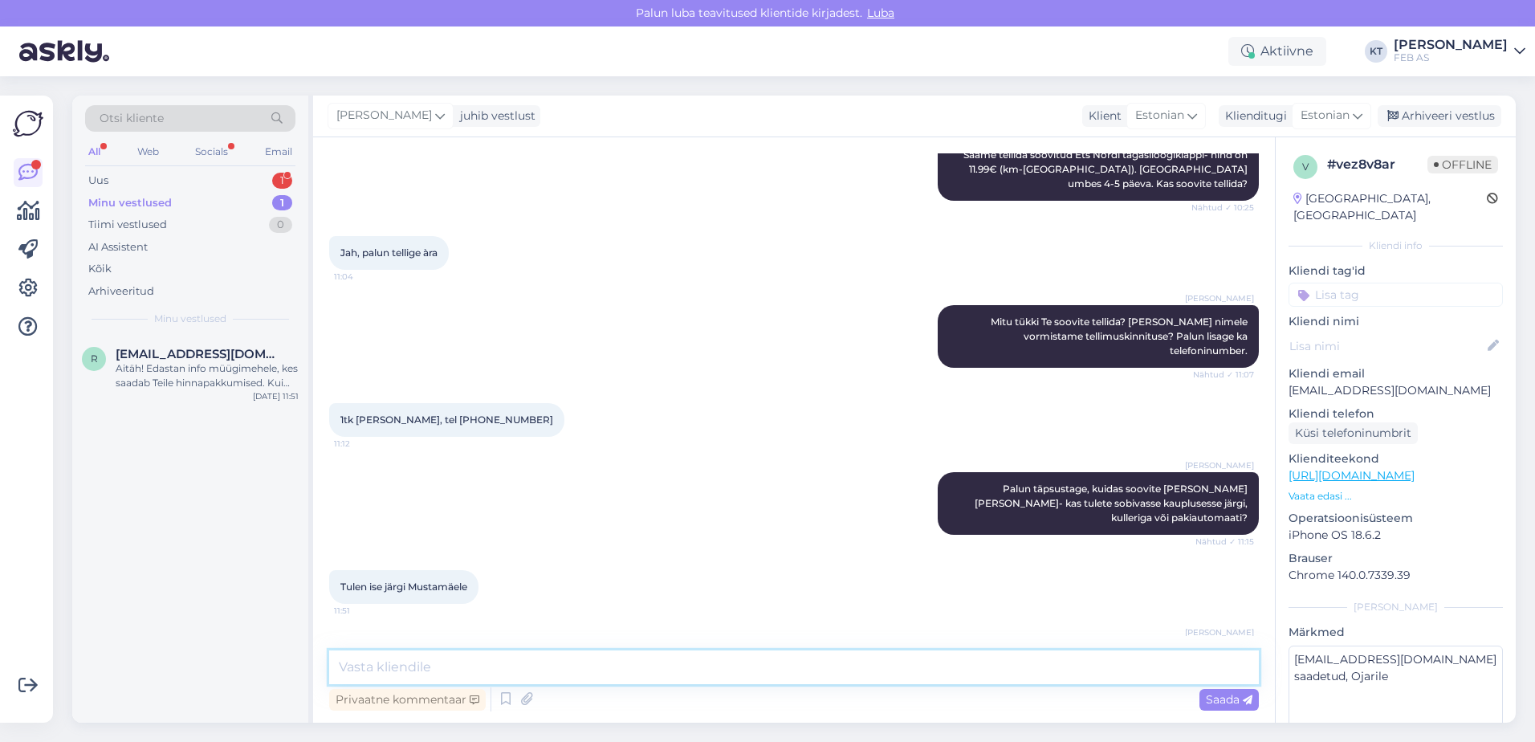
scroll to position [566, 0]
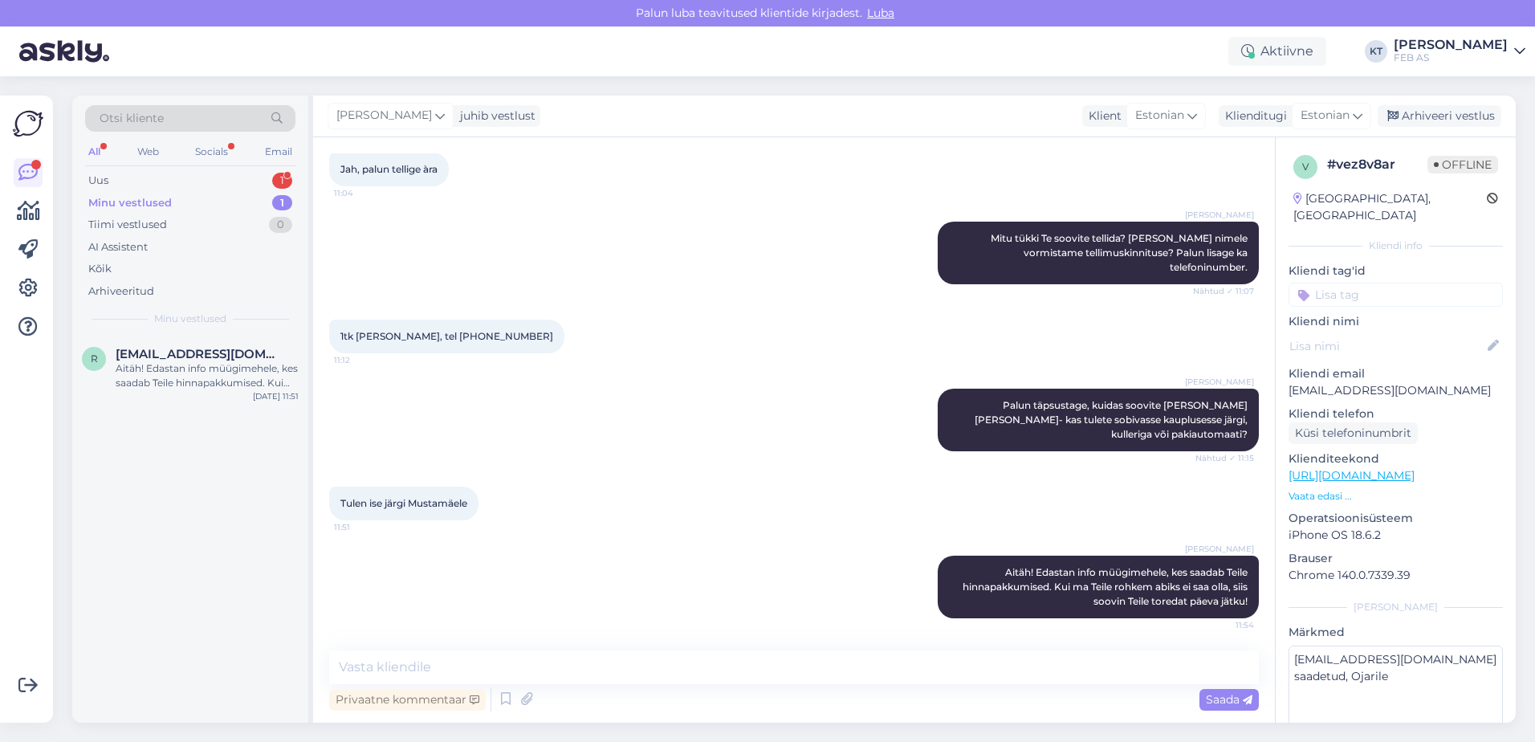
drag, startPoint x: 822, startPoint y: 507, endPoint x: 872, endPoint y: 514, distance: 50.3
click at [823, 506] on div "Tulen ise järgi Mustamäele 11:51" at bounding box center [794, 503] width 930 height 69
click at [1311, 663] on textarea "[EMAIL_ADDRESS][DOMAIN_NAME] saadetud, Ojarile" at bounding box center [1395, 717] width 214 height 144
click at [90, 180] on div "Uus" at bounding box center [98, 181] width 20 height 16
click at [149, 351] on span "[PERSON_NAME]" at bounding box center [168, 354] width 105 height 14
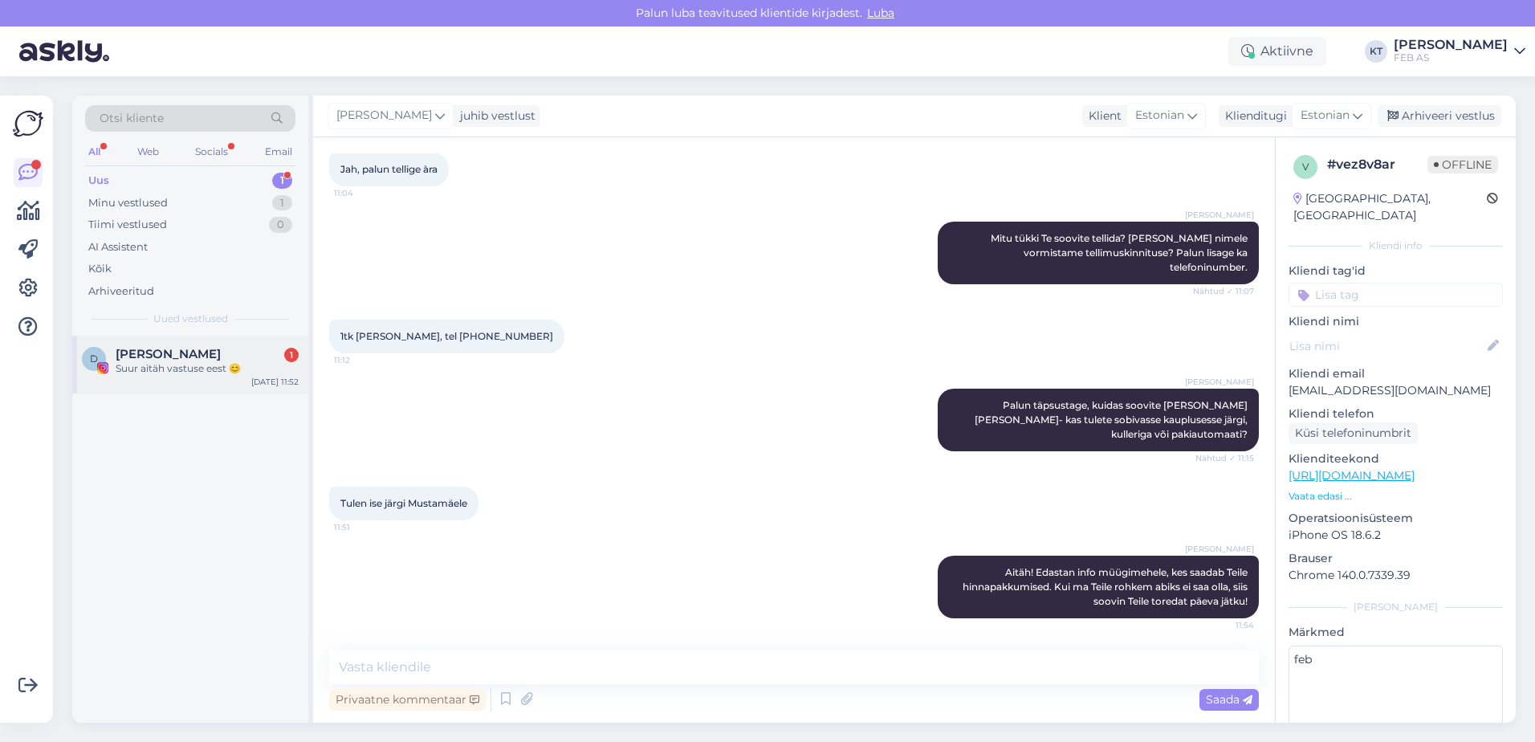
scroll to position [0, 0]
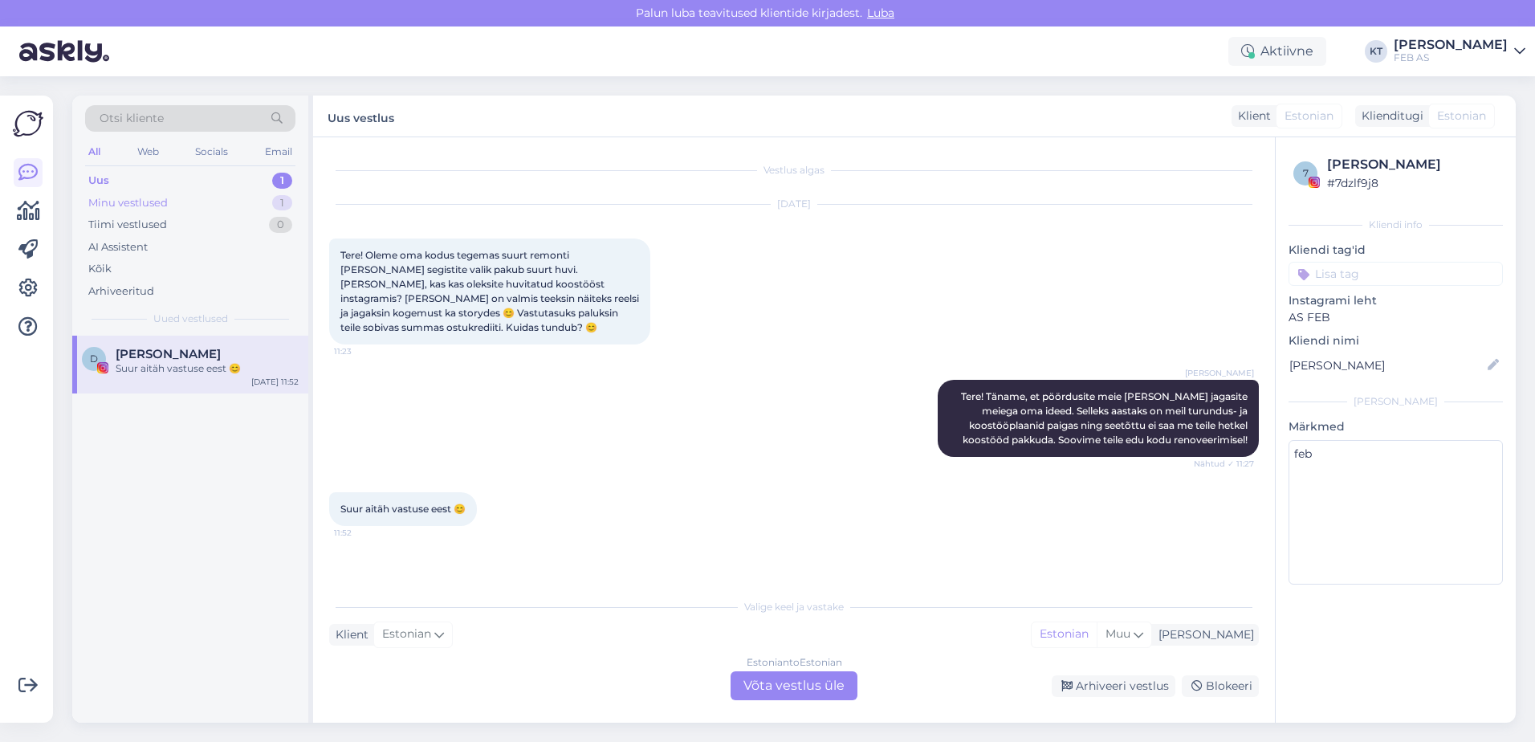
click at [136, 203] on div "Minu vestlused" at bounding box center [127, 203] width 79 height 16
click at [190, 362] on div "Aitäh! Edastan info müügimehele, kes saadab Teile hinnapakkumised. Kui ma Teile…" at bounding box center [207, 375] width 183 height 29
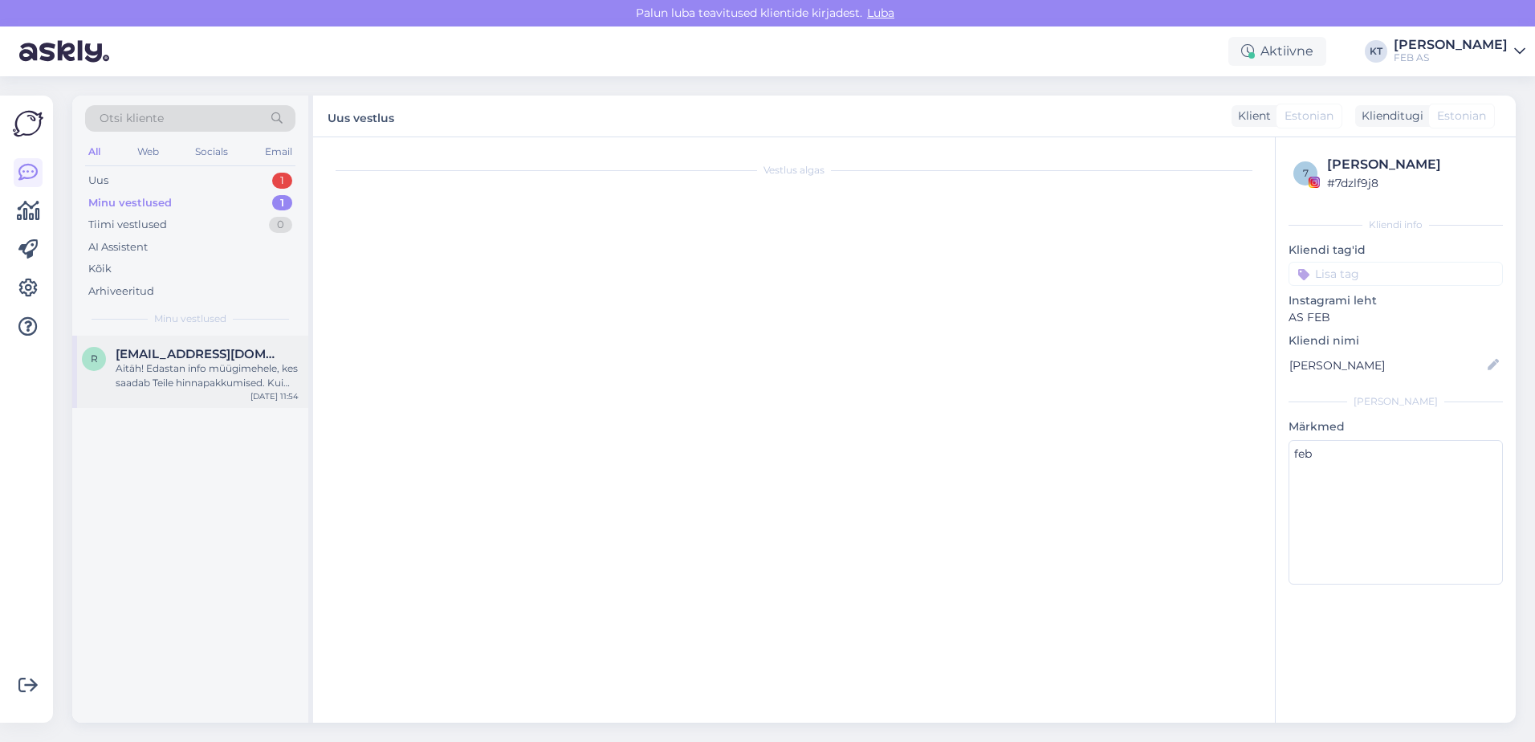
scroll to position [566, 0]
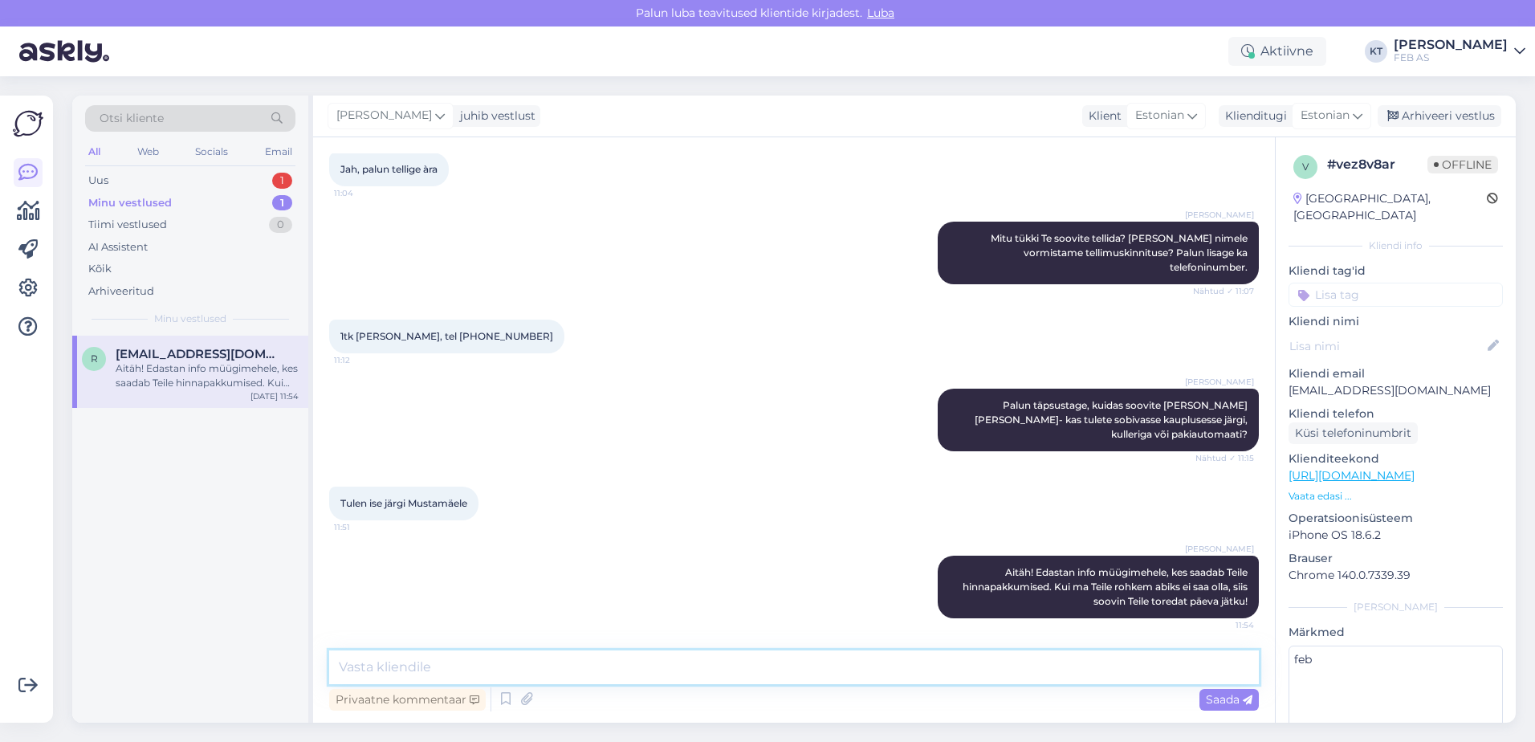
click at [811, 677] on textarea at bounding box center [794, 667] width 930 height 34
click at [770, 655] on textarea at bounding box center [794, 667] width 930 height 34
click at [1374, 661] on textarea "feb" at bounding box center [1395, 717] width 214 height 144
type textarea "[EMAIL_ADDRESS][DOMAIN_NAME] saadetud."
click at [794, 540] on div "[PERSON_NAME] Aitäh! Edastan info müügimehele, kes saadab Teile hinnapakkumised…" at bounding box center [794, 587] width 930 height 98
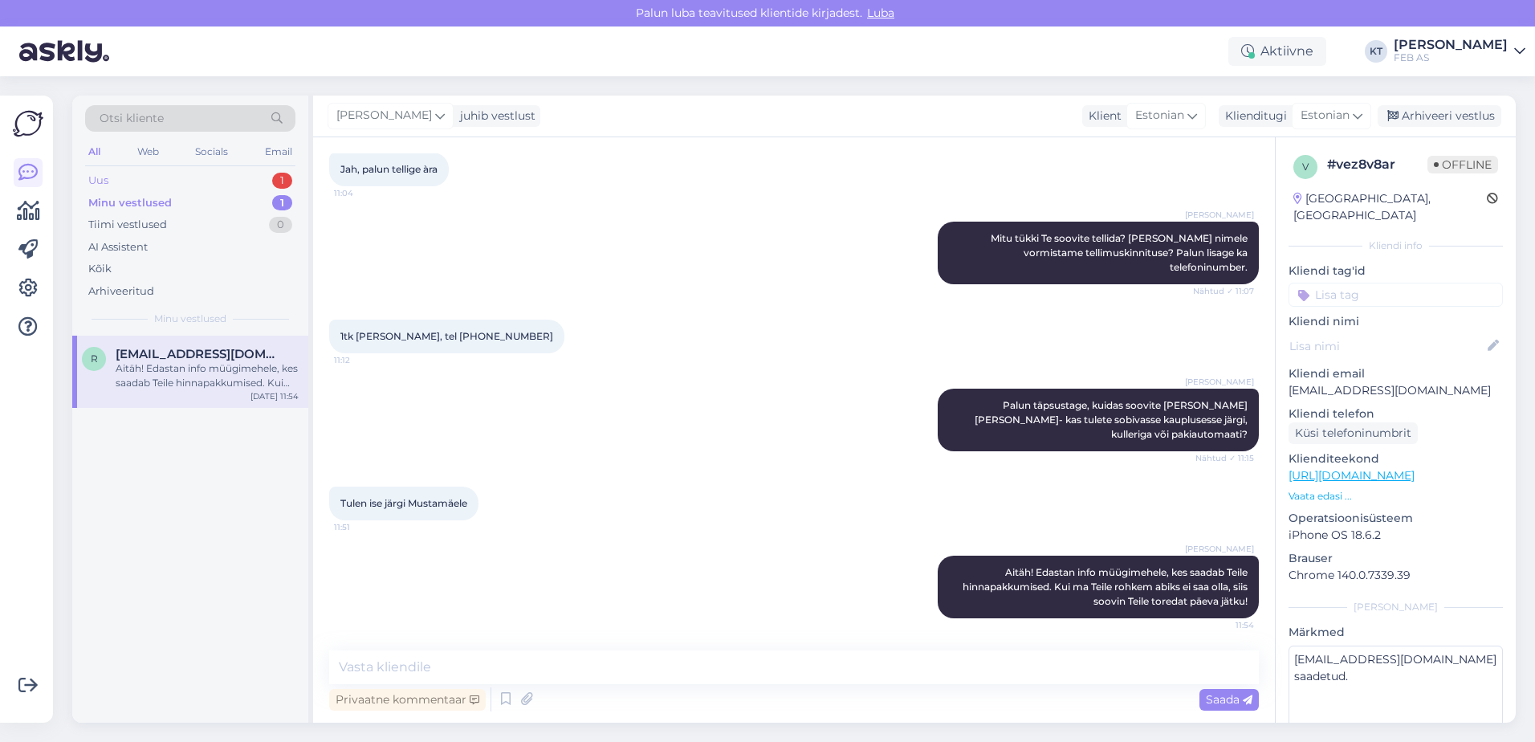
click at [154, 183] on div "Uus 1" at bounding box center [190, 180] width 210 height 22
click at [159, 347] on div "D [PERSON_NAME] aitäh vastuse eest 😊 [DATE] 11:52" at bounding box center [190, 365] width 236 height 58
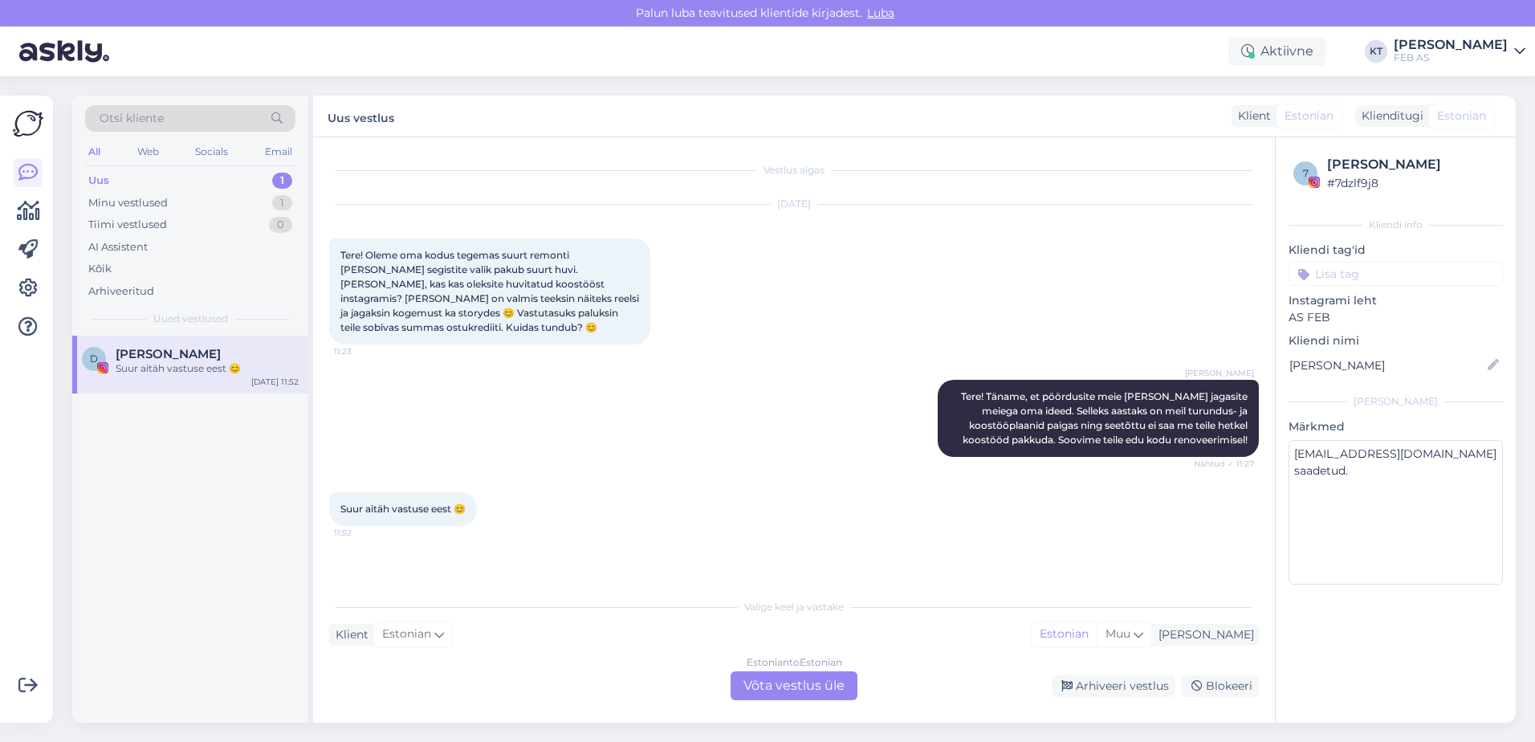
click at [696, 426] on div "Triinu [PERSON_NAME] Tere! Täname, et pöördusite meie [PERSON_NAME] jagasite me…" at bounding box center [794, 418] width 930 height 112
click at [130, 353] on span "[PERSON_NAME]" at bounding box center [168, 354] width 105 height 14
